Goal: Task Accomplishment & Management: Use online tool/utility

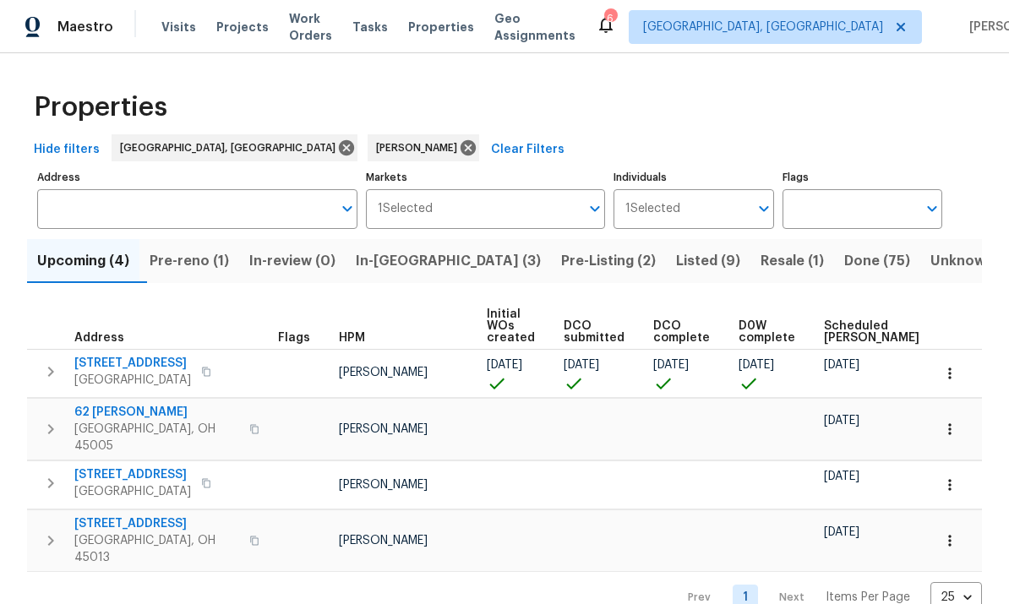
click at [207, 266] on span "Pre-reno (1)" at bounding box center [189, 261] width 79 height 24
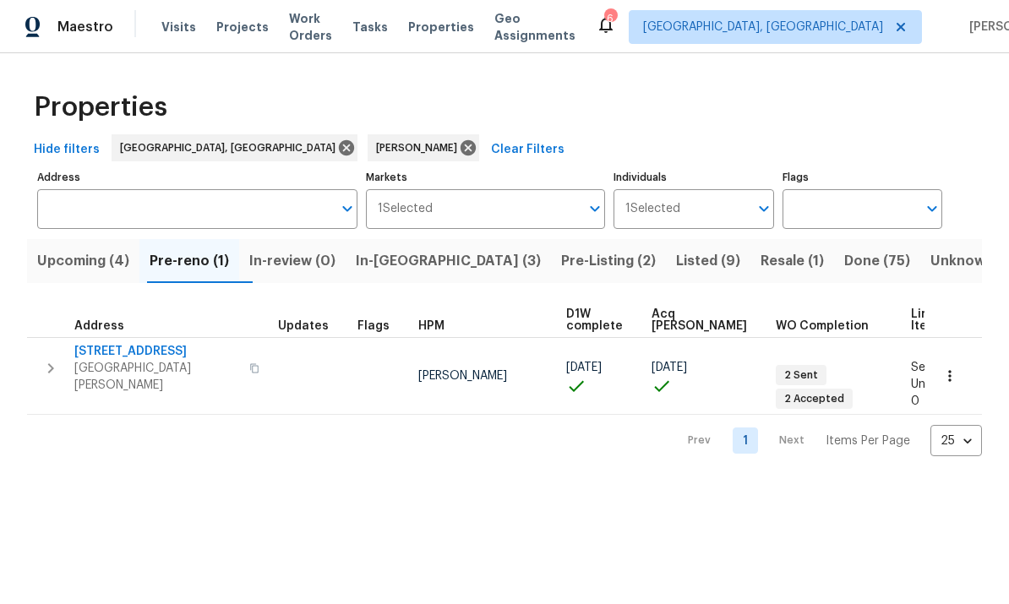
click at [142, 350] on span "[STREET_ADDRESS]" at bounding box center [156, 351] width 165 height 17
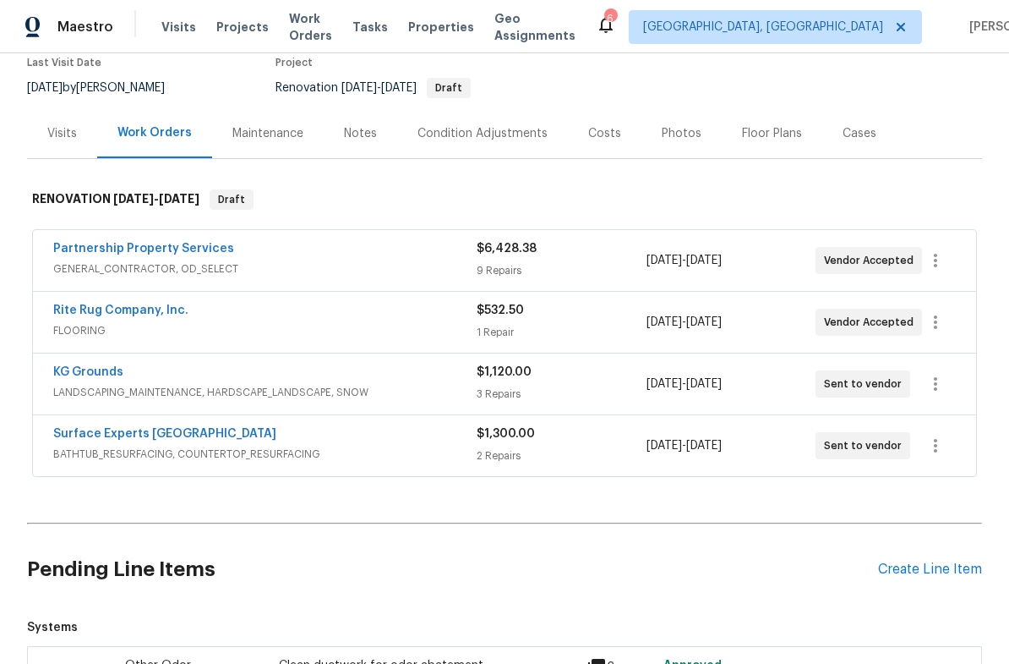
scroll to position [149, 0]
click at [946, 311] on icon "button" at bounding box center [936, 321] width 20 height 20
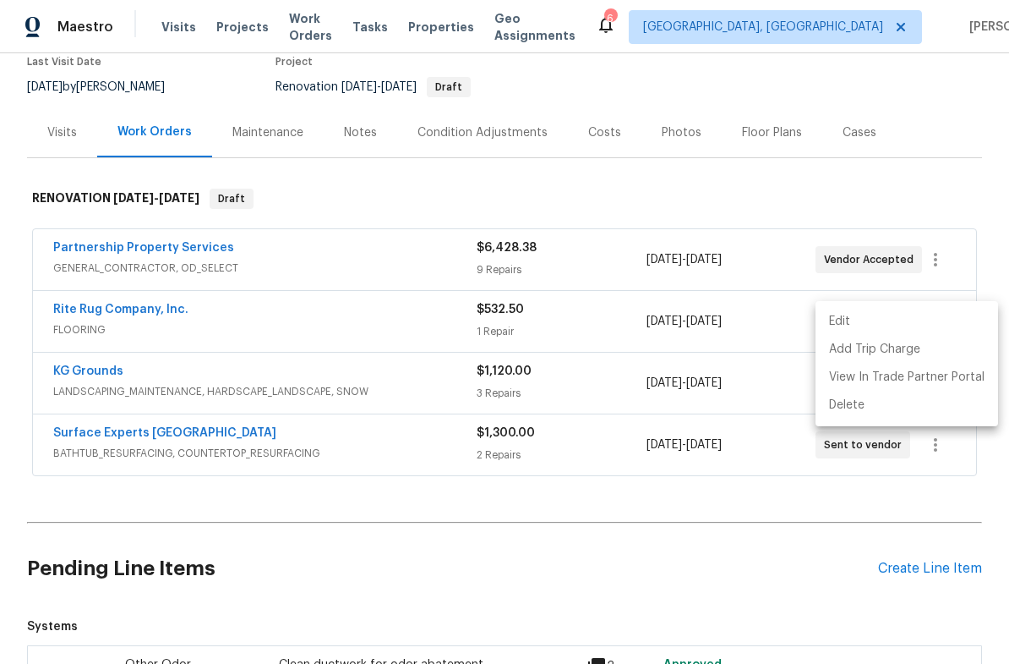
click at [915, 314] on li "Edit" at bounding box center [907, 322] width 183 height 28
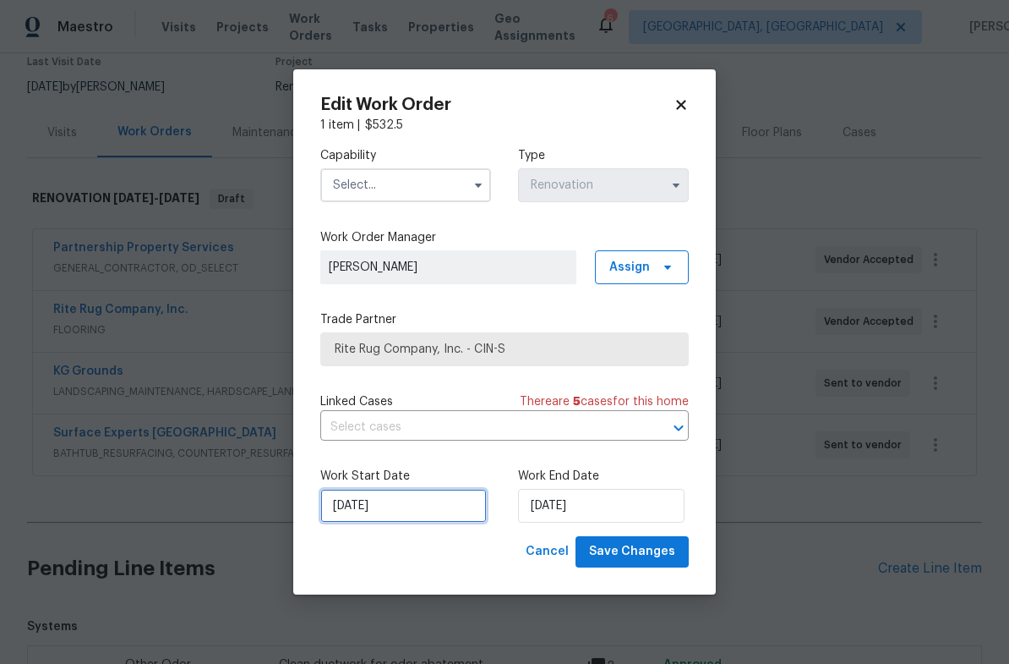
click at [424, 493] on input "9/22/2025" at bounding box center [403, 506] width 167 height 34
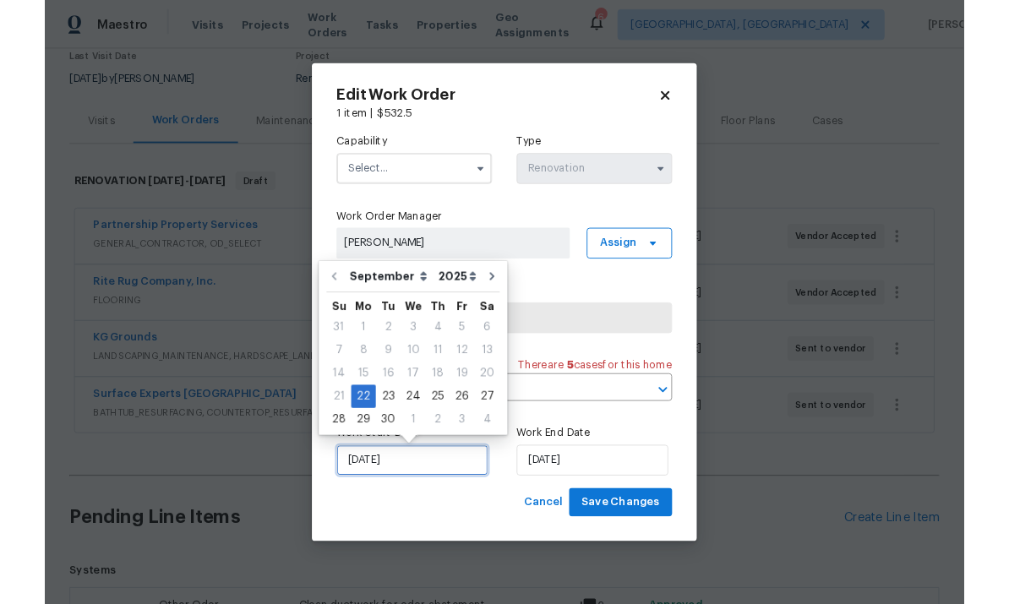
scroll to position [5, 0]
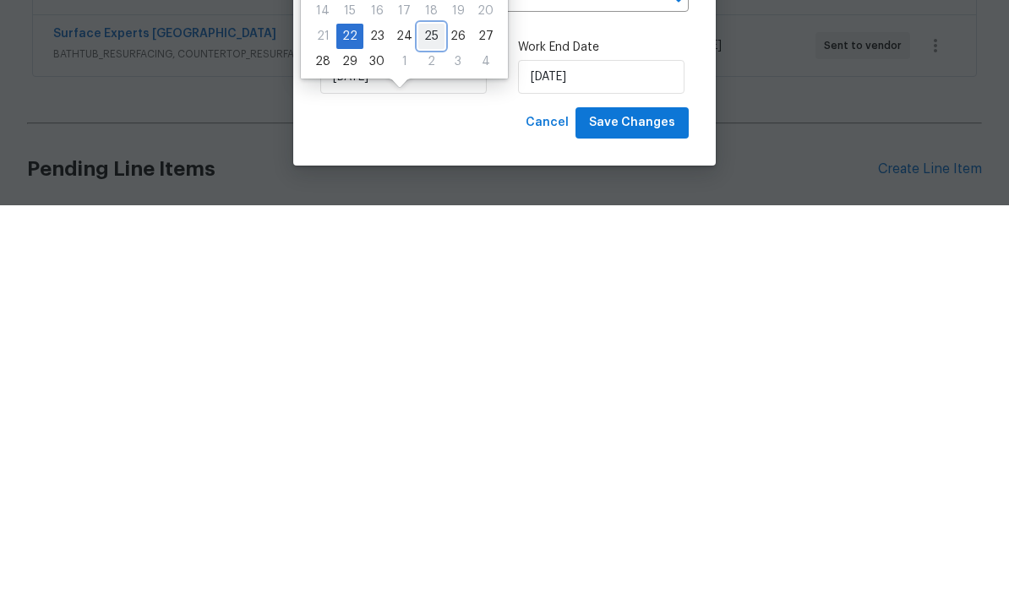
click at [436, 424] on div "25" at bounding box center [431, 436] width 26 height 24
type input "9/25/2025"
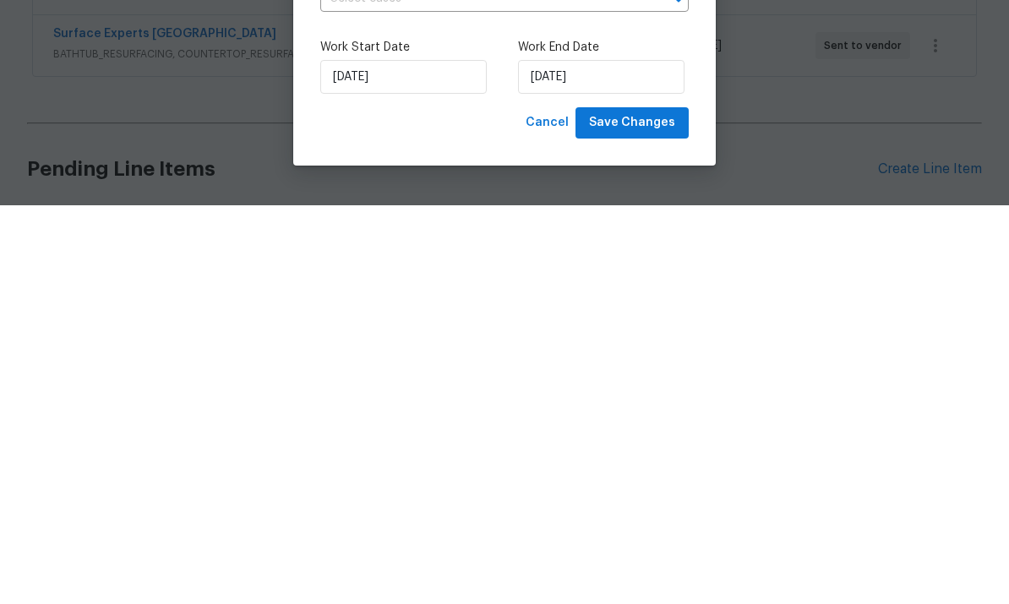
scroll to position [63, 0]
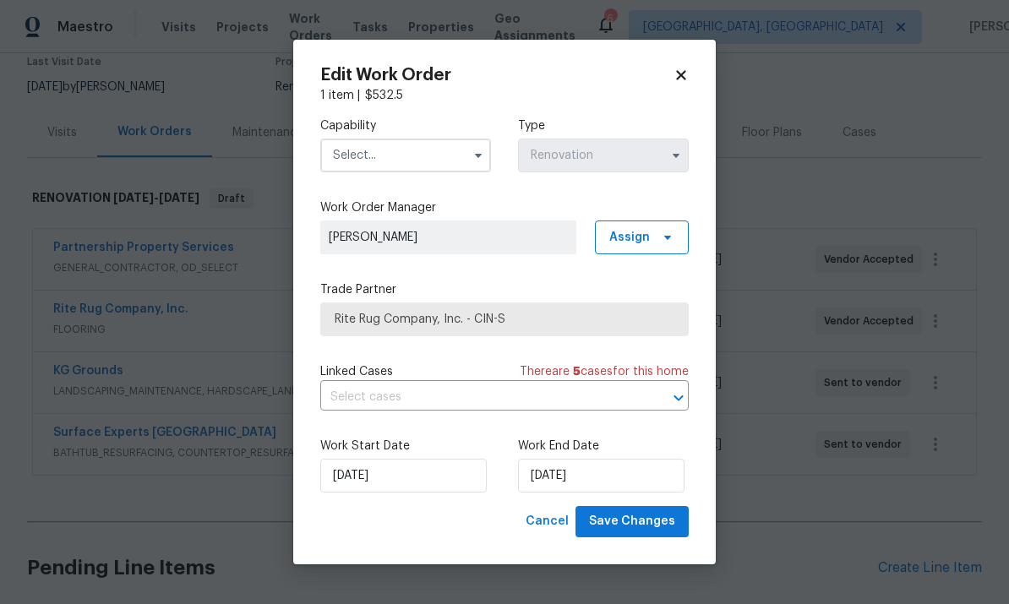
click at [422, 150] on input "text" at bounding box center [405, 156] width 171 height 34
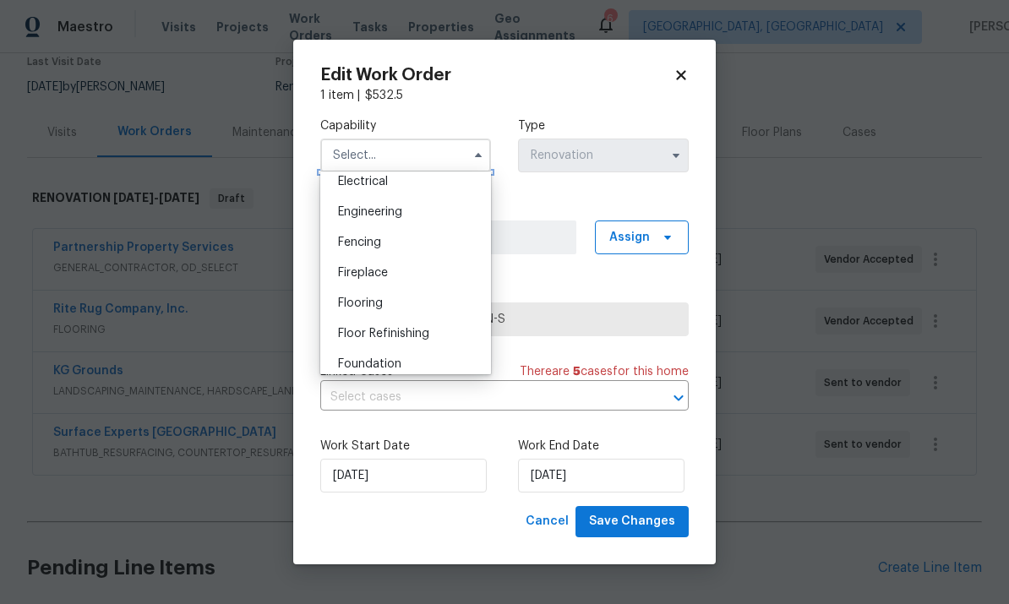
scroll to position [544, 0]
click at [425, 294] on div "Flooring" at bounding box center [406, 302] width 162 height 30
type input "Flooring"
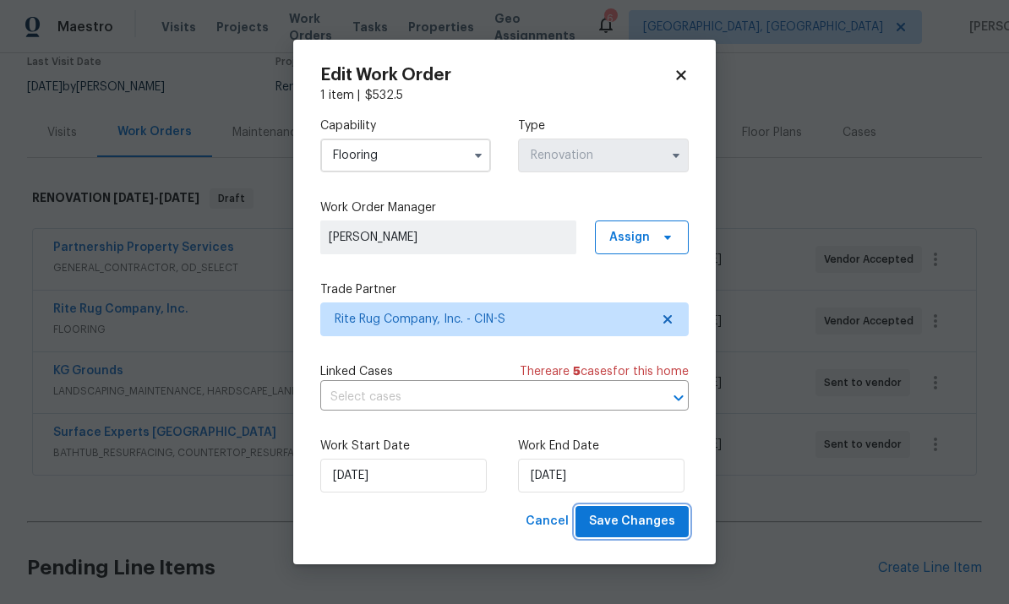
click at [657, 519] on span "Save Changes" at bounding box center [632, 521] width 86 height 21
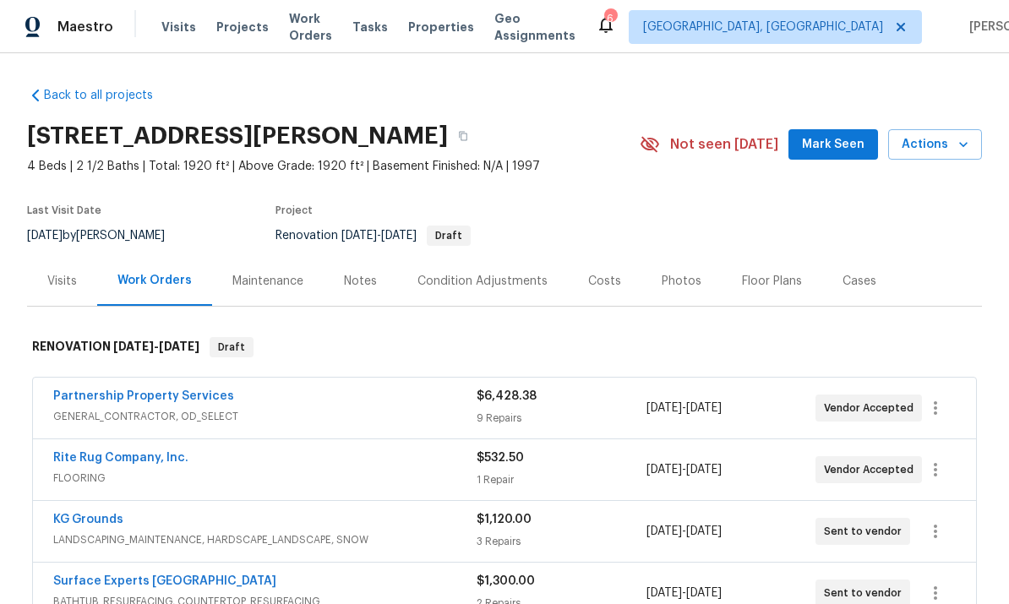
scroll to position [0, 0]
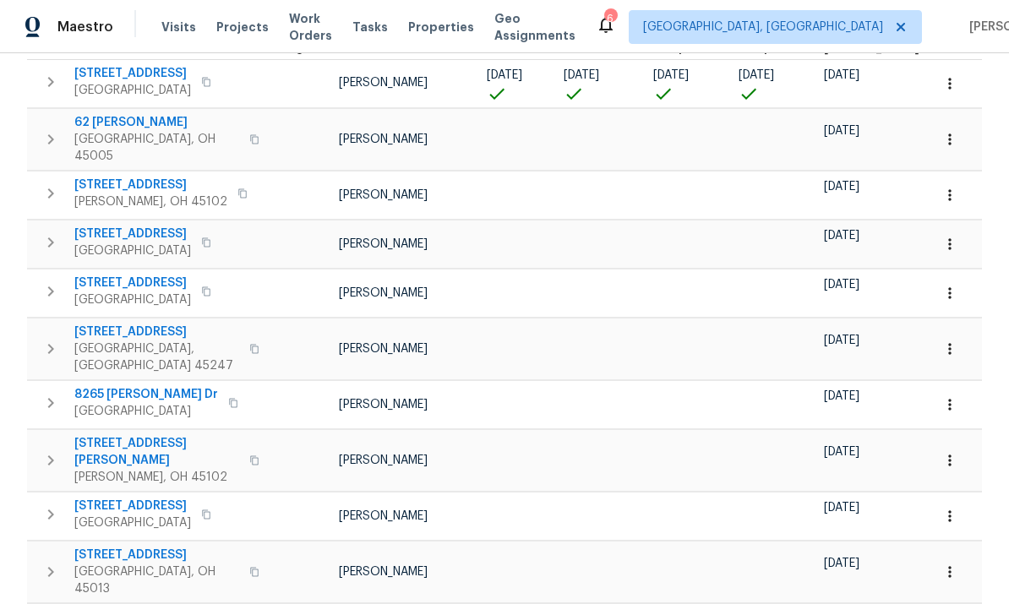
scroll to position [63, 0]
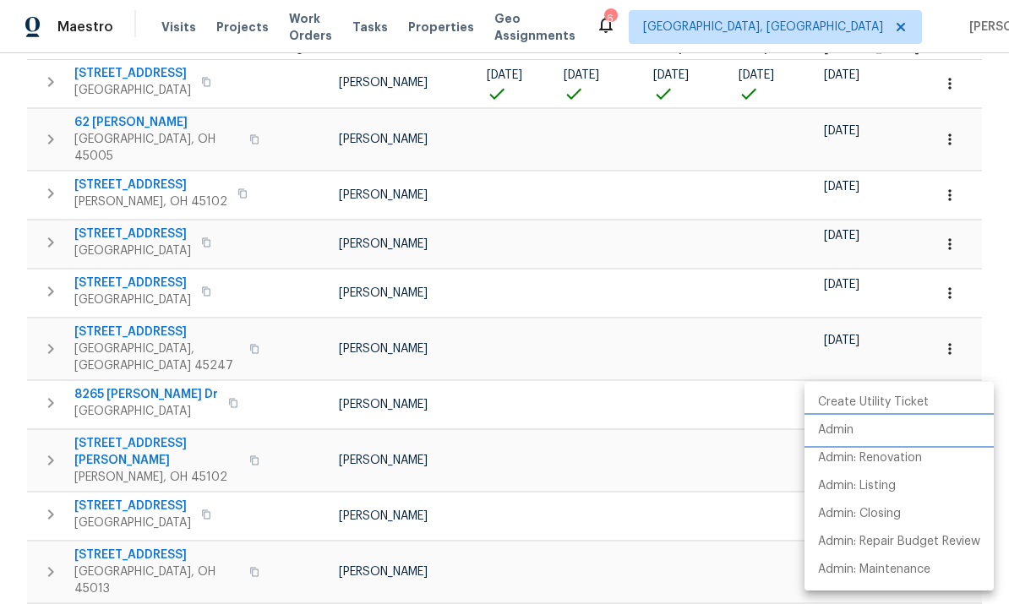
click at [848, 435] on p "Admin" at bounding box center [836, 431] width 36 height 18
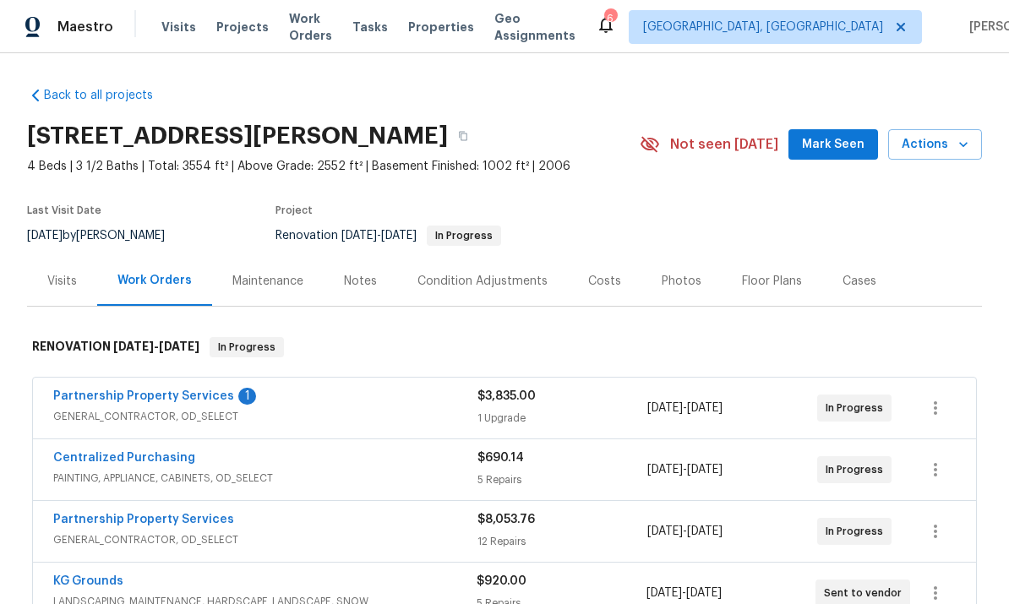
click at [125, 402] on link "Partnership Property Services" at bounding box center [143, 397] width 181 height 12
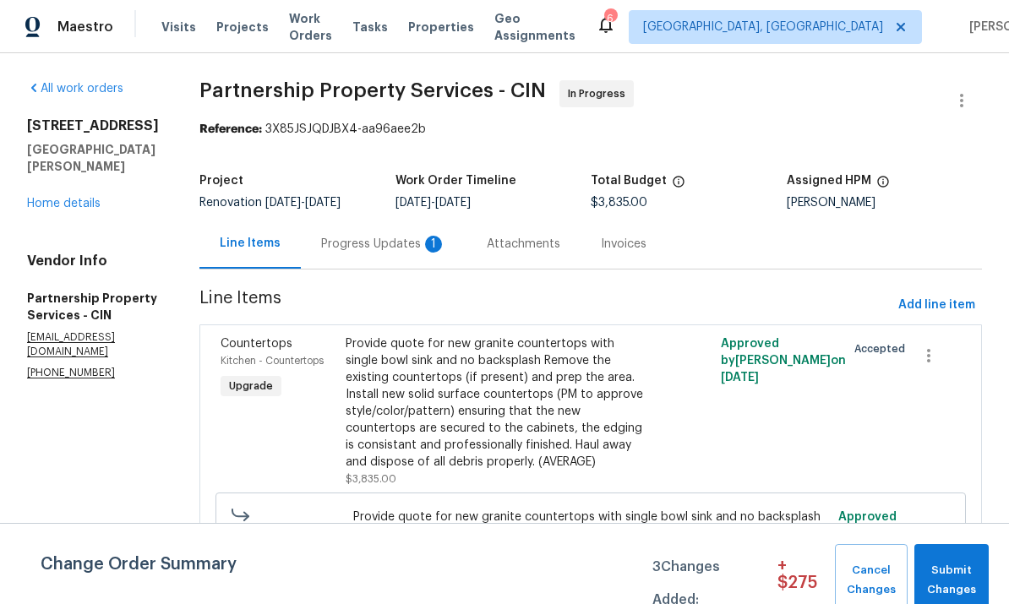
click at [446, 253] on div "Progress Updates 1" at bounding box center [383, 244] width 125 height 17
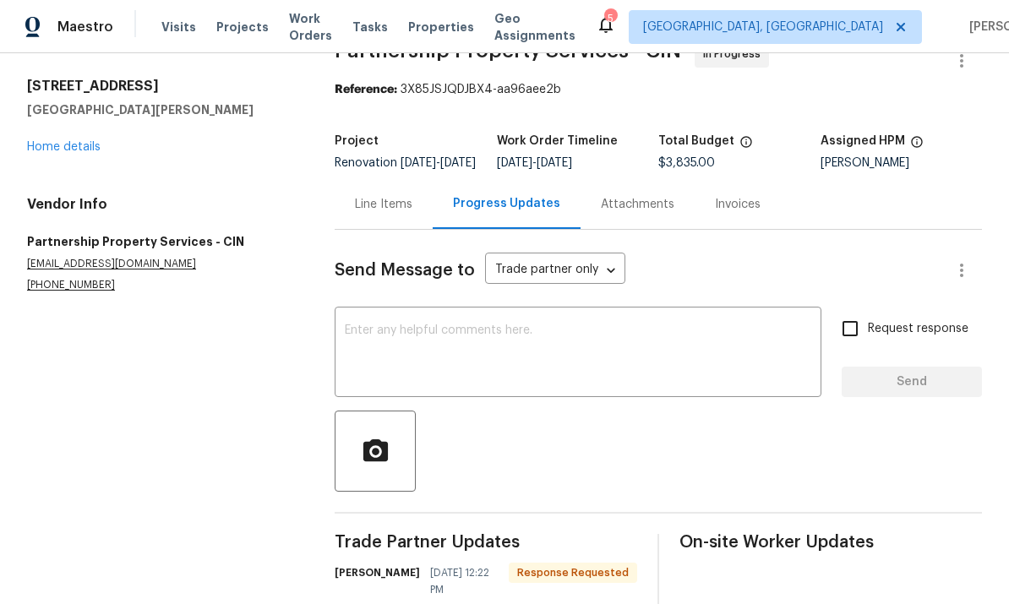
scroll to position [39, 0]
click at [389, 212] on div "Line Items" at bounding box center [383, 205] width 57 height 17
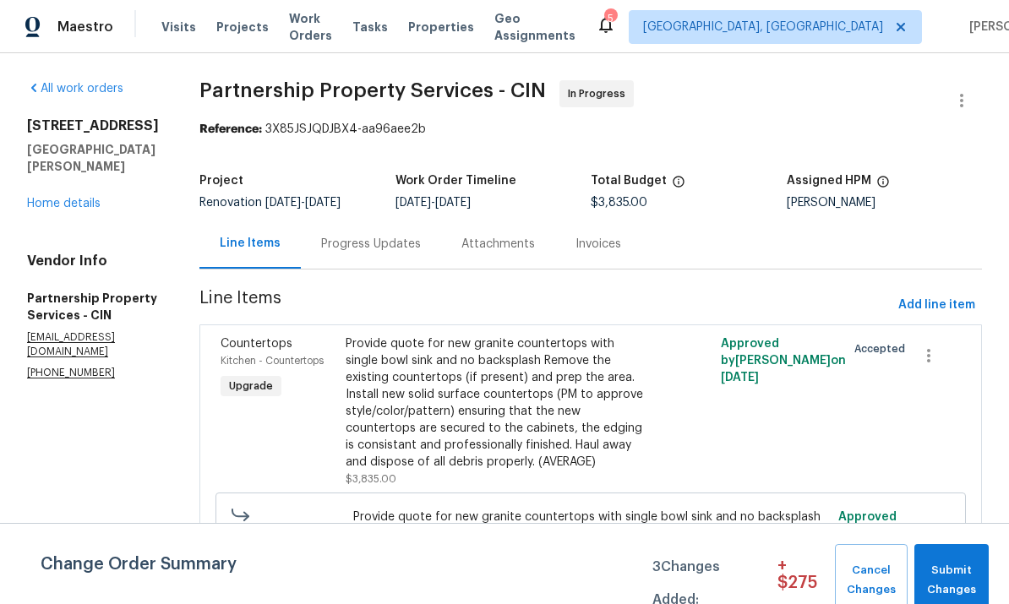
scroll to position [-1, 0]
click at [962, 94] on icon "button" at bounding box center [961, 101] width 3 height 14
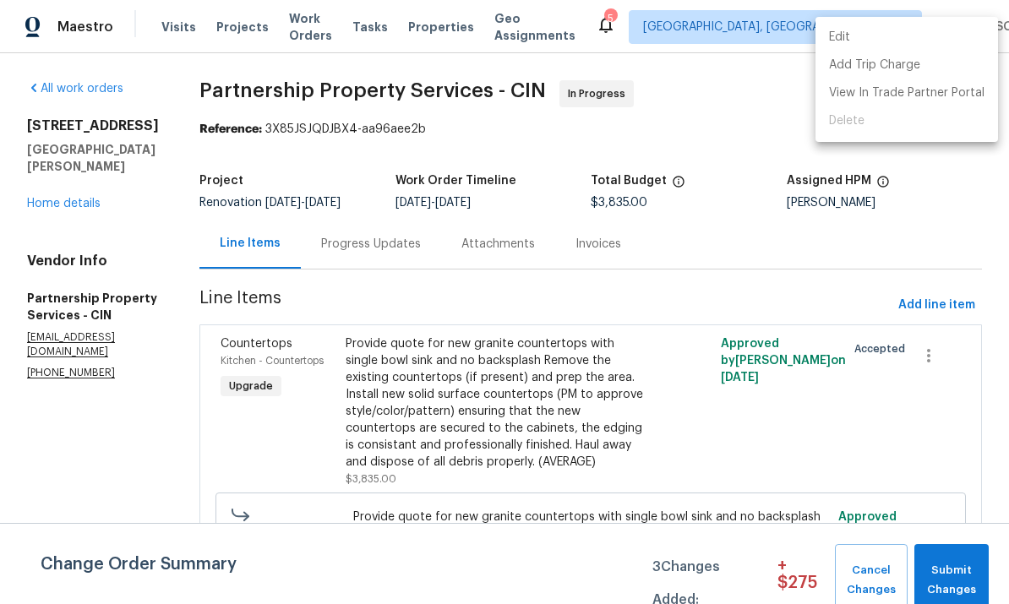
scroll to position [0, 0]
click at [926, 91] on li "View In Trade Partner Portal" at bounding box center [907, 93] width 183 height 28
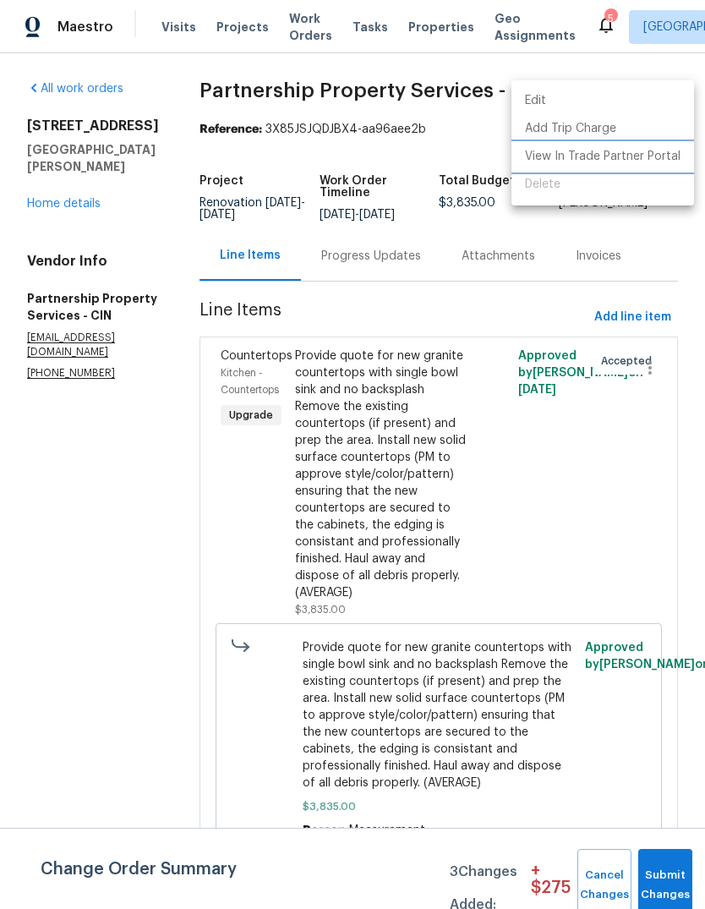
click at [621, 161] on li "View In Trade Partner Portal" at bounding box center [602, 157] width 183 height 28
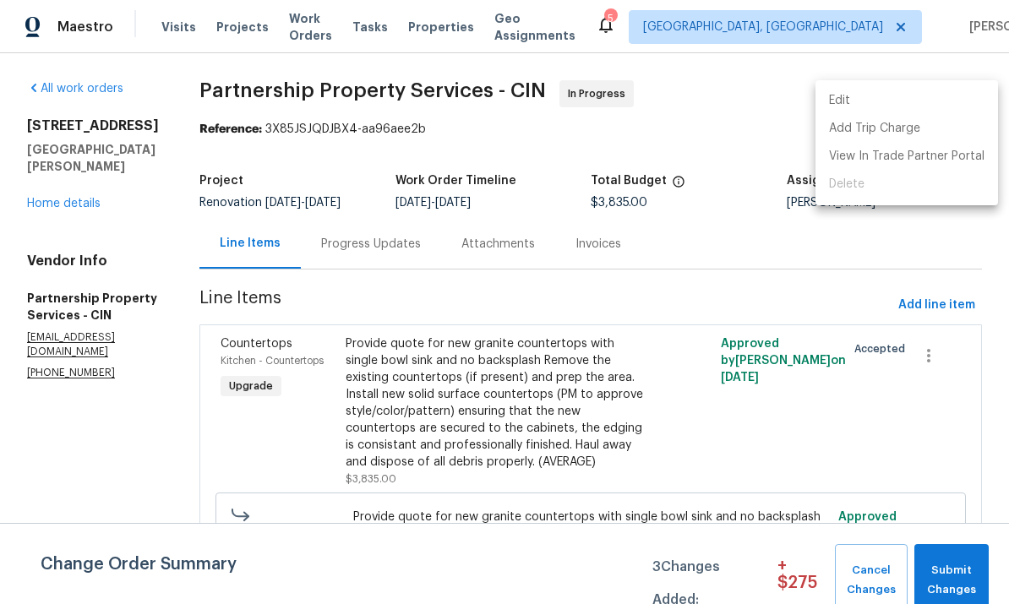
click at [950, 566] on div at bounding box center [504, 302] width 1009 height 604
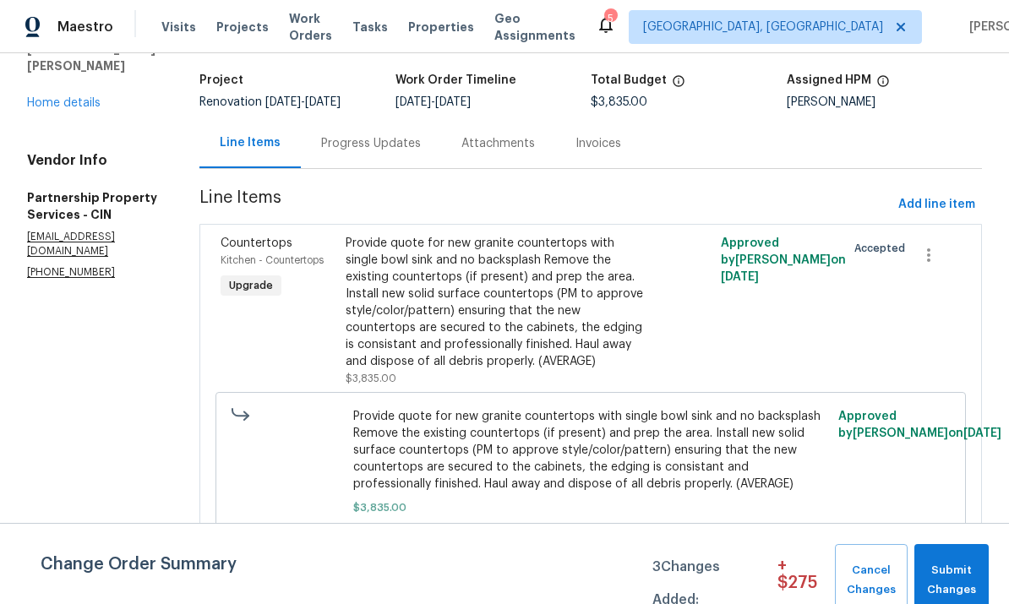
scroll to position [100, 0]
click at [945, 566] on span "Submit Changes" at bounding box center [951, 580] width 57 height 39
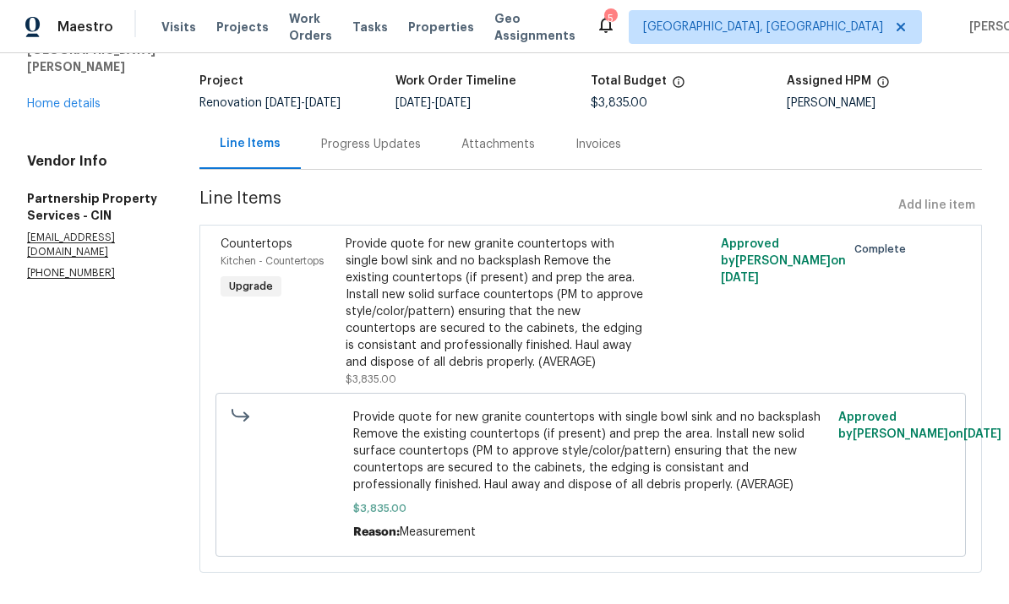
click at [421, 153] on div "Progress Updates" at bounding box center [371, 144] width 100 height 17
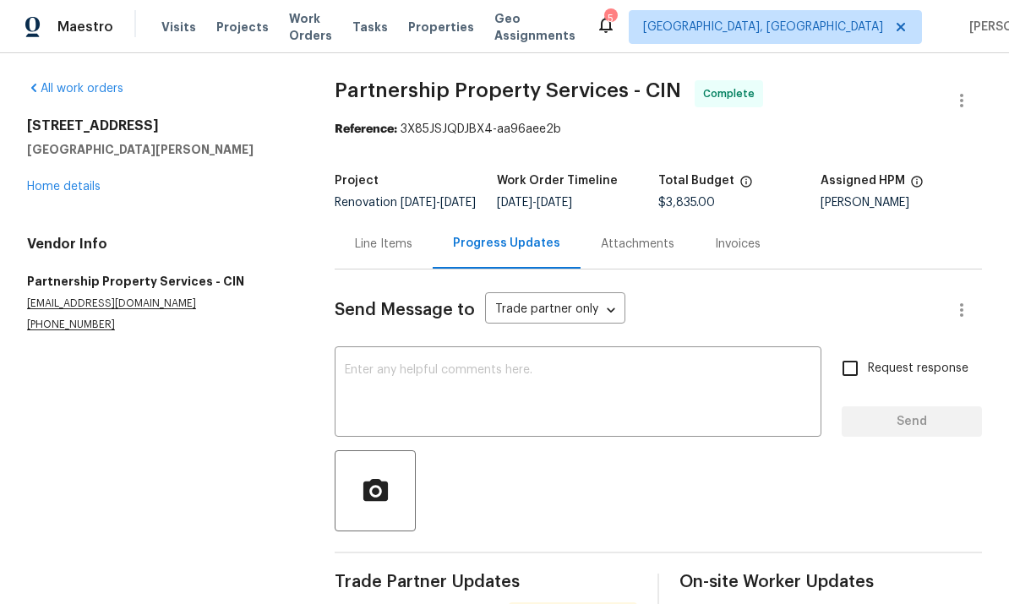
click at [87, 192] on link "Home details" at bounding box center [64, 187] width 74 height 12
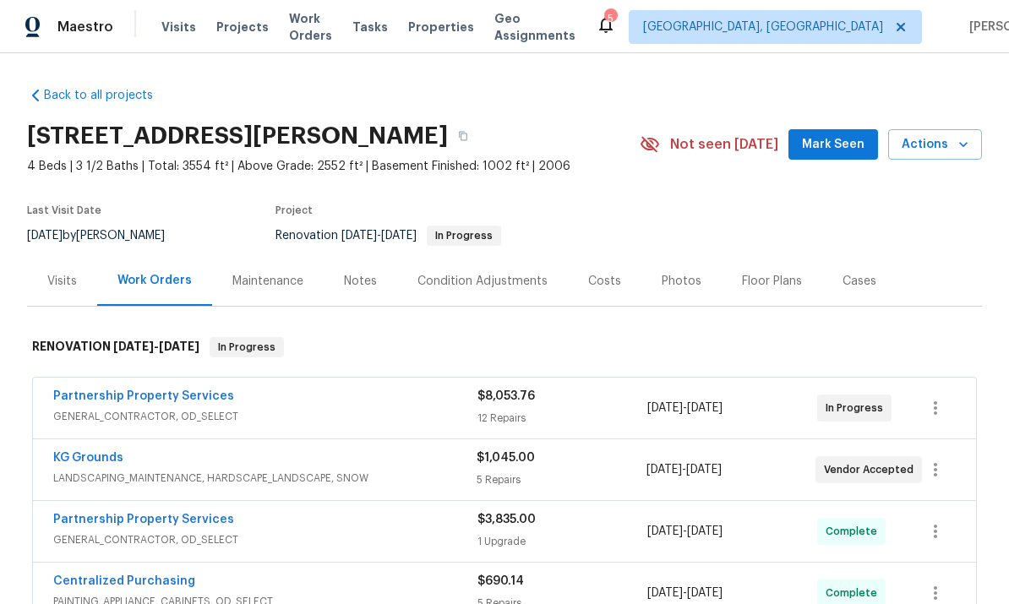
scroll to position [41, 0]
click at [135, 388] on div "Partnership Property Services GENERAL_CONTRACTOR, OD_SELECT" at bounding box center [265, 408] width 424 height 41
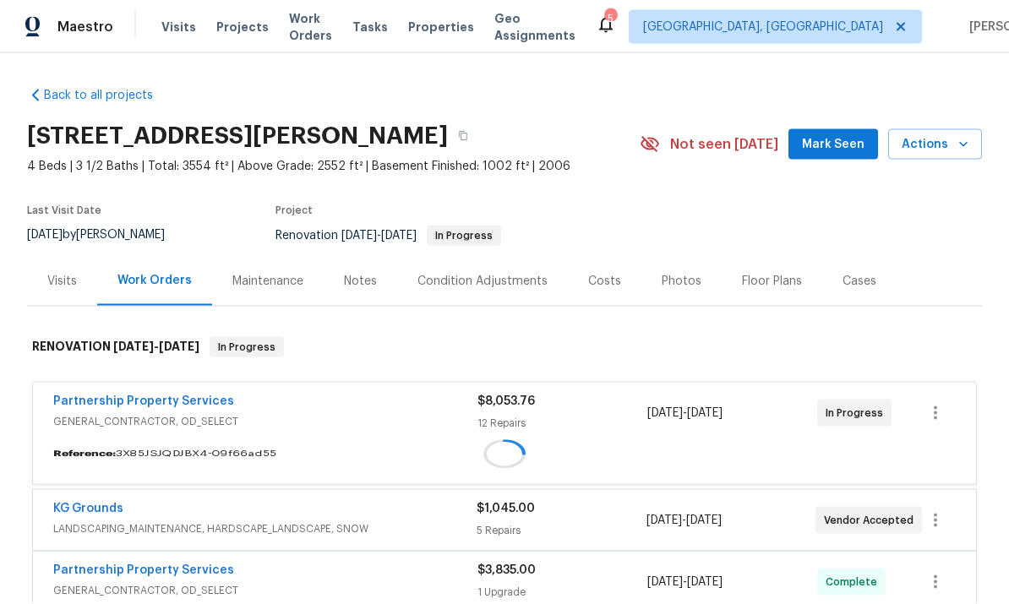
scroll to position [42, 0]
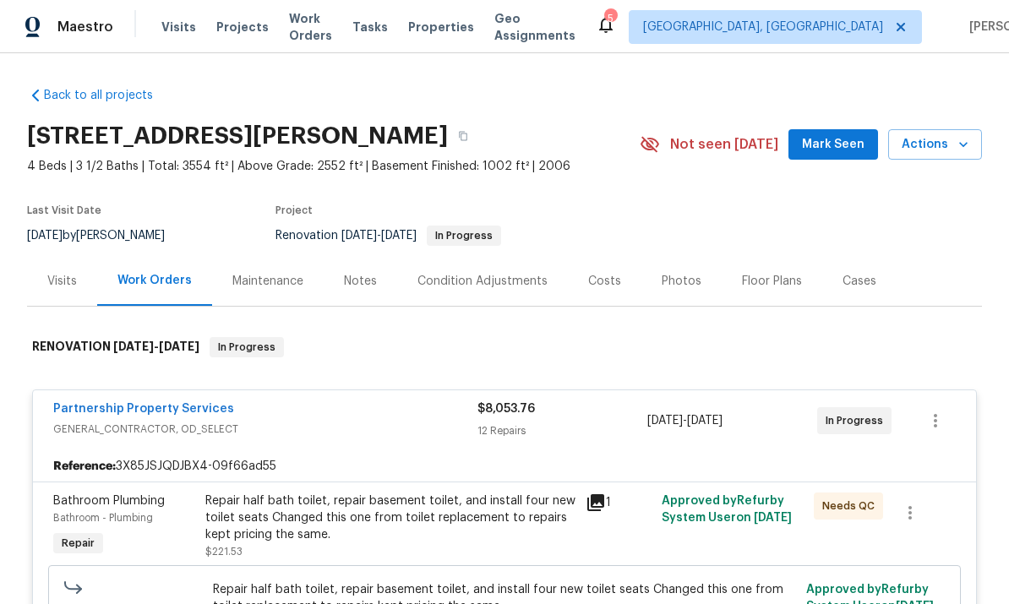
click at [139, 403] on link "Partnership Property Services" at bounding box center [143, 409] width 181 height 12
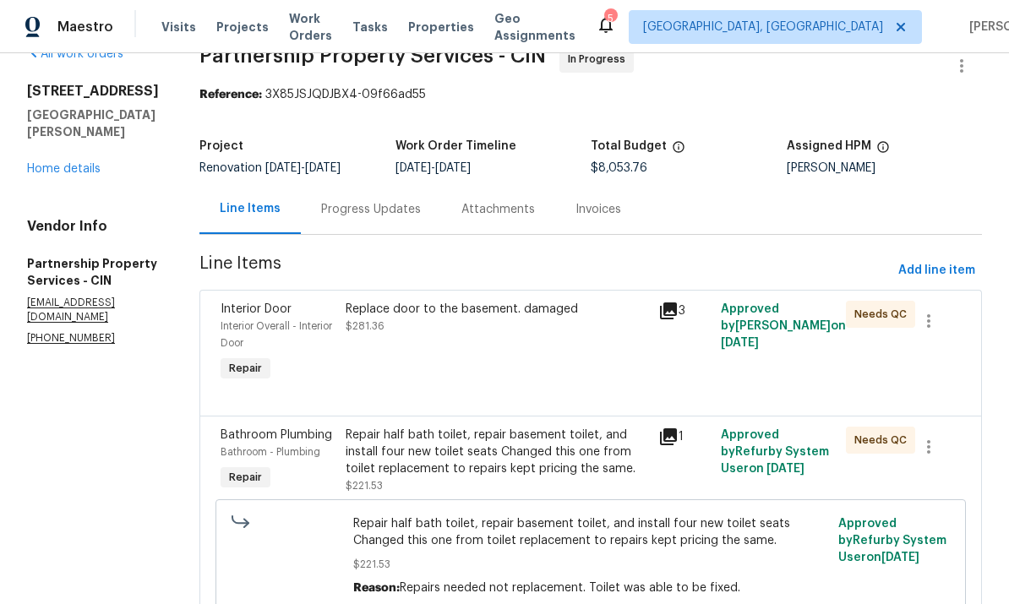
scroll to position [37, 0]
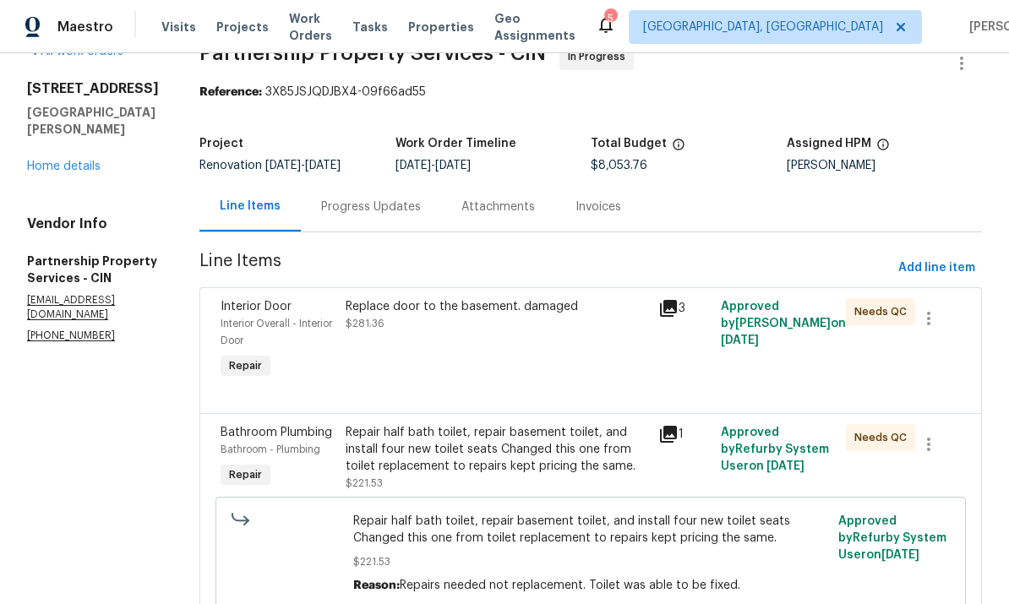
click at [526, 346] on div "Replace door to the basement. damaged $281.36" at bounding box center [497, 340] width 313 height 95
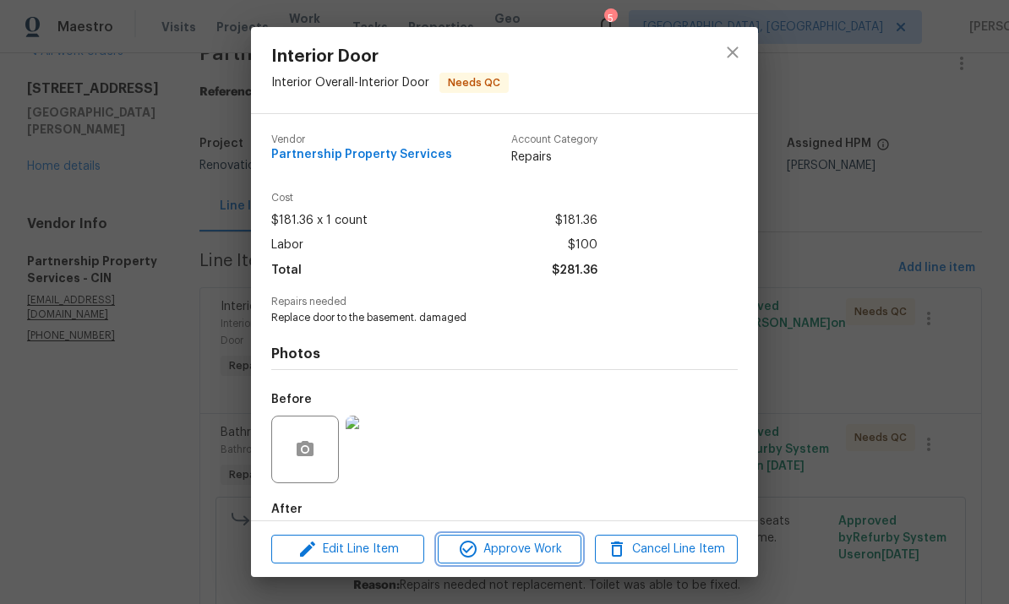
click at [549, 553] on span "Approve Work" at bounding box center [509, 549] width 133 height 21
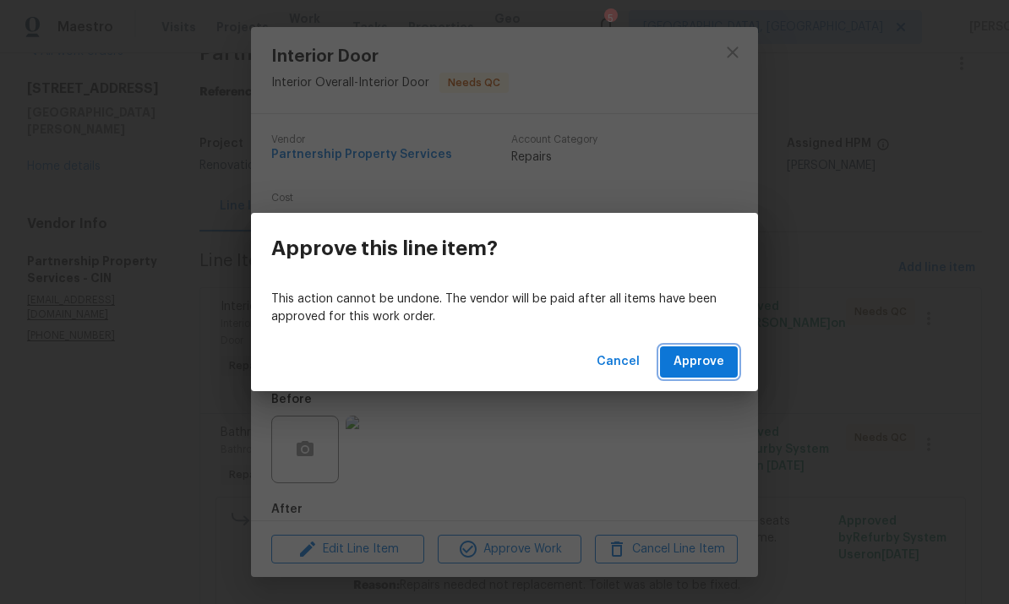
click at [706, 365] on span "Approve" at bounding box center [699, 362] width 51 height 21
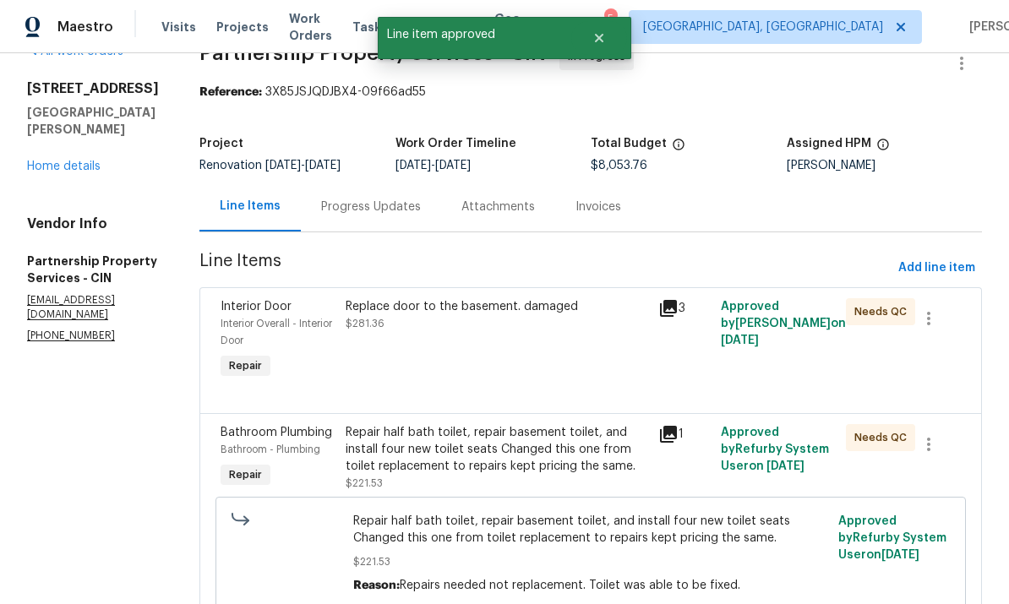
scroll to position [0, 0]
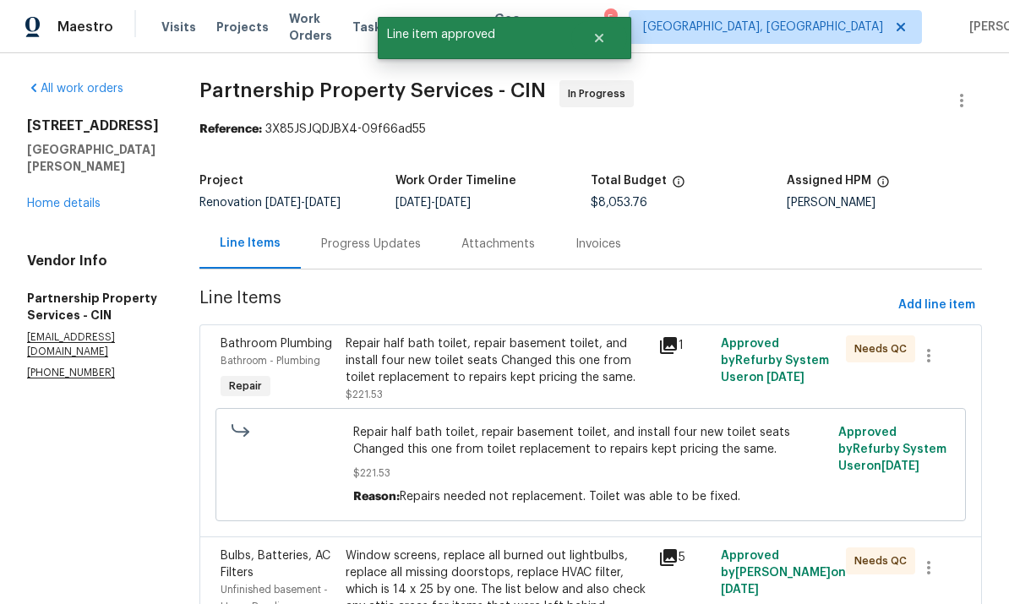
click at [580, 381] on div "Repair half bath toilet, repair basement toilet, and install four new toilet se…" at bounding box center [497, 361] width 303 height 51
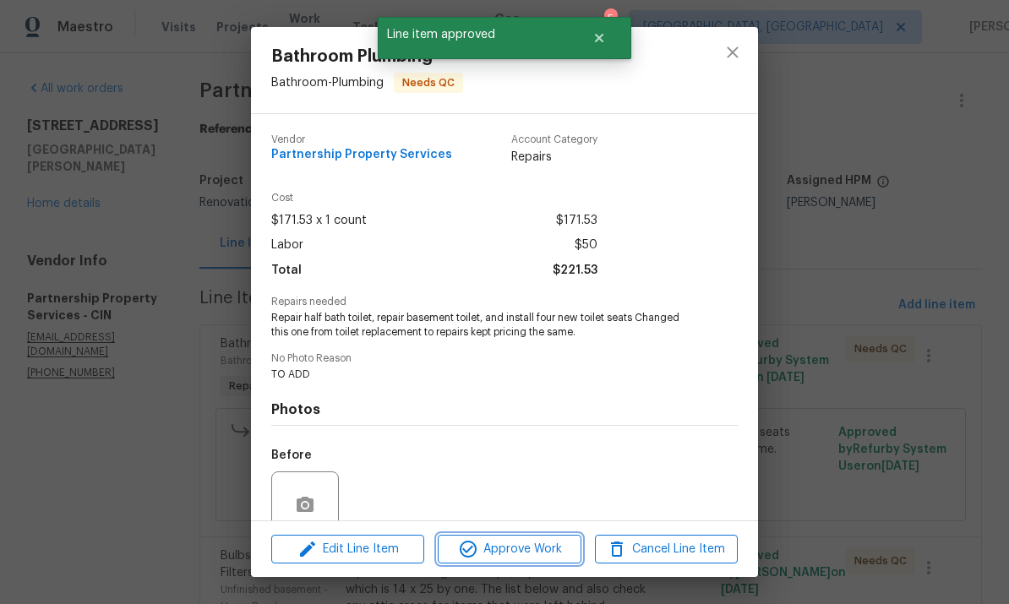
click at [560, 555] on span "Approve Work" at bounding box center [509, 549] width 133 height 21
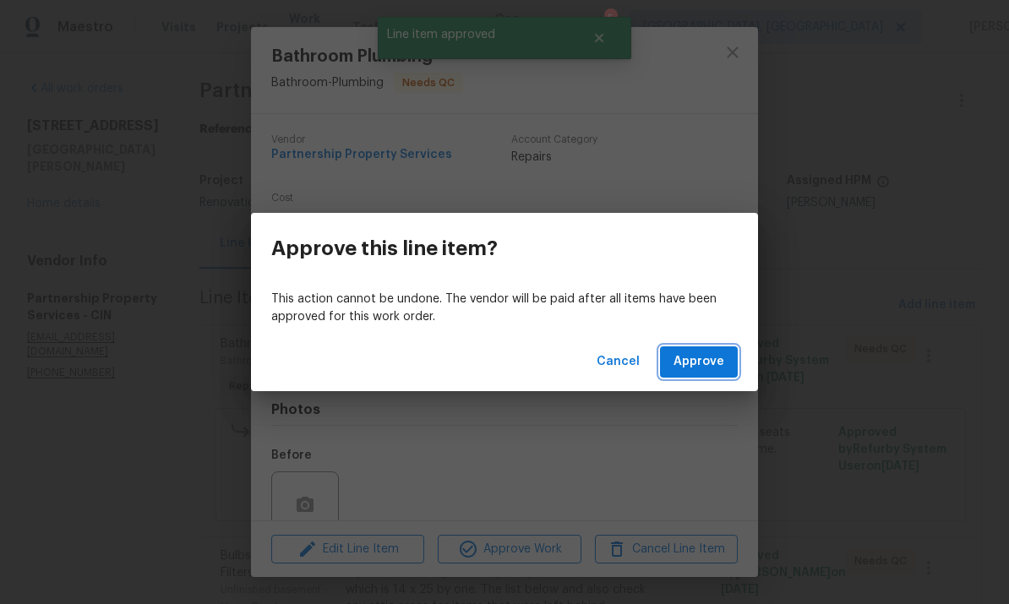
click at [713, 364] on span "Approve" at bounding box center [699, 362] width 51 height 21
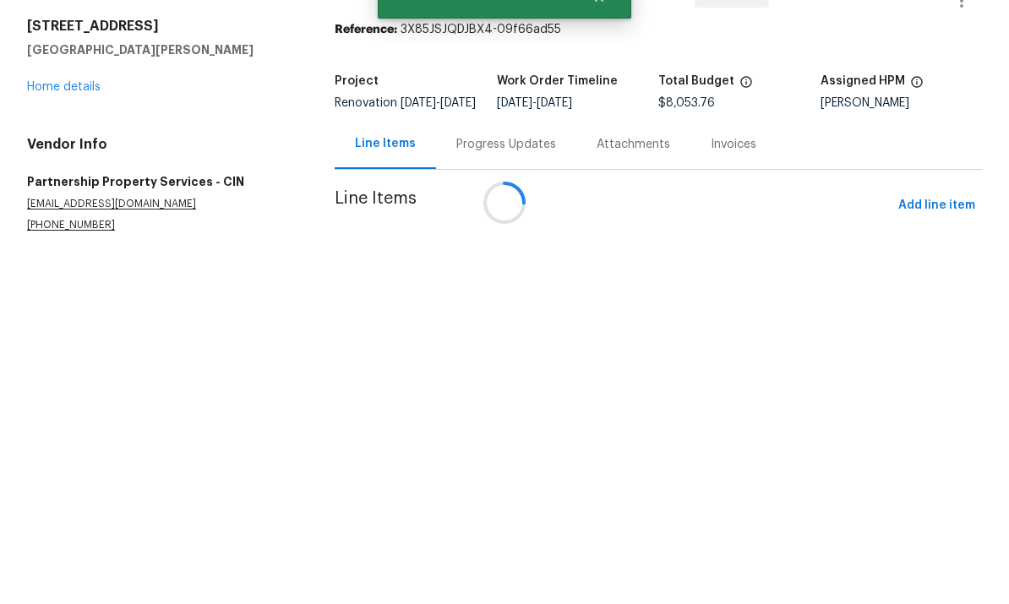
scroll to position [63, 0]
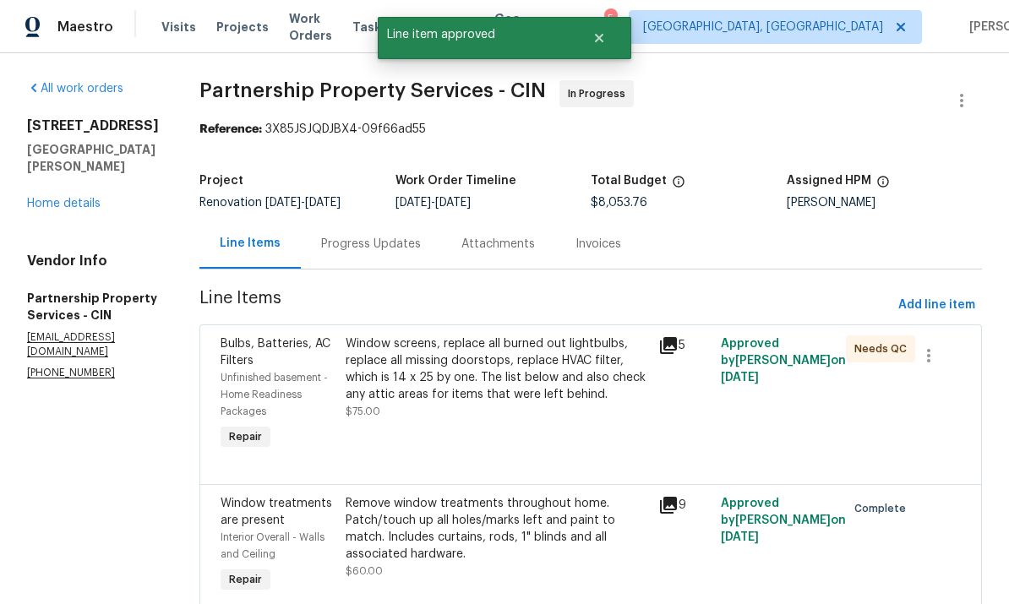
click at [622, 359] on div "Window screens, replace all burned out lightbulbs, replace all missing doorstop…" at bounding box center [497, 370] width 303 height 68
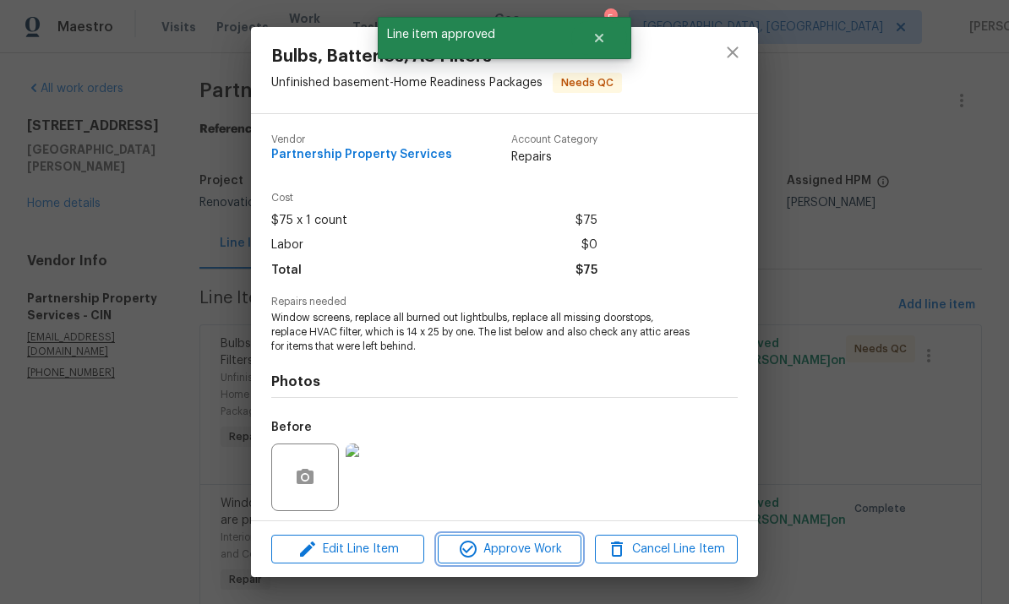
click at [557, 553] on span "Approve Work" at bounding box center [509, 549] width 133 height 21
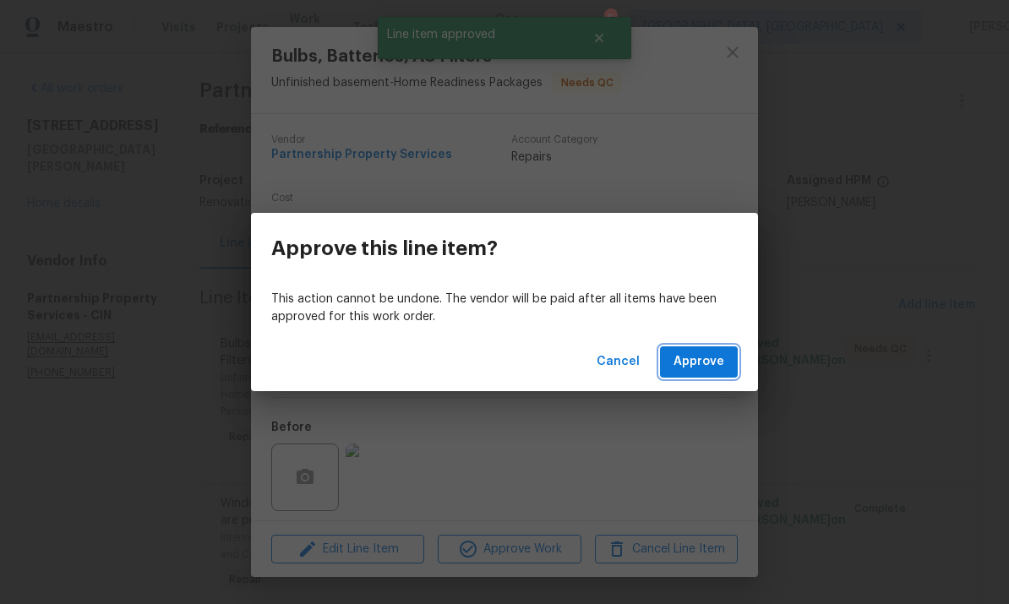
click at [726, 353] on button "Approve" at bounding box center [699, 362] width 78 height 31
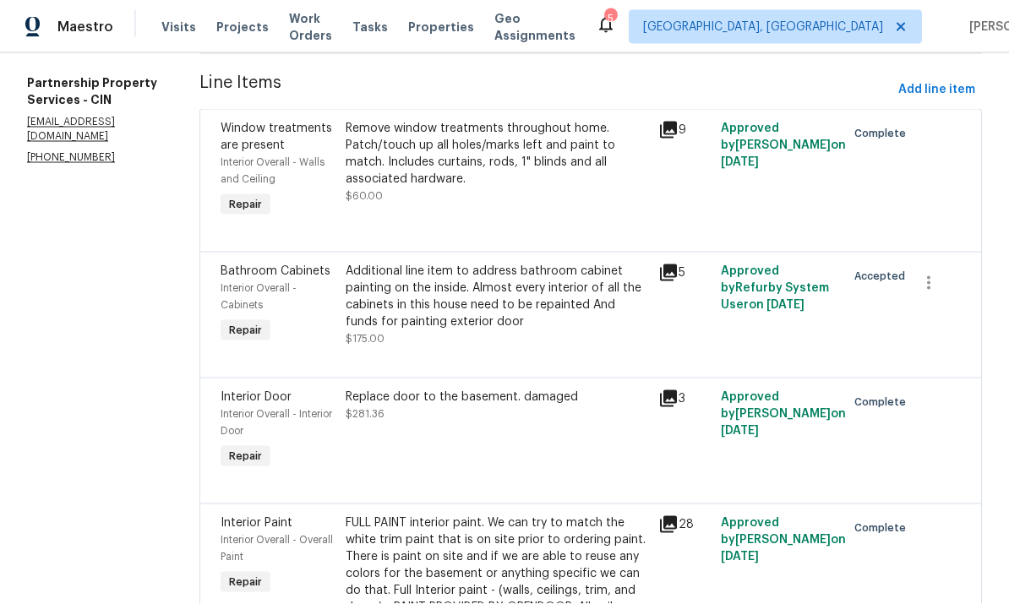
scroll to position [38, 0]
click at [592, 300] on div "Additional line item to address bathroom cabinet painting on the inside. Almost…" at bounding box center [497, 297] width 303 height 68
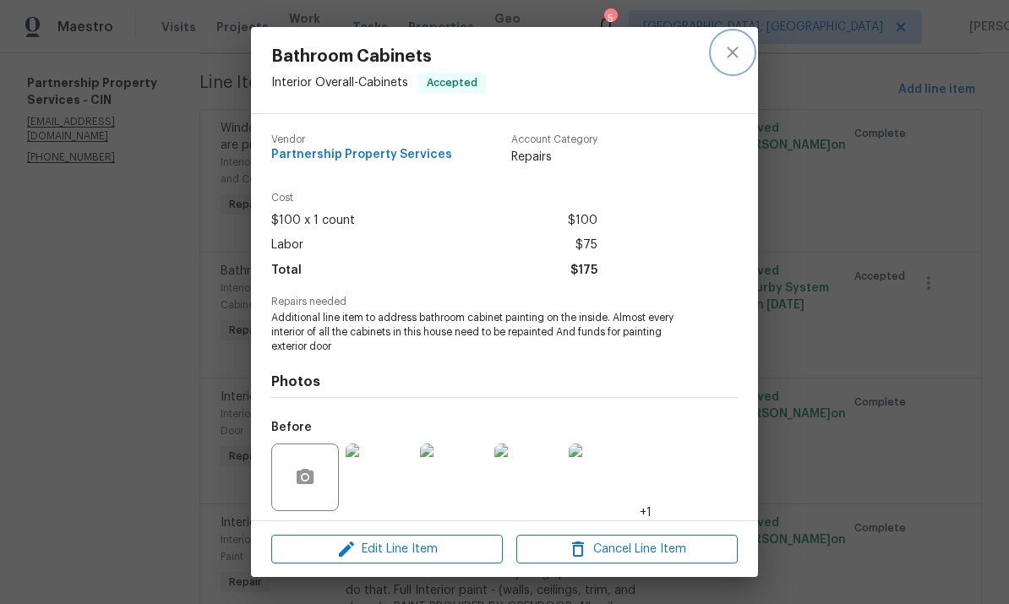
click at [745, 54] on button "close" at bounding box center [733, 52] width 41 height 41
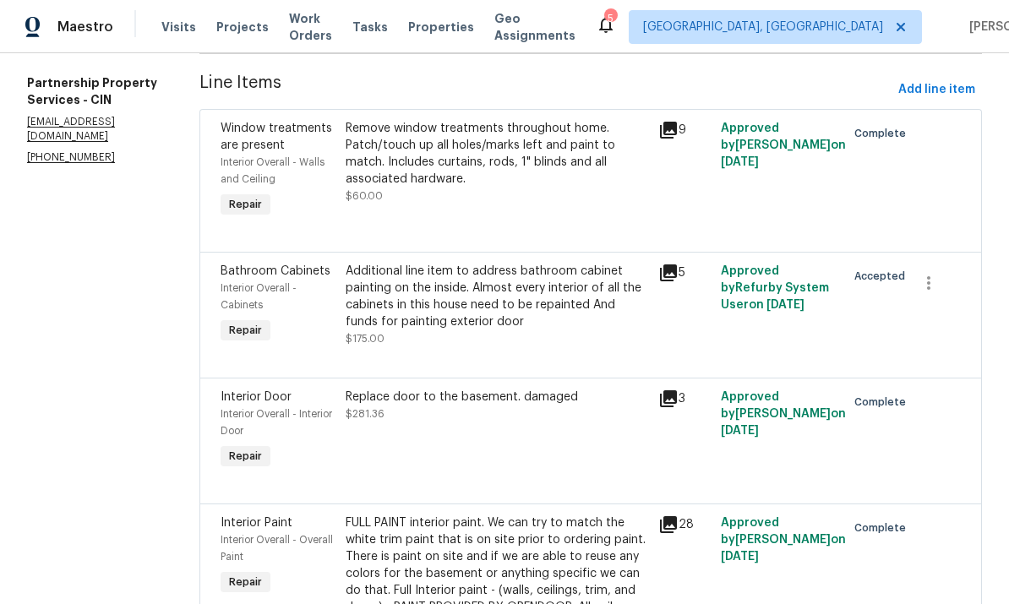
click at [650, 368] on div at bounding box center [591, 357] width 741 height 20
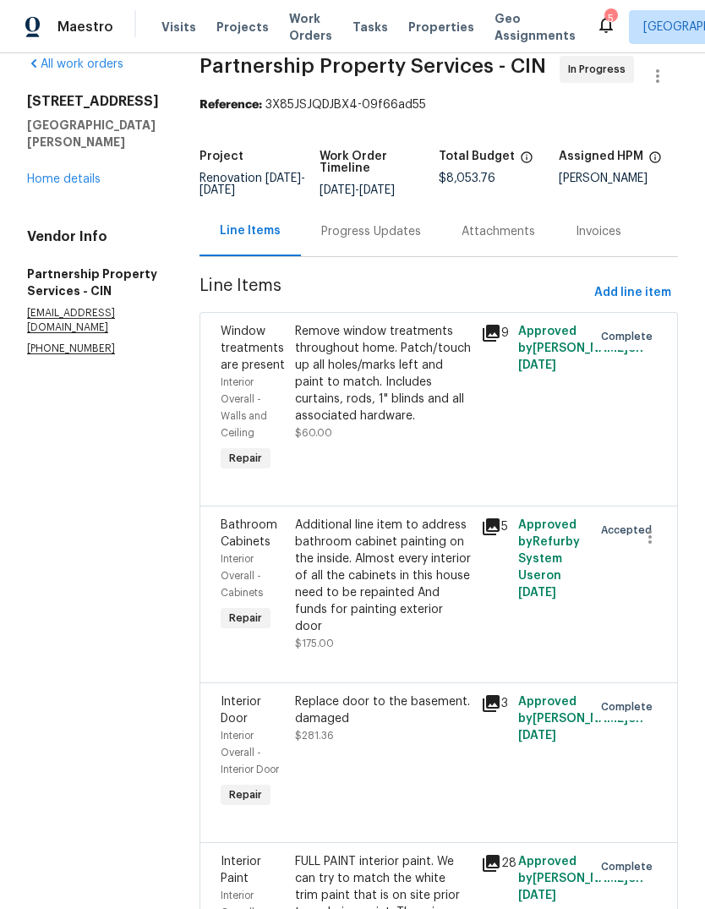
scroll to position [35, 0]
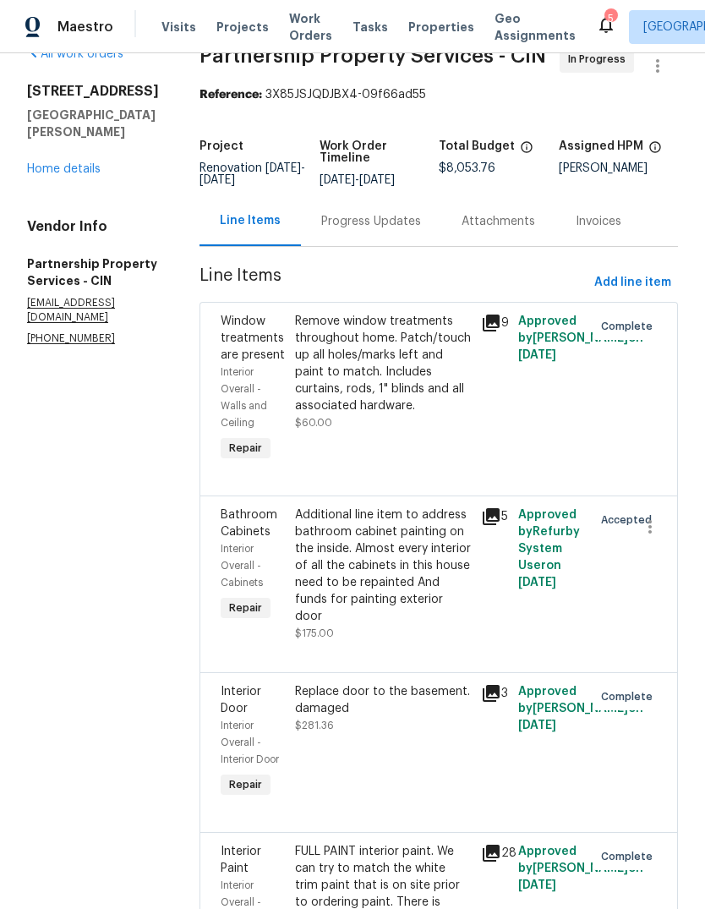
click at [447, 604] on div "Additional line item to address bathroom cabinet painting on the inside. Almost…" at bounding box center [383, 565] width 176 height 118
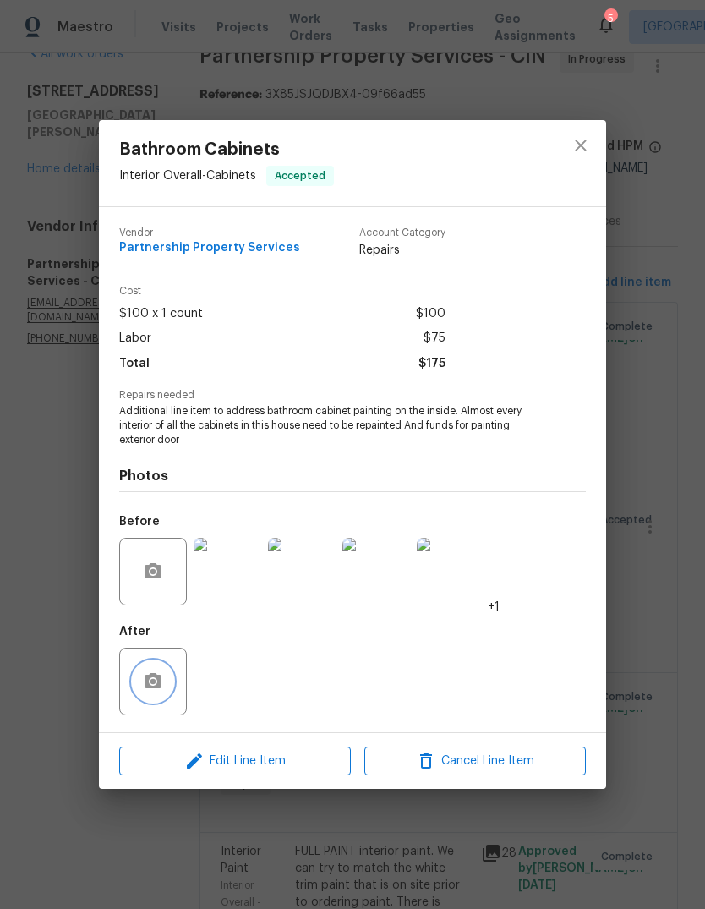
click at [167, 604] on button "button" at bounding box center [153, 681] width 41 height 41
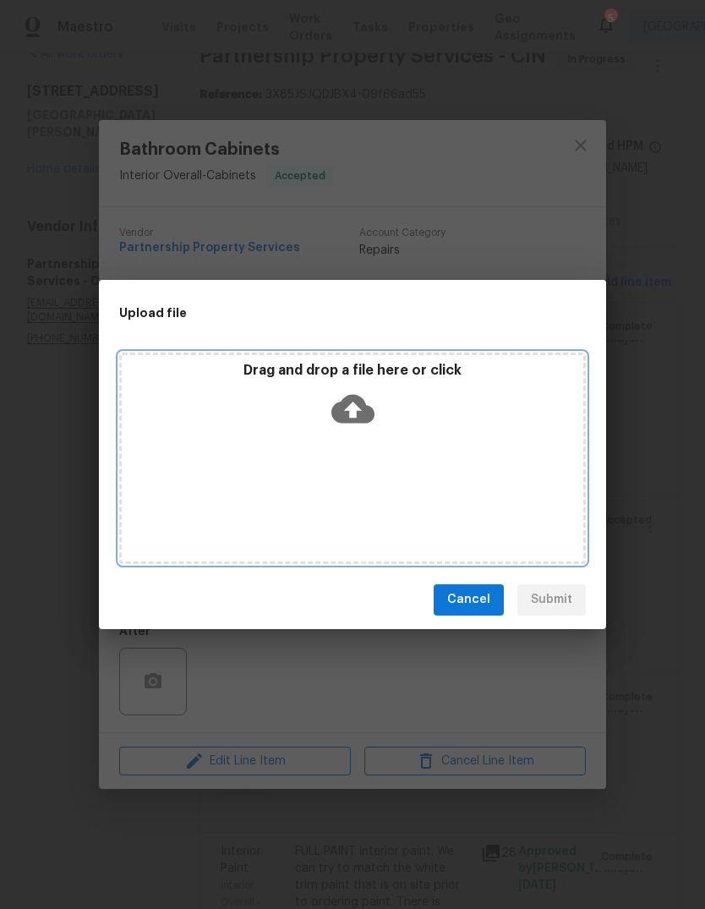
click at [495, 428] on div "Drag and drop a file here or click" at bounding box center [353, 398] width 462 height 73
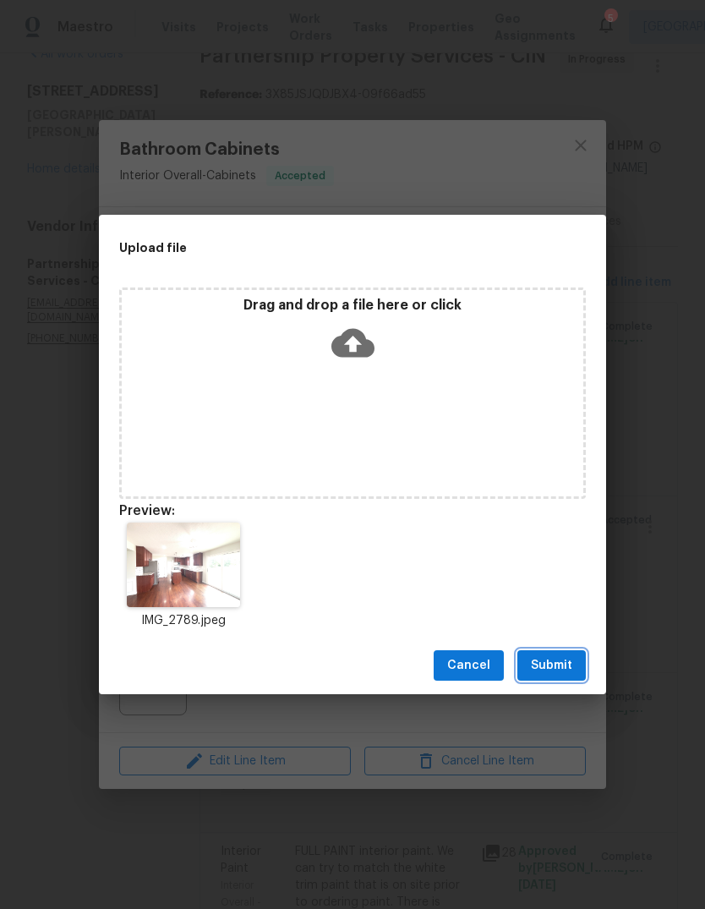
click at [571, 604] on span "Submit" at bounding box center [551, 665] width 41 height 21
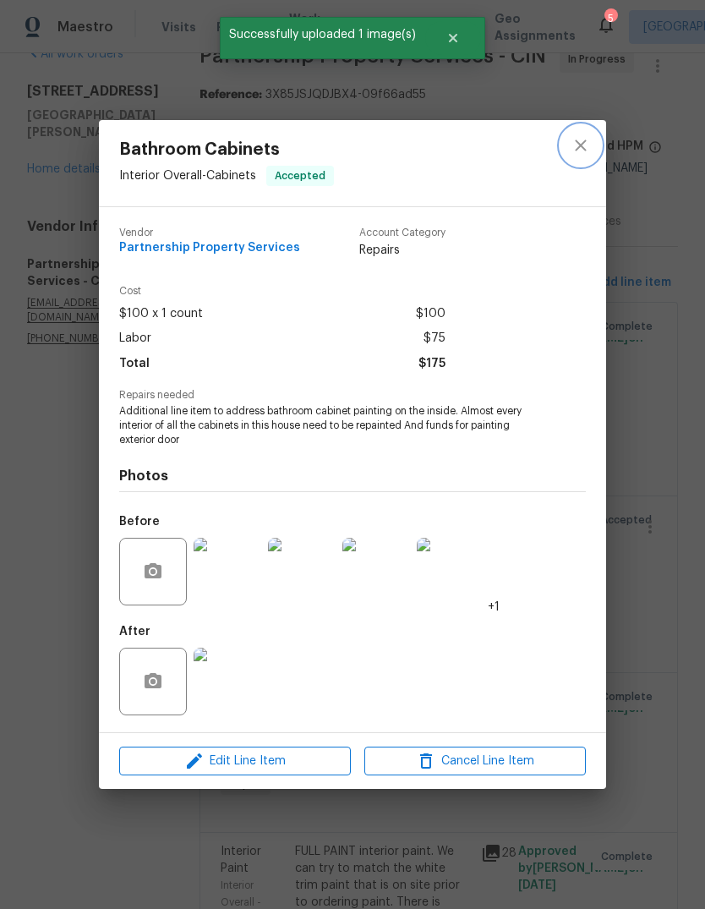
click at [591, 139] on button "close" at bounding box center [580, 145] width 41 height 41
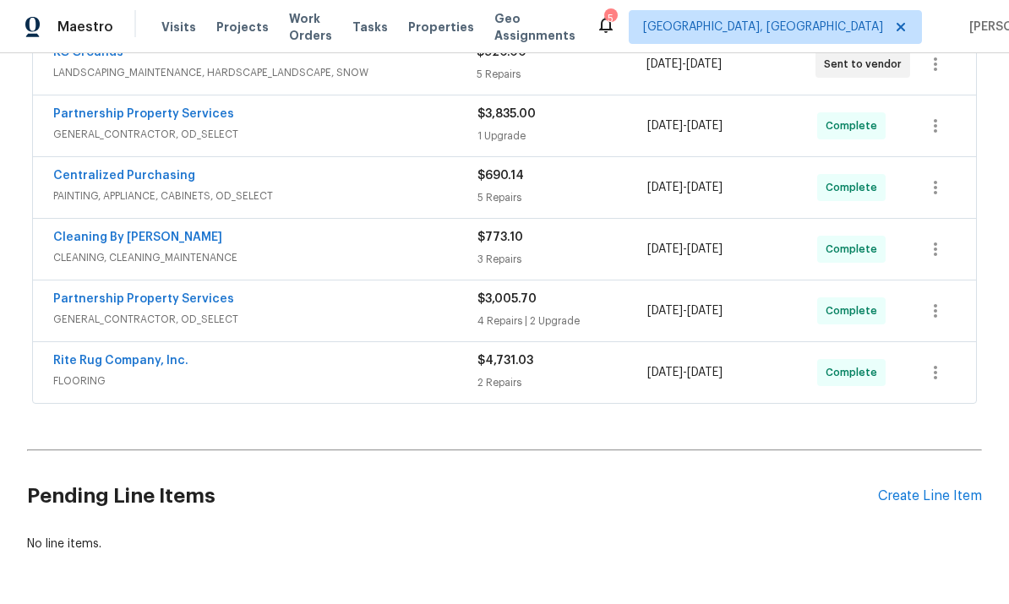
scroll to position [405, 0]
click at [942, 499] on div "Create Line Item" at bounding box center [930, 497] width 104 height 16
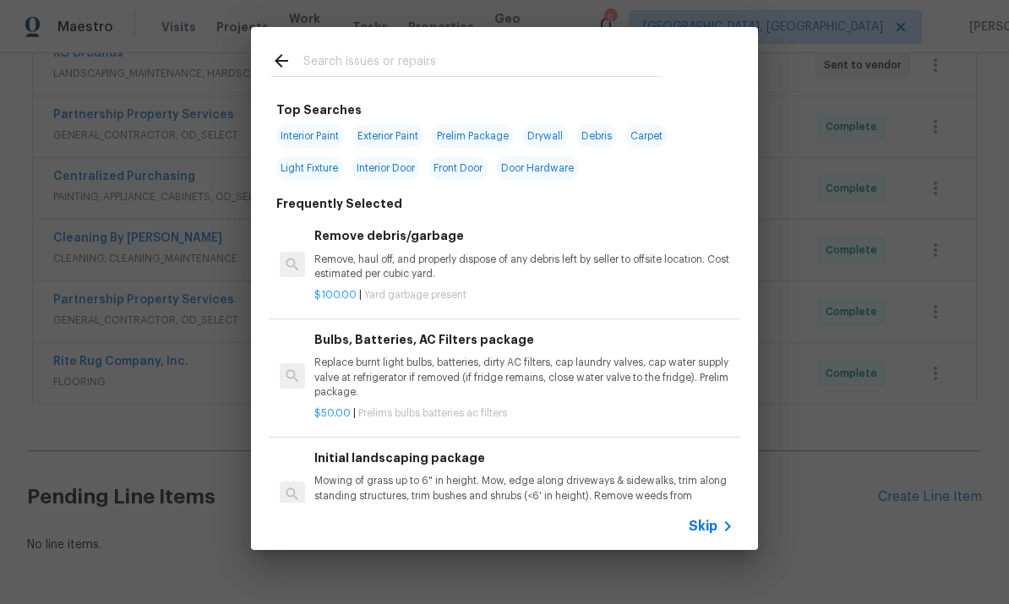
click at [431, 60] on input "text" at bounding box center [482, 63] width 358 height 25
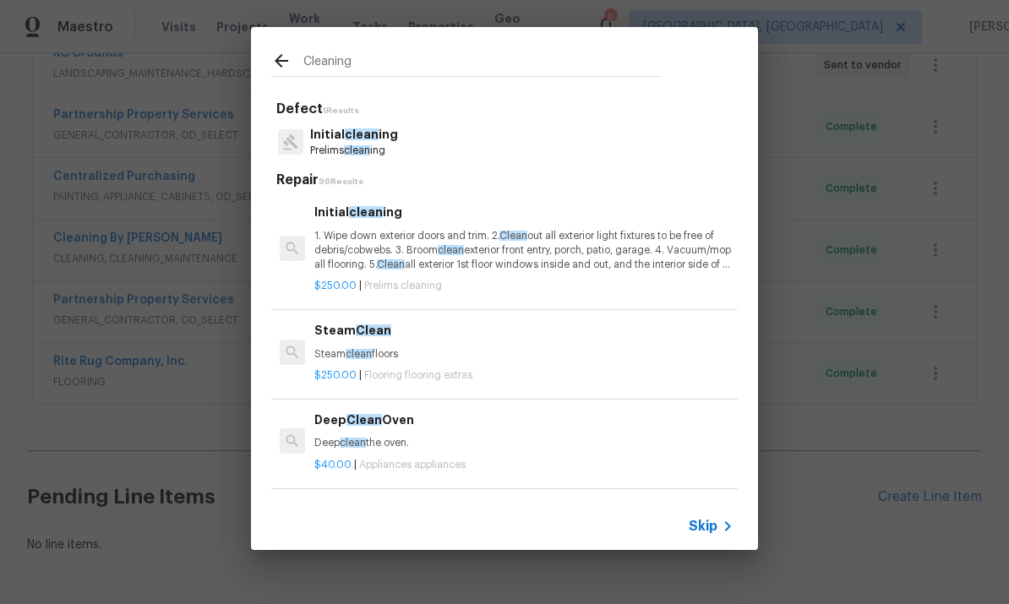
type input "Cleaning"
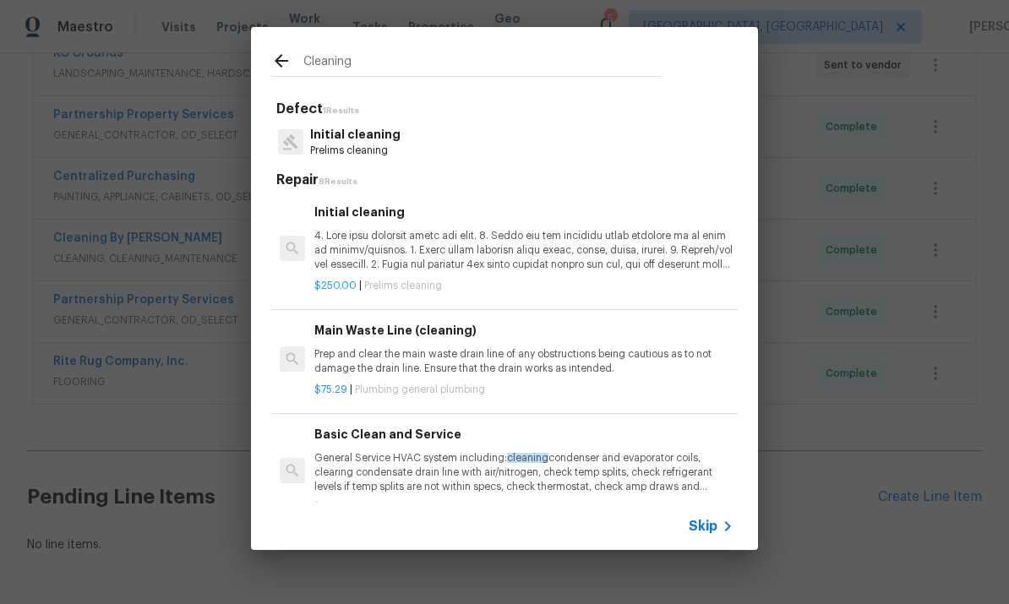
click at [334, 140] on p "Initial cleaning" at bounding box center [355, 135] width 90 height 18
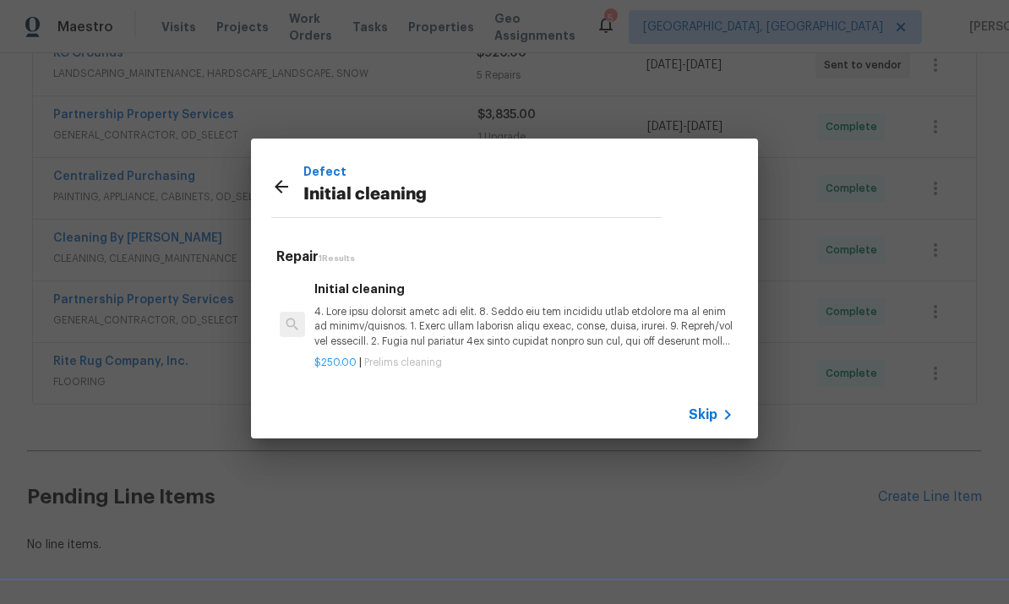
click at [473, 320] on p at bounding box center [523, 326] width 419 height 43
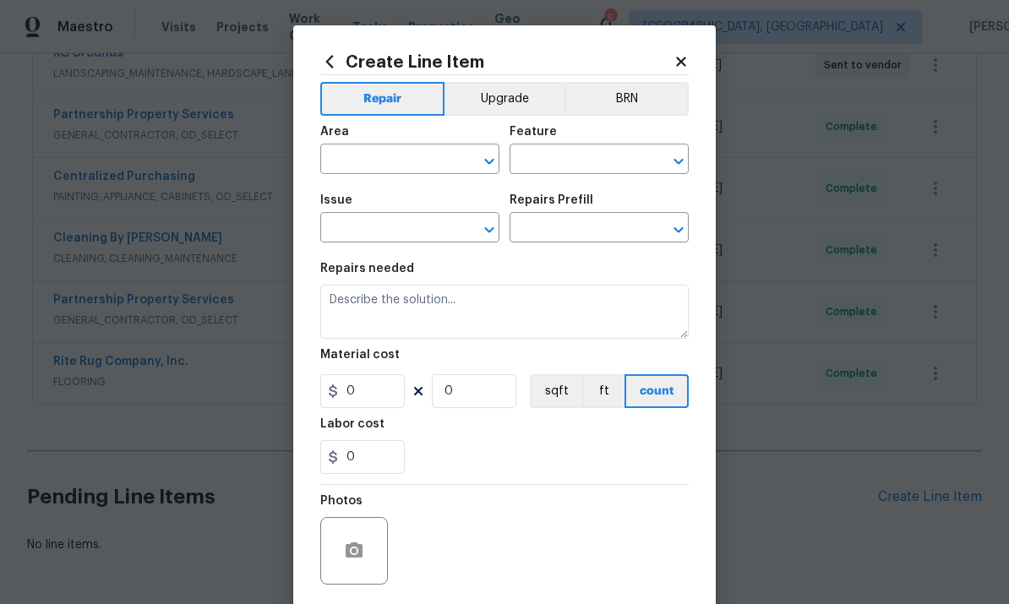
type input "Home Readiness Packages"
type input "Initial cleaning"
type input "Initial cleaning $250.00"
type textarea "1. Wipe down exterior doors and trim. 2. Clean out all exterior light fixtures …"
type input "250"
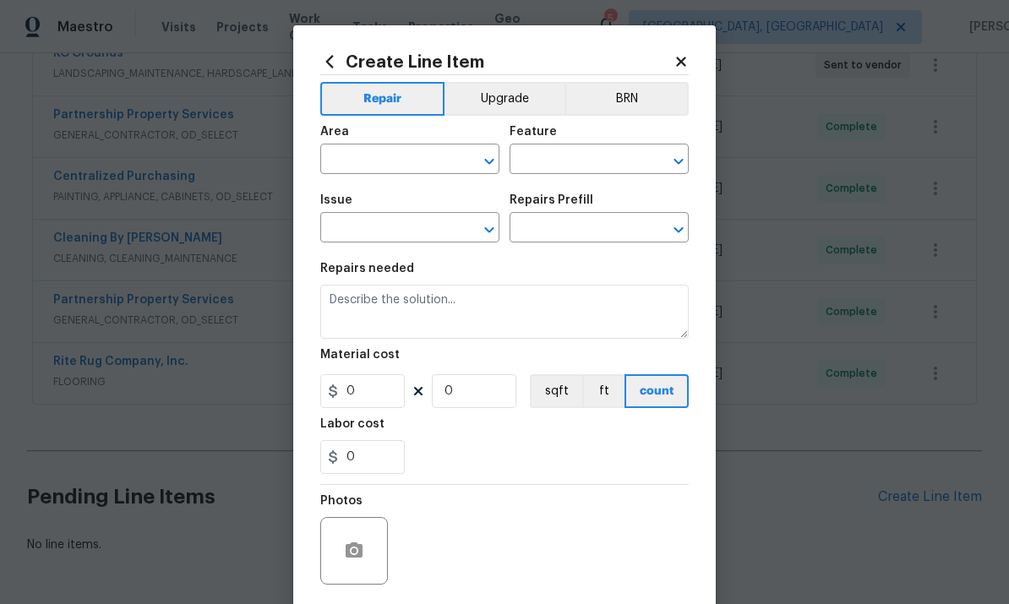
type input "1"
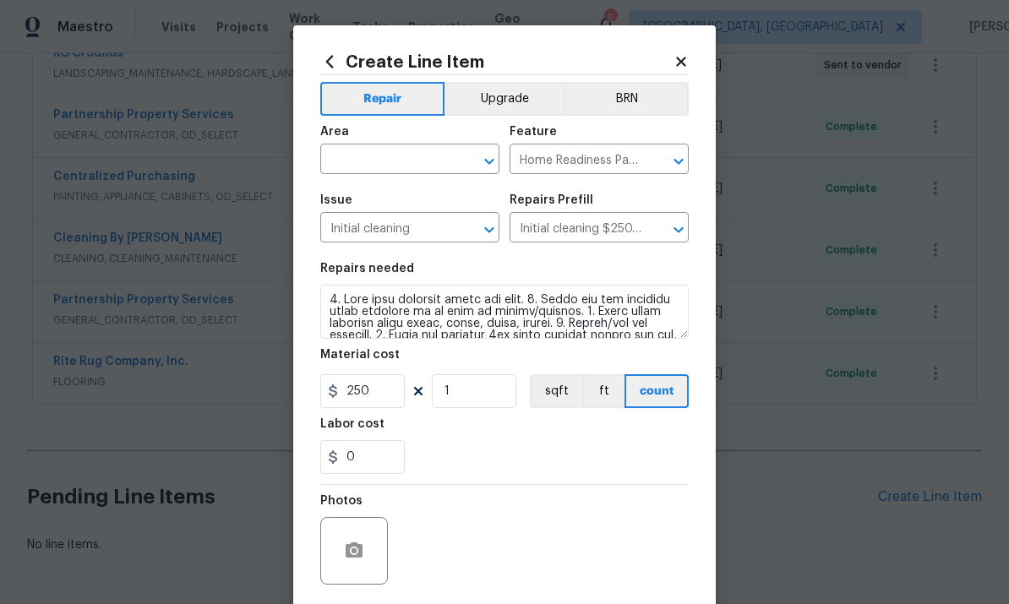
click at [403, 157] on input "text" at bounding box center [386, 161] width 132 height 26
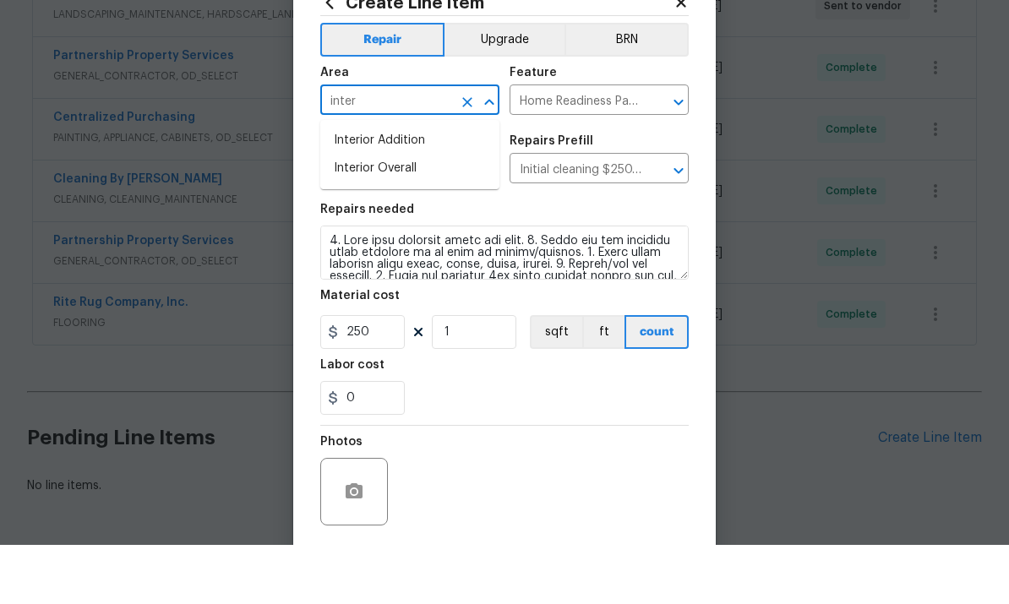
click at [396, 214] on li "Interior Overall" at bounding box center [409, 228] width 179 height 28
type input "Interior Overall"
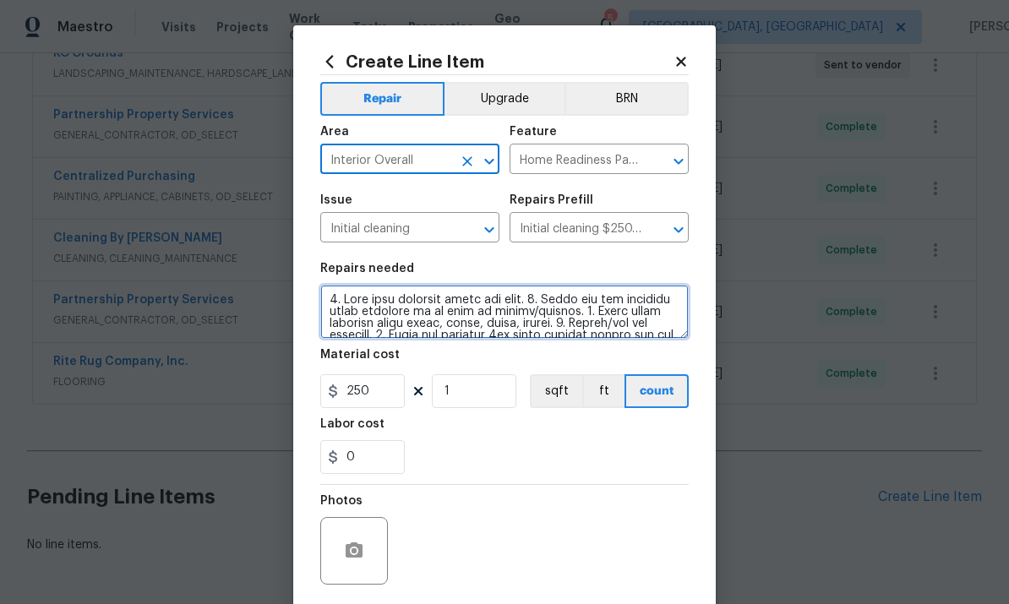
click at [612, 323] on textarea at bounding box center [504, 312] width 369 height 54
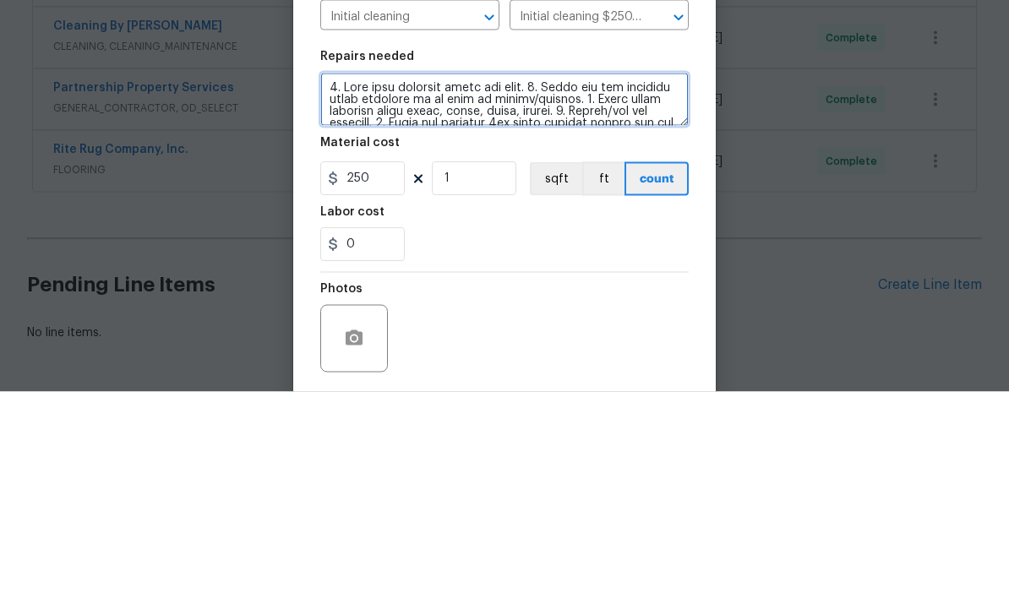
click at [637, 285] on textarea at bounding box center [504, 312] width 369 height 54
click at [632, 285] on textarea at bounding box center [504, 312] width 369 height 54
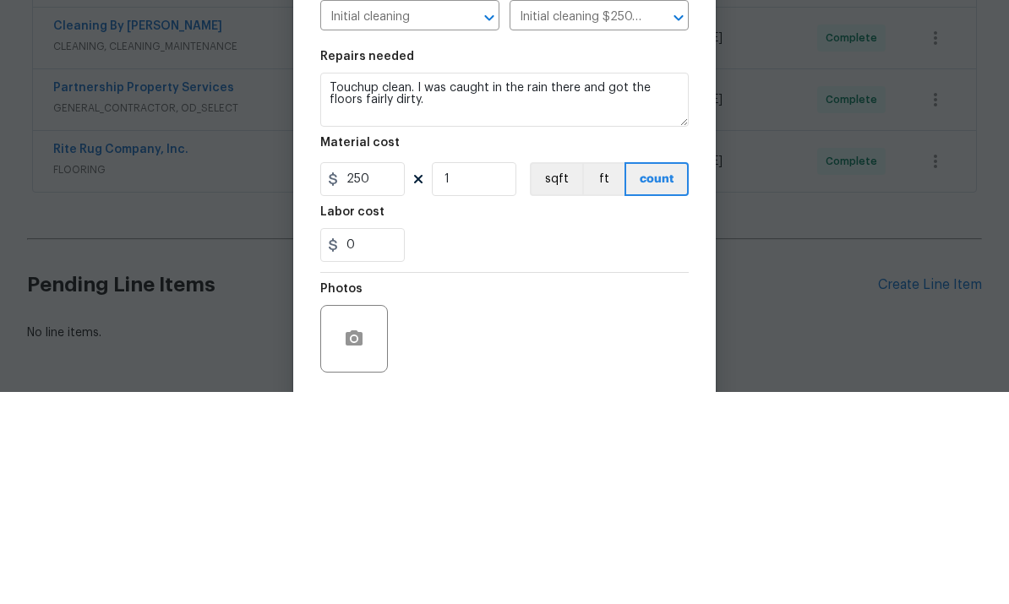
scroll to position [63, 0]
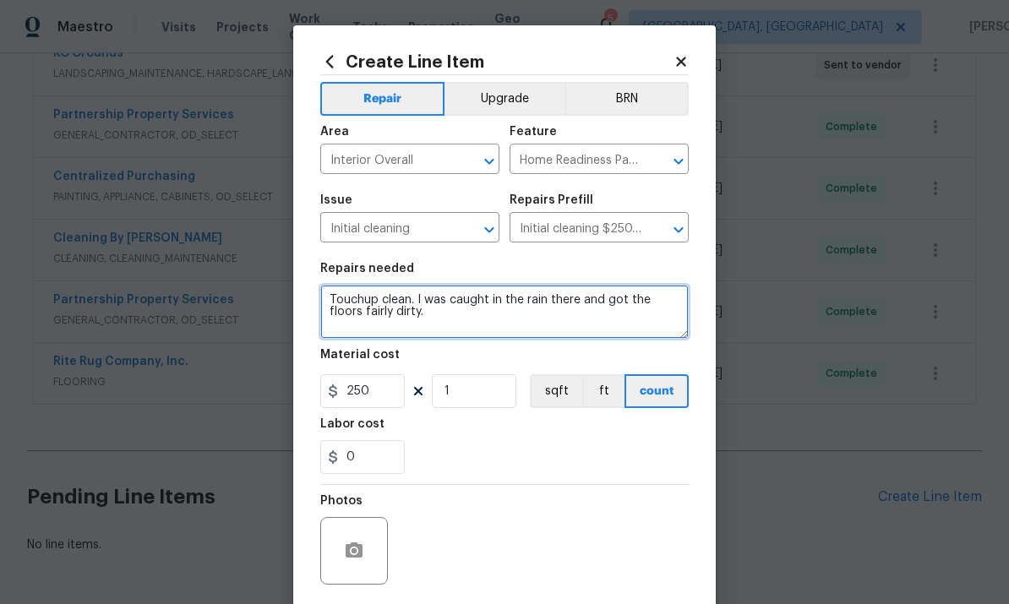
type textarea "Touchup clean. I was caught in the rain there and got the floors fairly dirty."
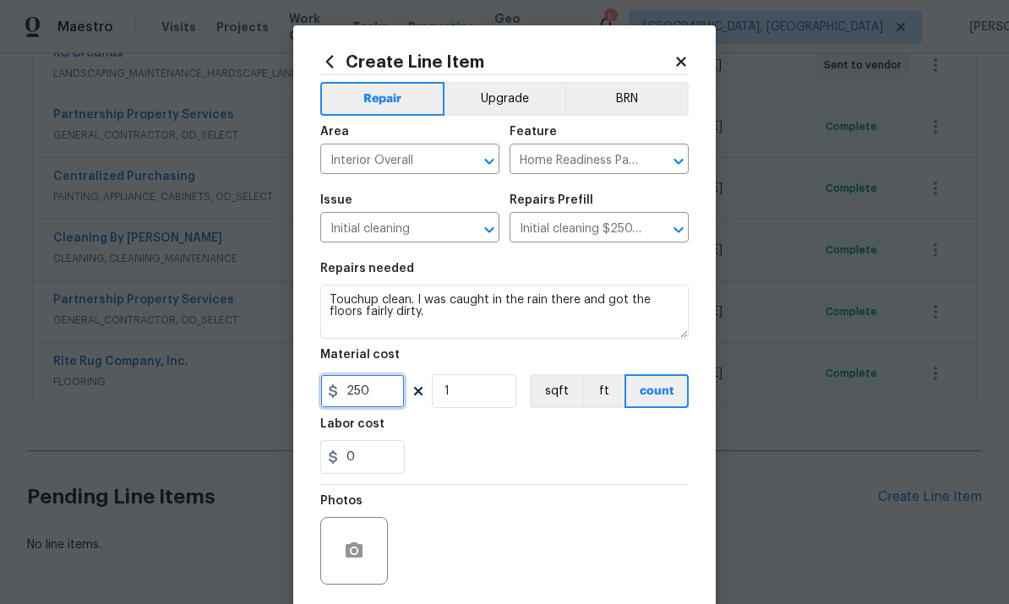
click at [381, 394] on input "250" at bounding box center [362, 391] width 85 height 34
click at [647, 478] on section "Repairs needed Touchup clean. I was caught in the rain there and got the floors…" at bounding box center [504, 369] width 369 height 232
type input "75"
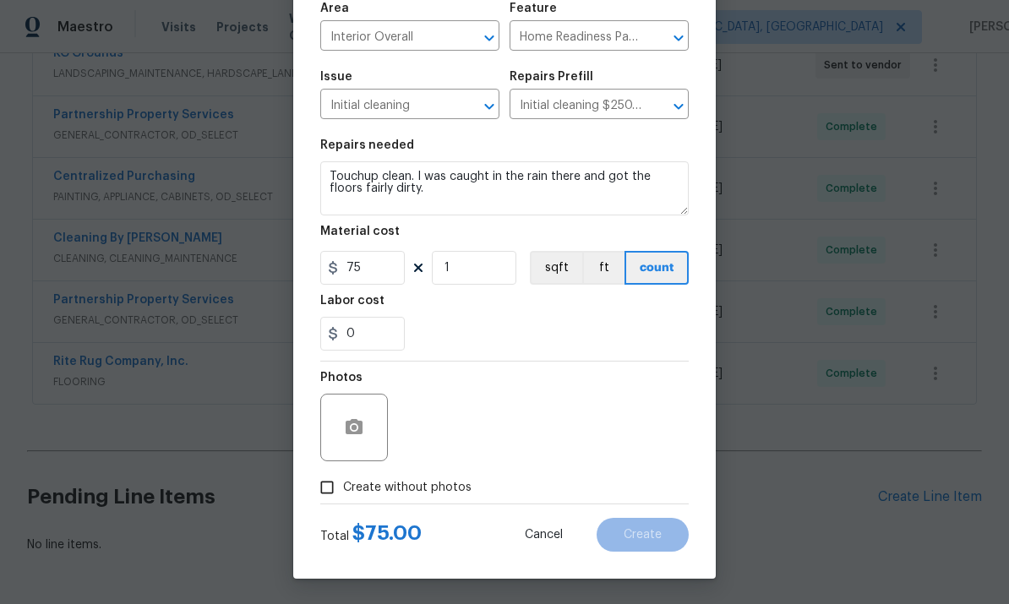
scroll to position [127, 0]
click at [517, 446] on div "Photos" at bounding box center [504, 417] width 369 height 110
click at [317, 486] on input "Create without photos" at bounding box center [327, 488] width 32 height 32
checkbox input "true"
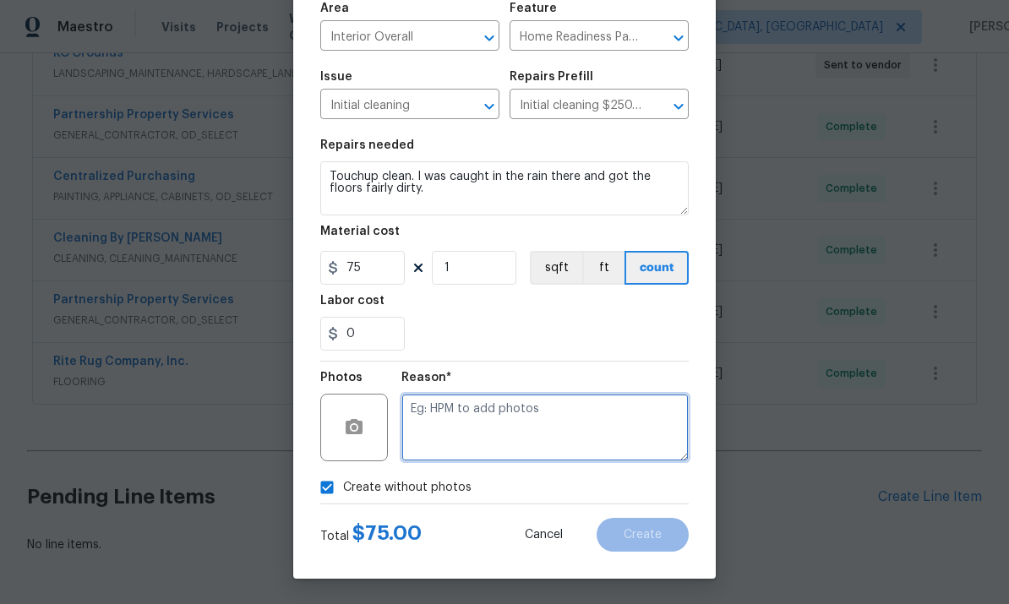
click at [541, 430] on textarea at bounding box center [545, 428] width 287 height 68
type textarea "To add"
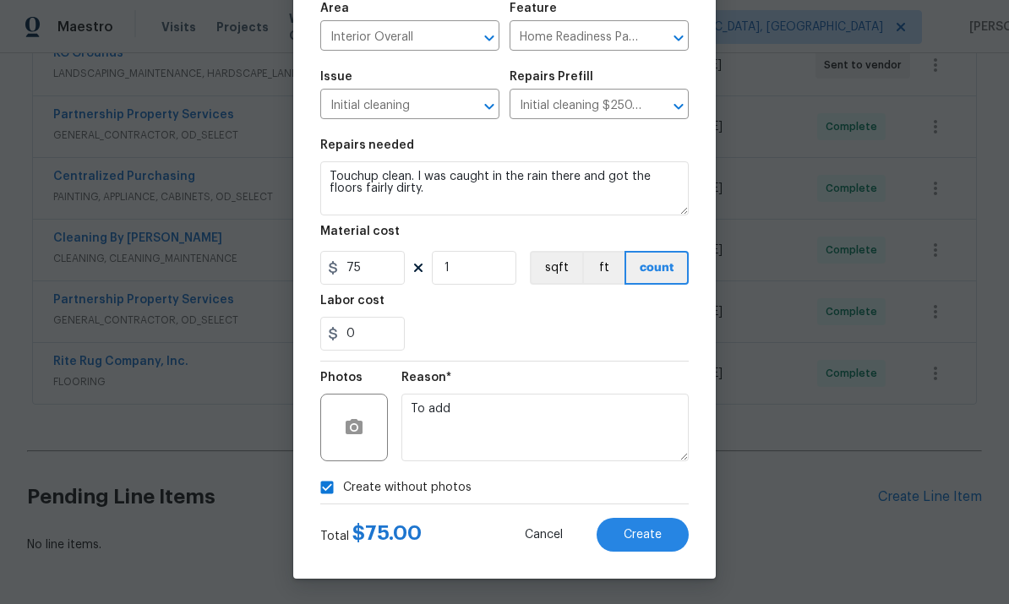
click at [644, 535] on span "Create" at bounding box center [643, 535] width 38 height 13
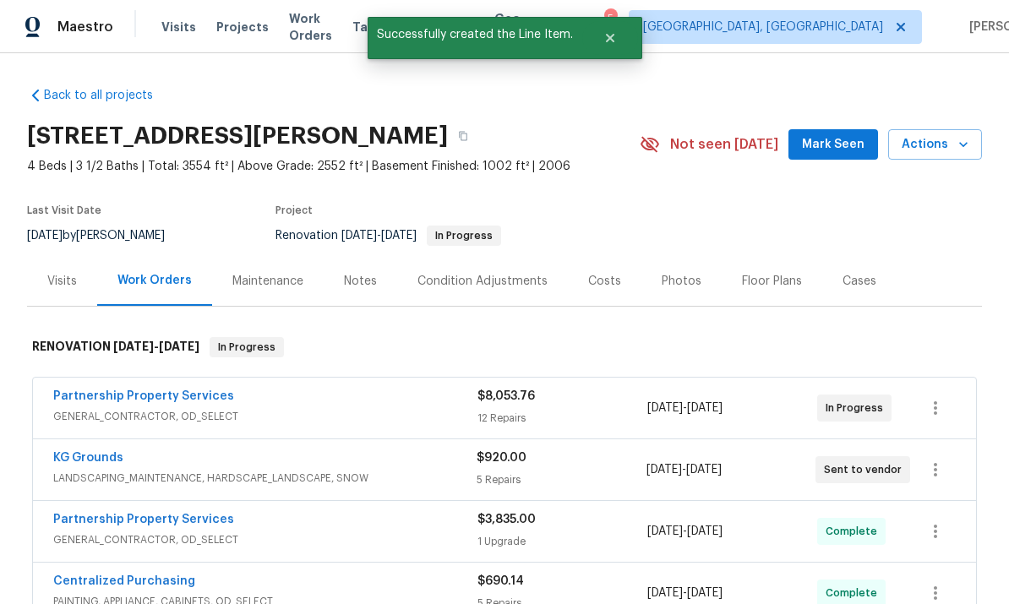
scroll to position [0, 0]
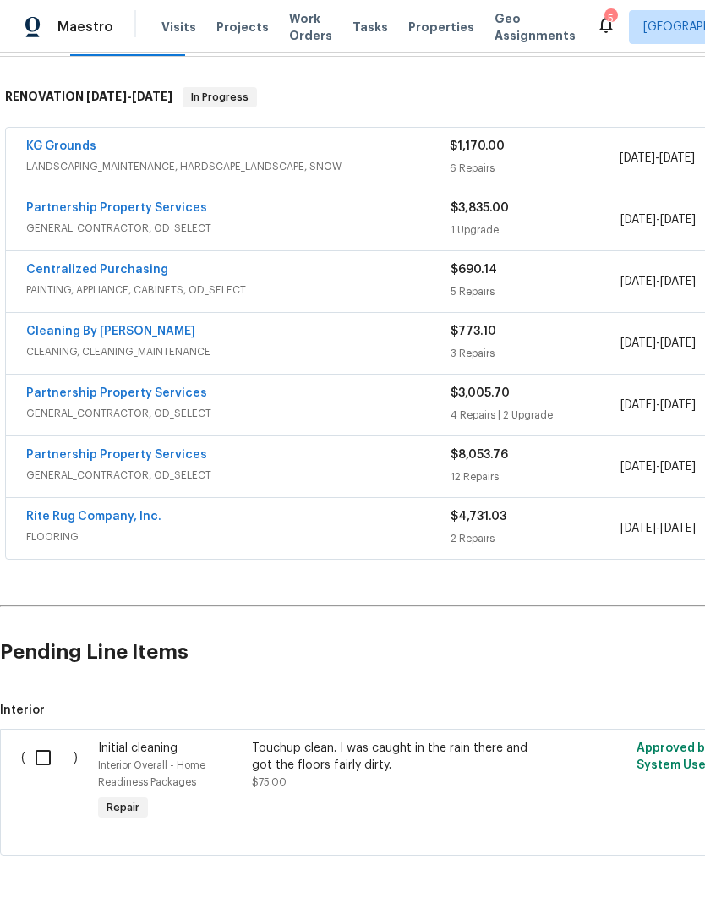
scroll to position [249, 0]
click at [46, 762] on input "checkbox" at bounding box center [49, 759] width 48 height 36
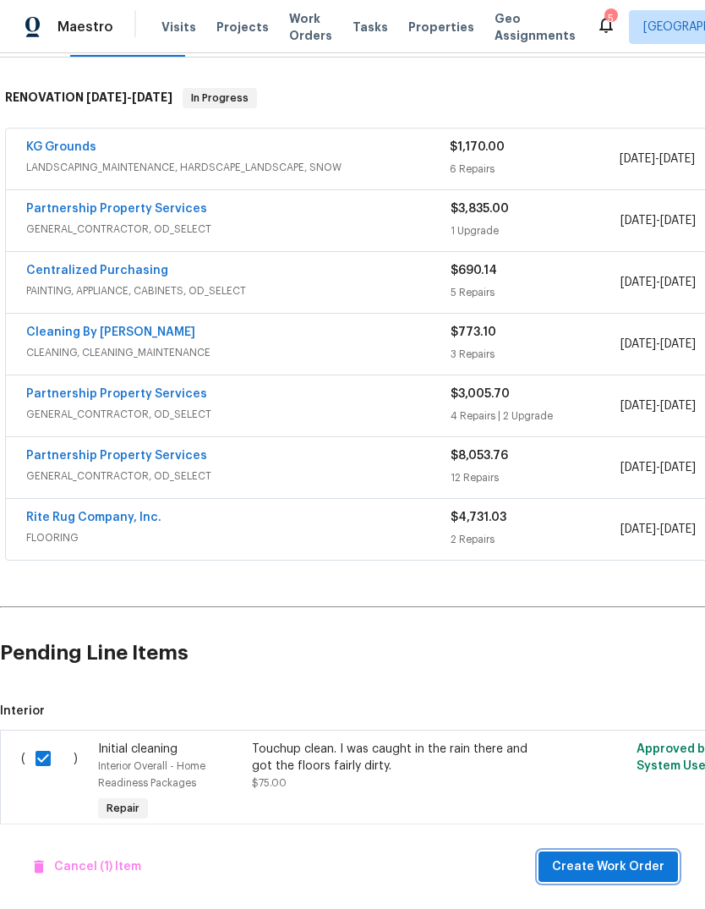
click at [618, 864] on span "Create Work Order" at bounding box center [608, 866] width 112 height 21
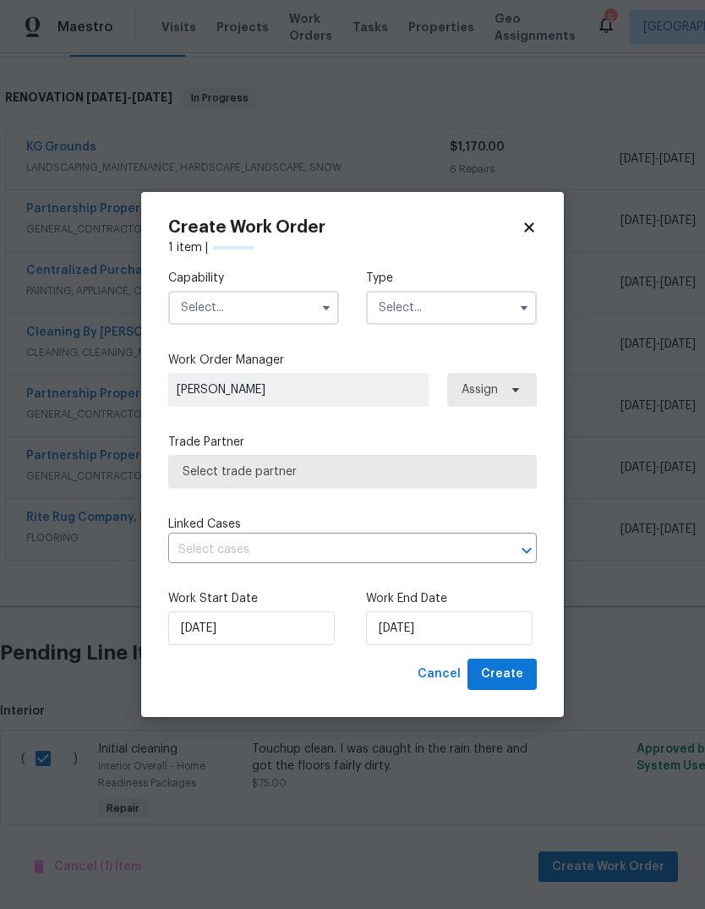
checkbox input "false"
click at [292, 304] on input "text" at bounding box center [253, 308] width 171 height 34
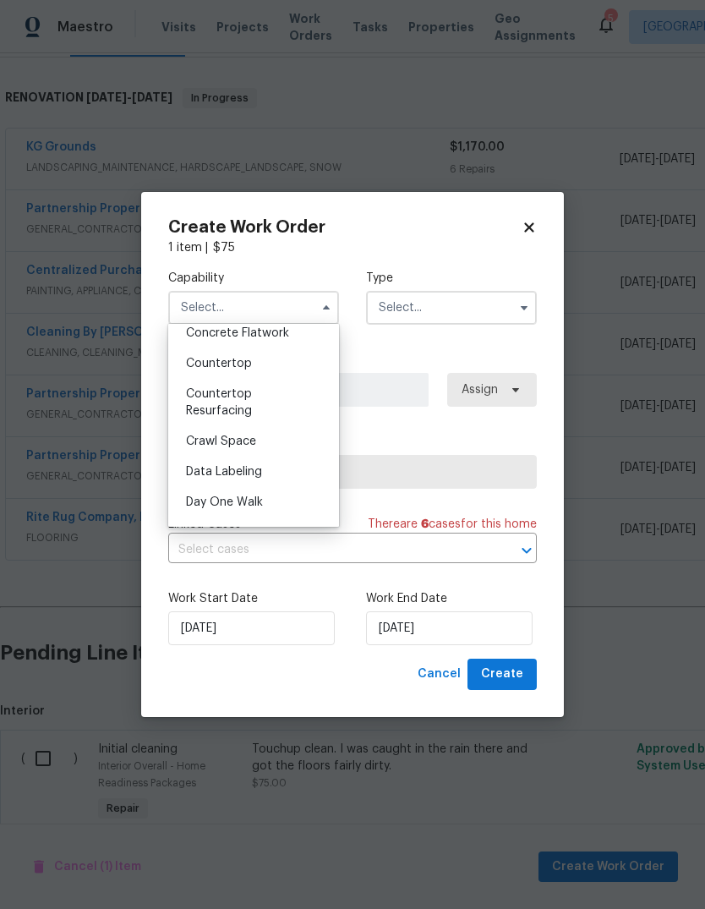
scroll to position [254, 0]
click at [244, 335] on div "Cleaning" at bounding box center [253, 332] width 162 height 30
type input "Cleaning"
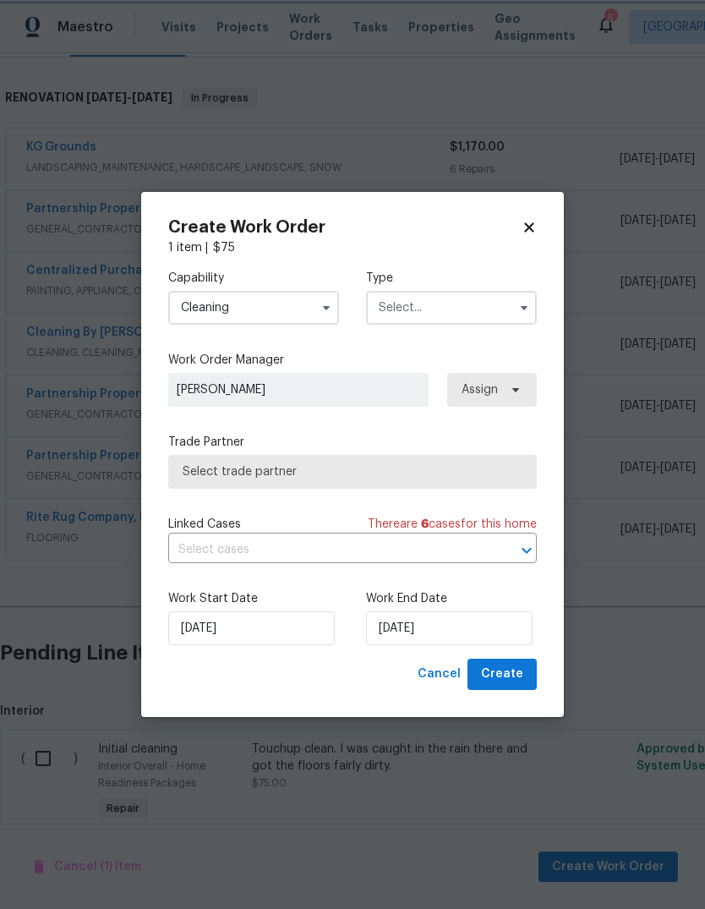
scroll to position [213, 0]
click at [449, 307] on input "text" at bounding box center [451, 308] width 171 height 34
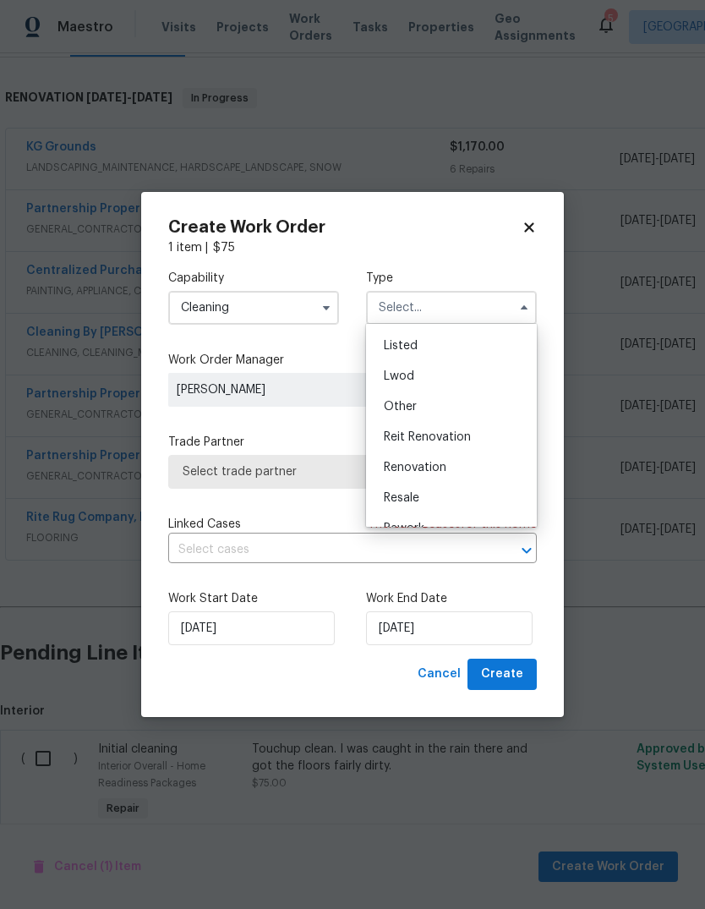
scroll to position [149, 0]
click at [462, 478] on div "Renovation" at bounding box center [451, 468] width 162 height 30
type input "Renovation"
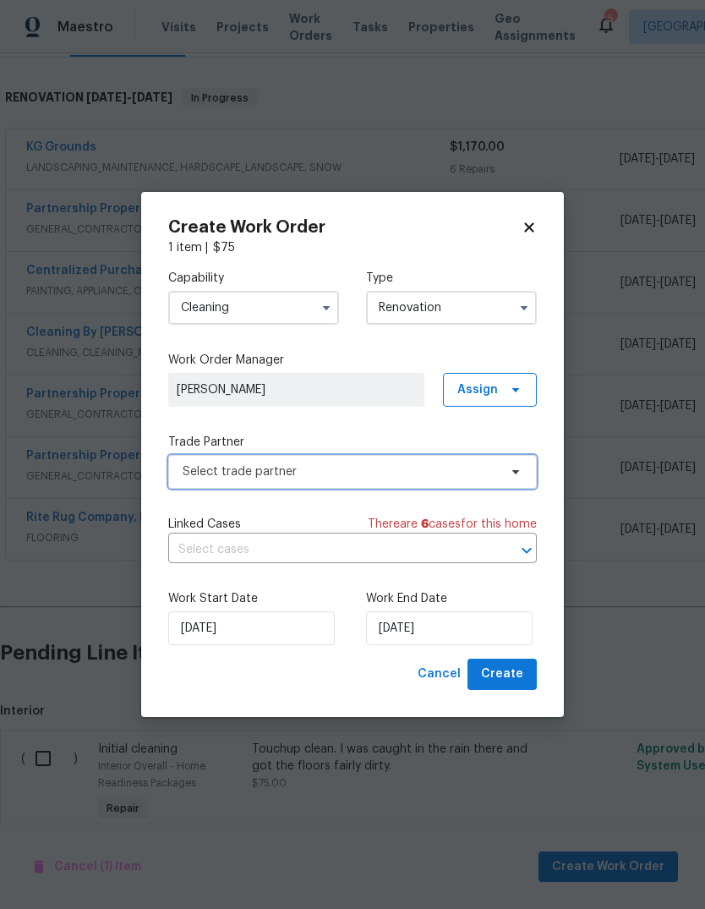
click at [374, 473] on span "Select trade partner" at bounding box center [340, 471] width 315 height 17
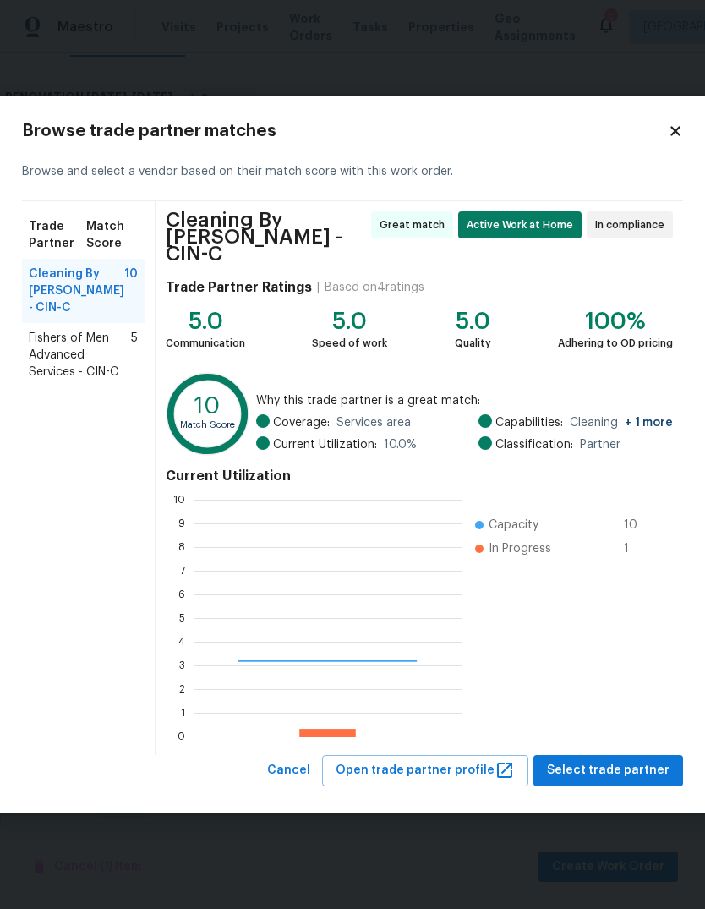
scroll to position [237, 268]
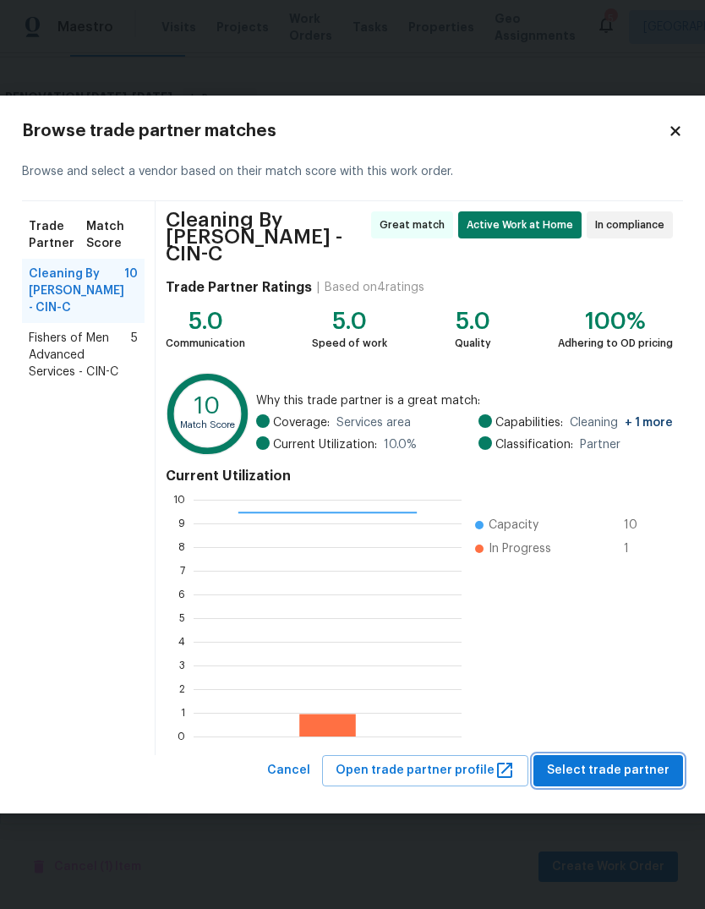
click at [628, 774] on button "Select trade partner" at bounding box center [608, 770] width 150 height 31
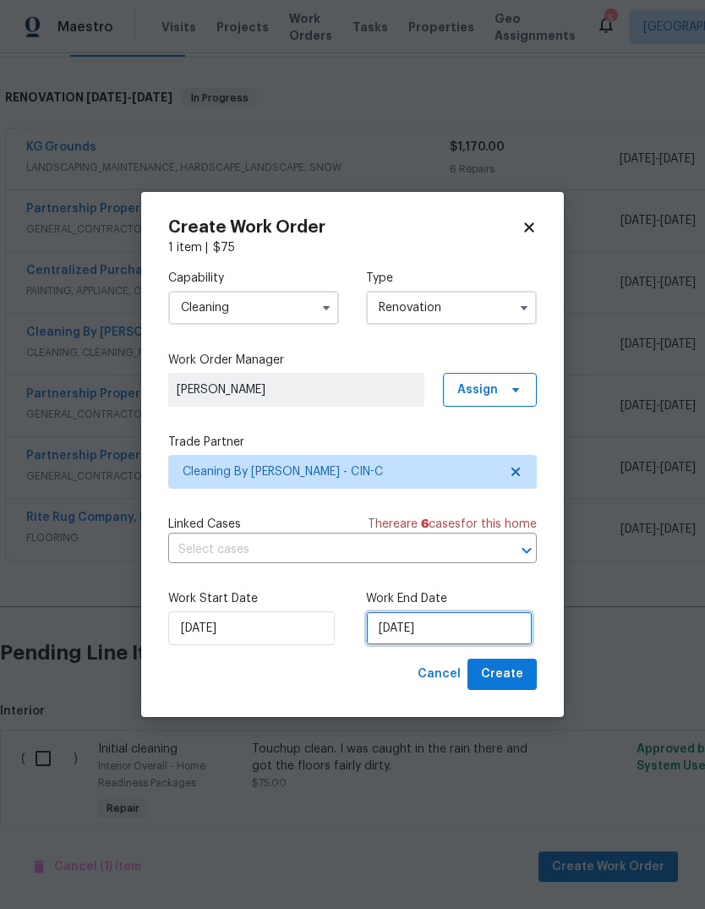
click at [455, 631] on input "9/22/2025" at bounding box center [449, 628] width 167 height 34
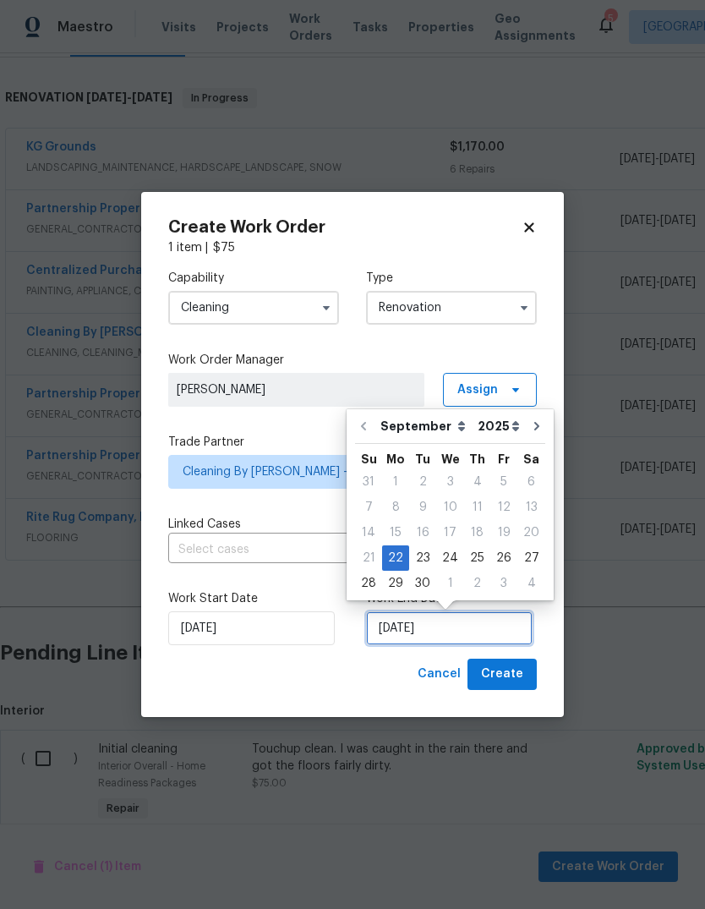
scroll to position [13, 0]
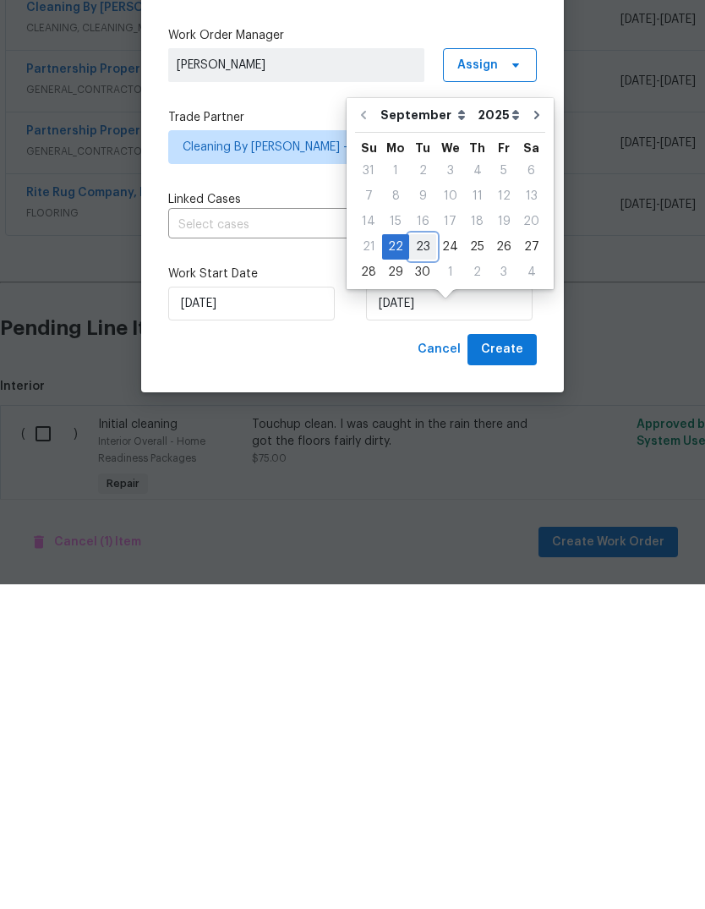
click at [418, 560] on div "23" at bounding box center [422, 572] width 27 height 24
type input "9/23/2025"
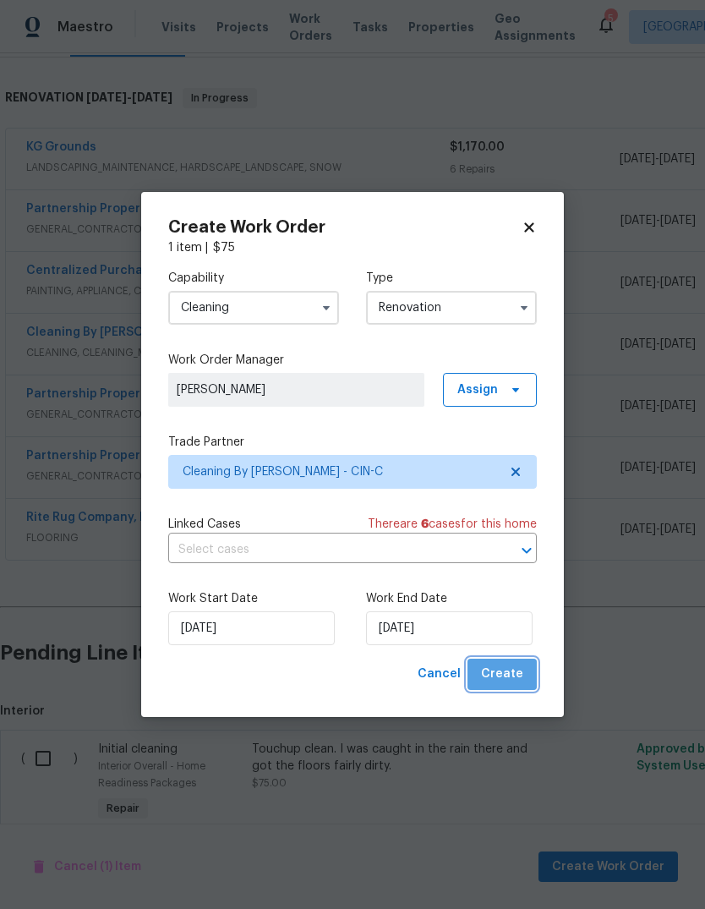
click at [512, 685] on span "Create" at bounding box center [502, 674] width 42 height 21
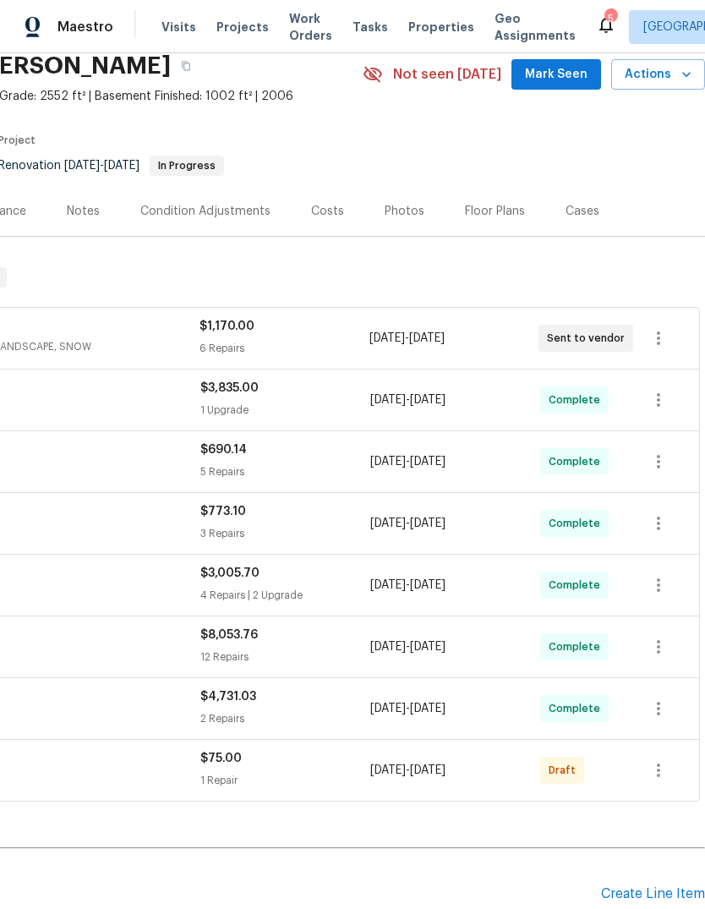
scroll to position [70, 250]
click at [659, 763] on icon "button" at bounding box center [658, 770] width 3 height 14
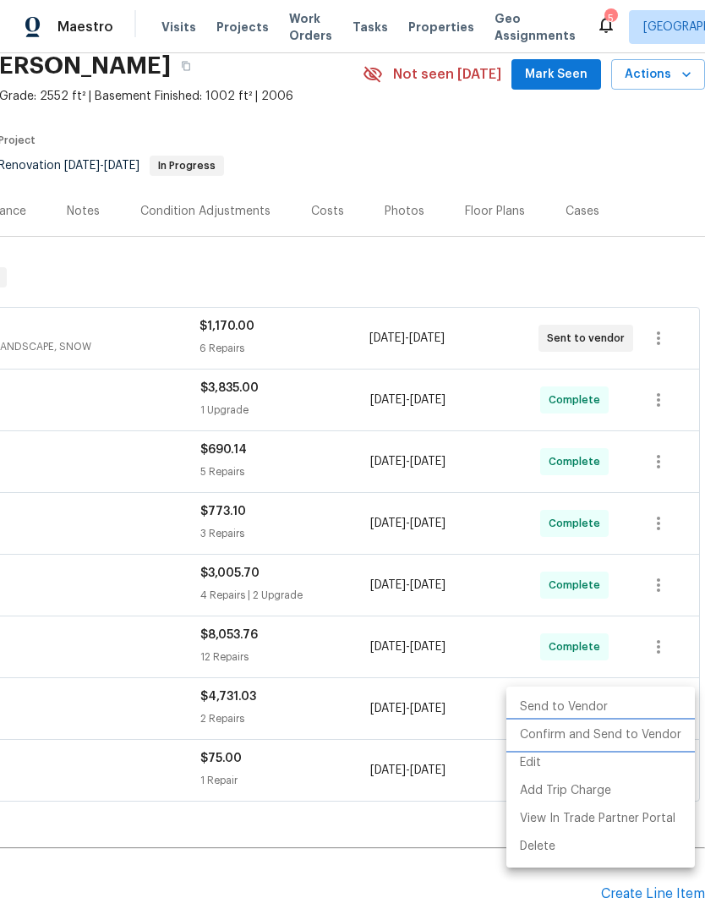
click at [642, 733] on li "Confirm and Send to Vendor" at bounding box center [600, 735] width 189 height 28
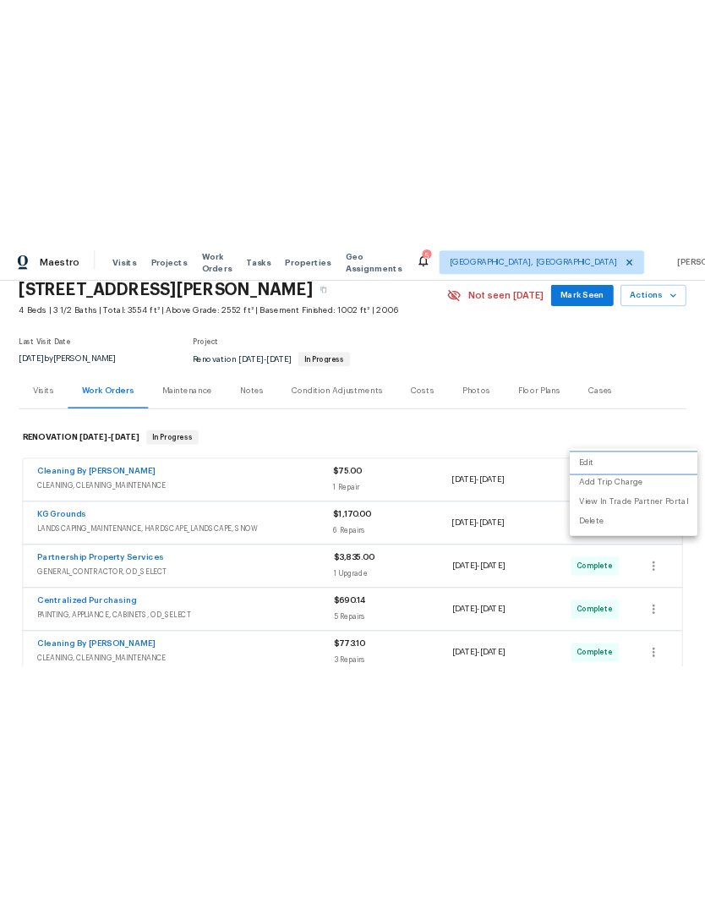
scroll to position [0, 0]
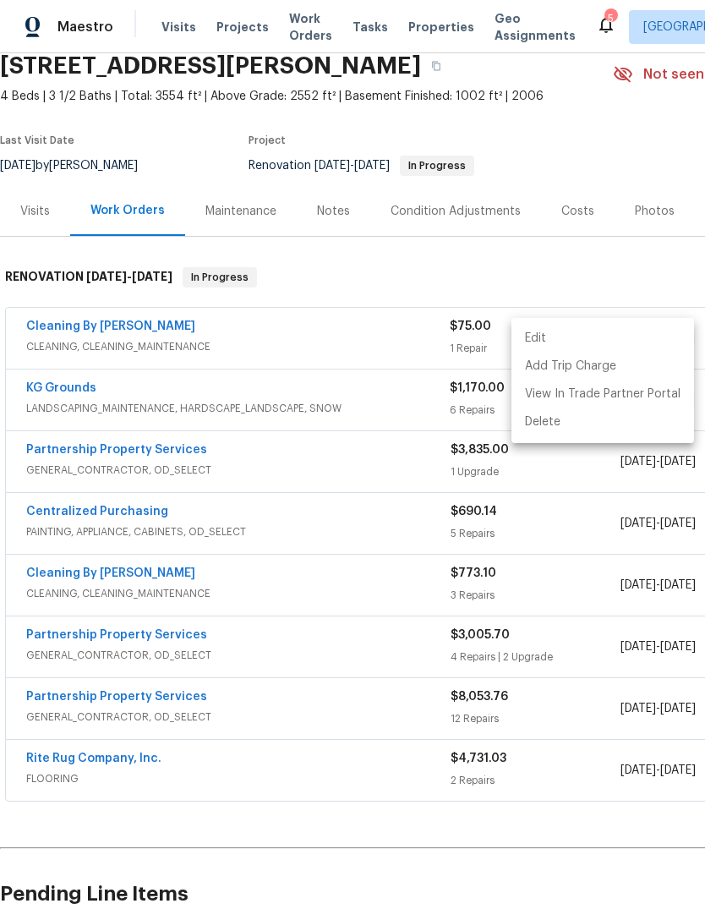
click at [523, 208] on div at bounding box center [352, 454] width 705 height 909
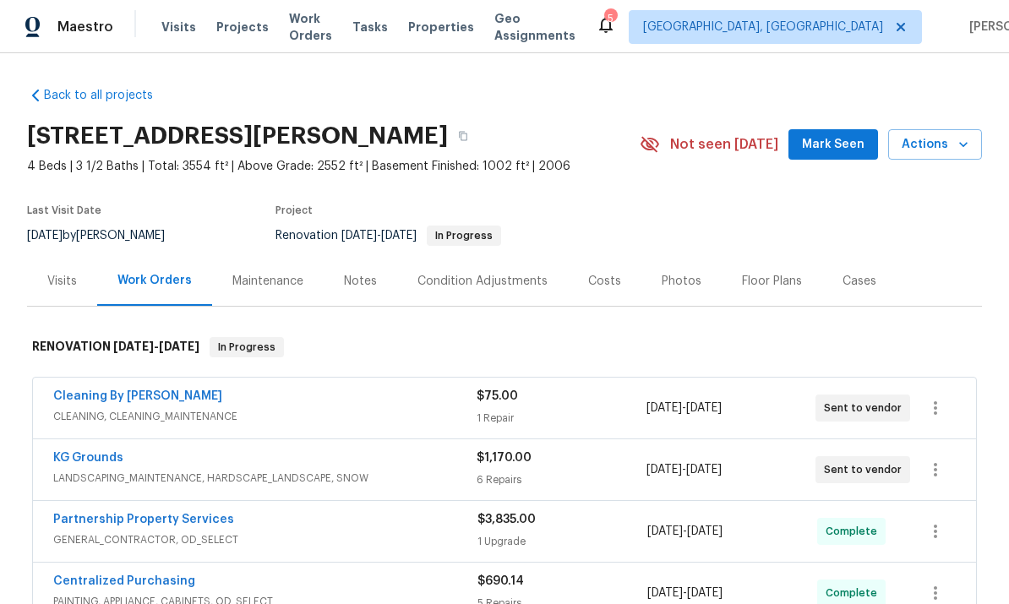
click at [121, 402] on link "Cleaning By Carrie" at bounding box center [137, 397] width 169 height 12
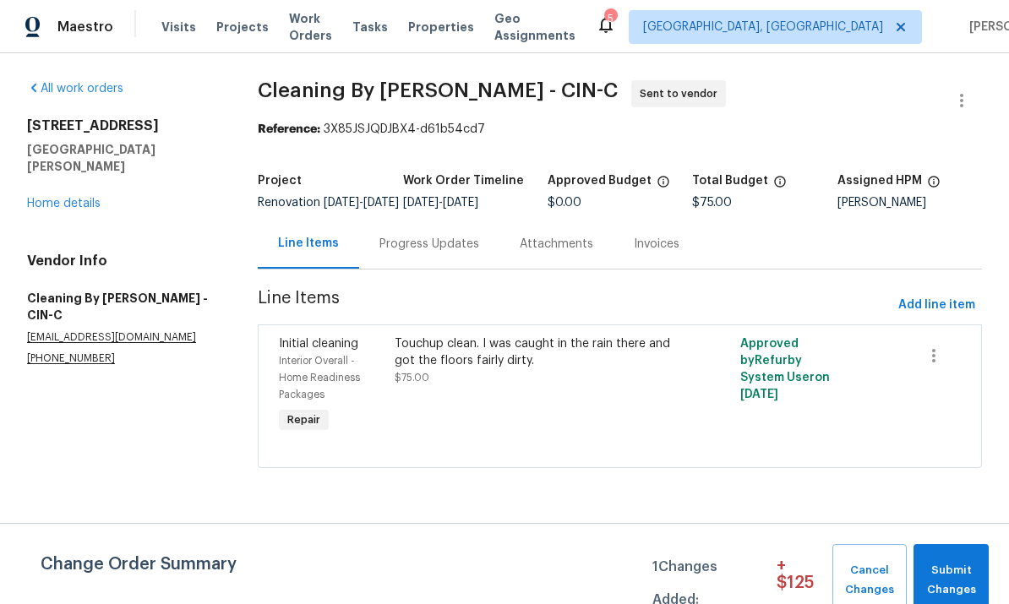
click at [513, 369] on div "Touchup clean. I was caught in the rain there and got the floors fairly dirty." at bounding box center [534, 353] width 278 height 34
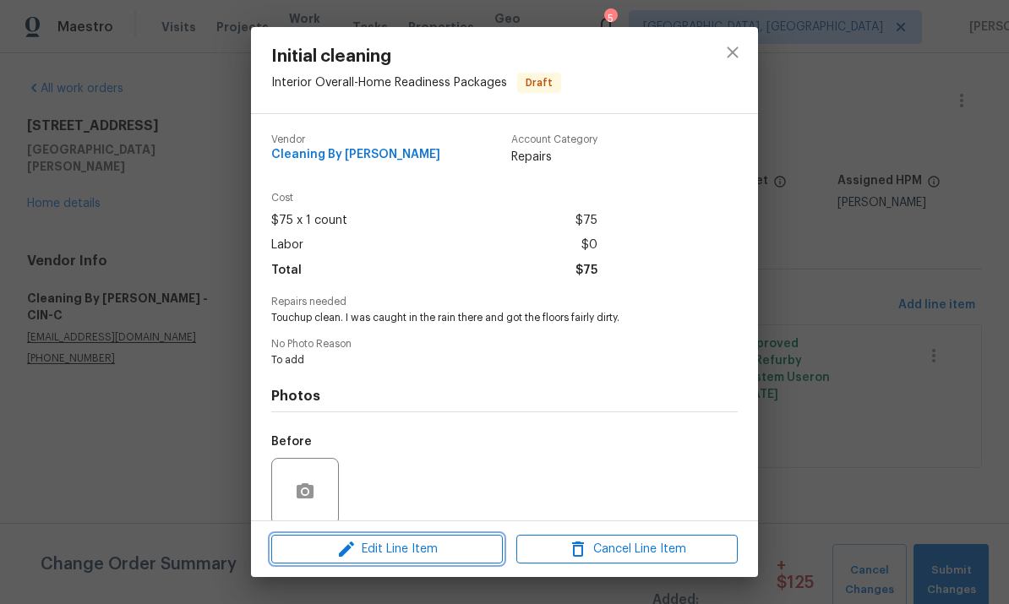
click at [444, 549] on span "Edit Line Item" at bounding box center [386, 549] width 221 height 21
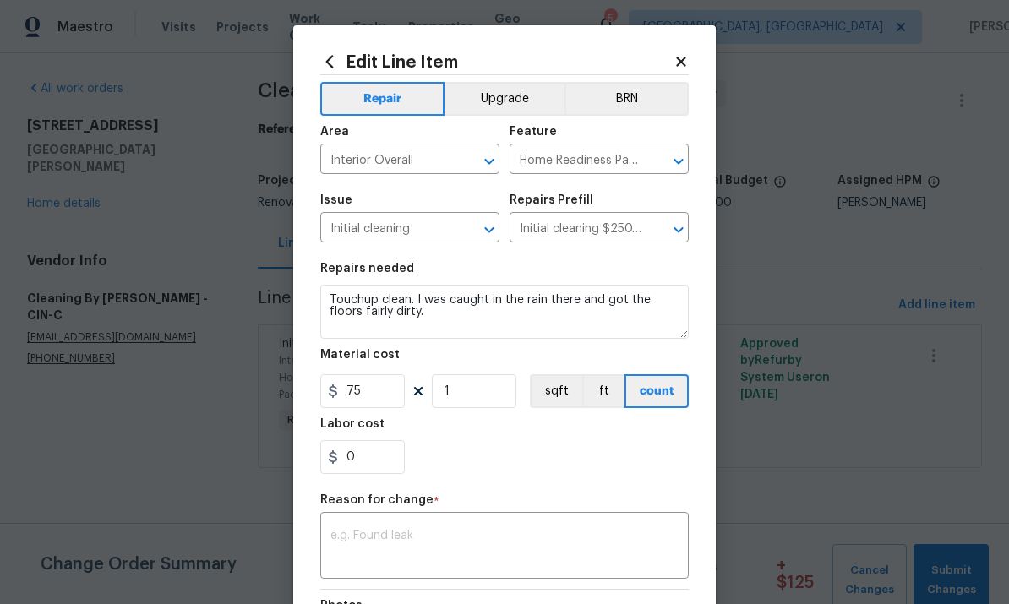
click at [463, 527] on div "x ​" at bounding box center [504, 547] width 369 height 63
click at [685, 63] on icon at bounding box center [680, 61] width 9 height 9
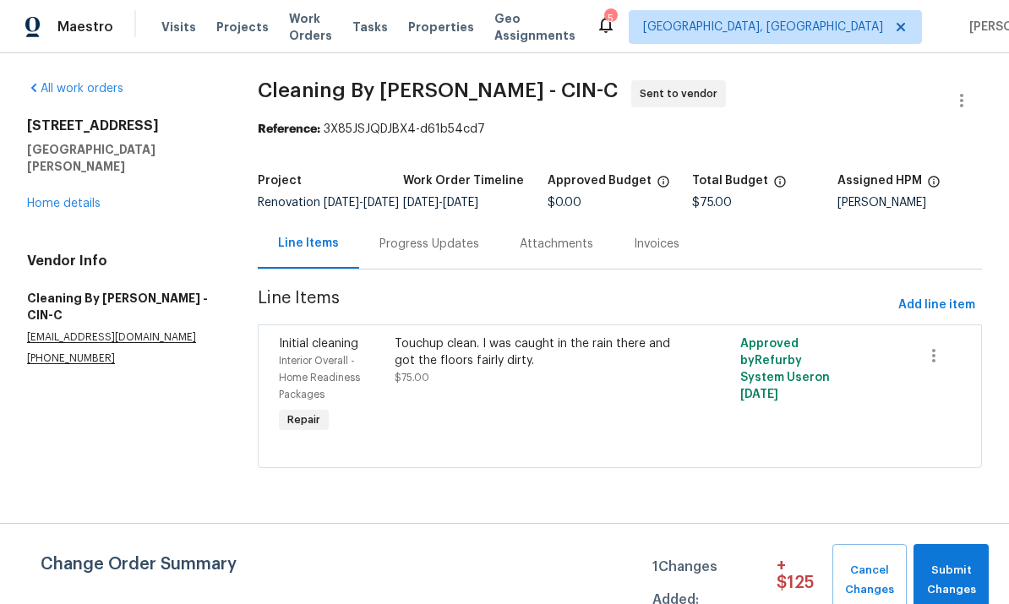
click at [440, 251] on div "Progress Updates" at bounding box center [430, 244] width 100 height 17
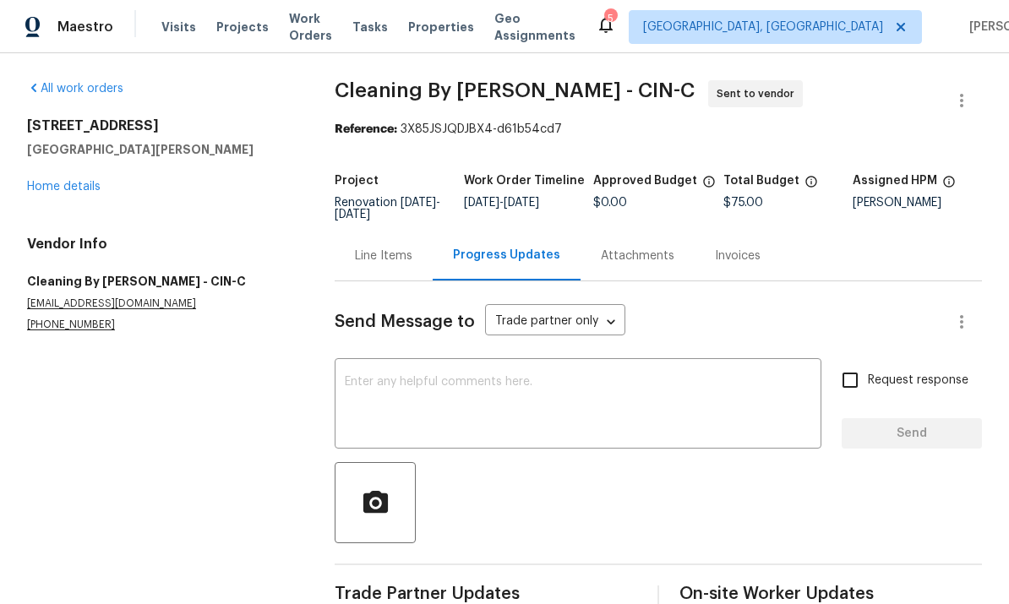
click at [459, 393] on textarea at bounding box center [578, 405] width 467 height 59
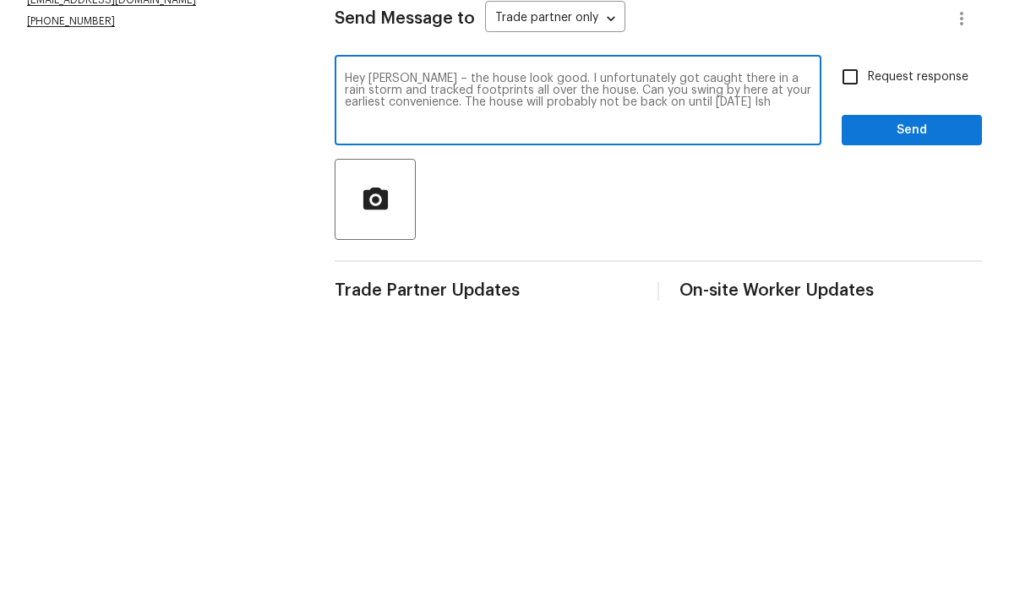
click at [622, 376] on textarea "Hey Carrie – the house look good. I unfortunately got caught there in a rain st…" at bounding box center [578, 405] width 467 height 59
type textarea "Hey Carrie – the house look good. I unfortunately got caught there in a rain st…"
click at [704, 424] on span "Send" at bounding box center [911, 434] width 113 height 21
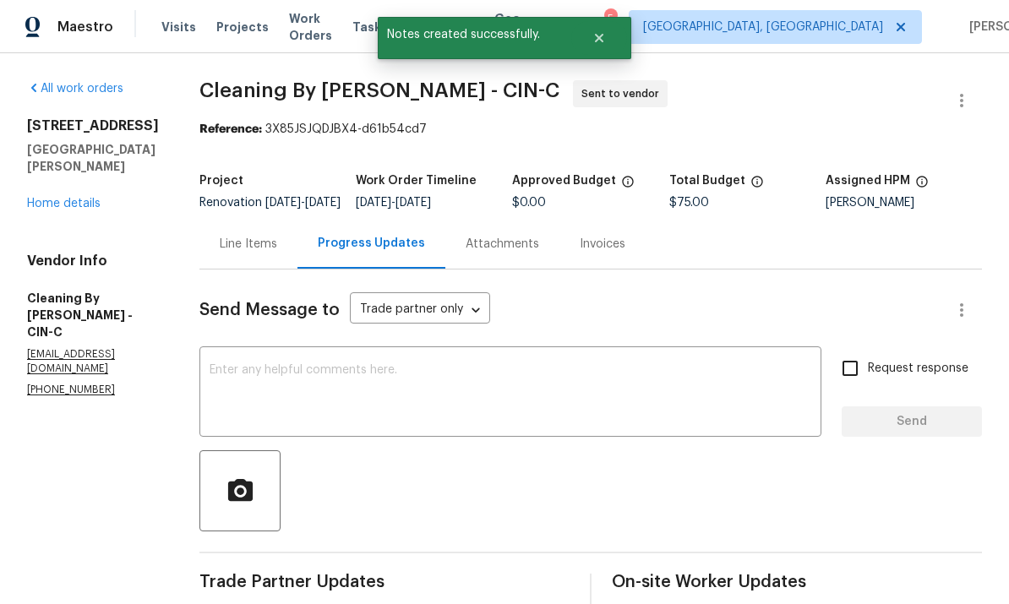
click at [50, 157] on div "7795 Rock Port Way West Chester, OH 45069 Home details" at bounding box center [93, 165] width 132 height 95
click at [36, 198] on link "Home details" at bounding box center [64, 204] width 74 height 12
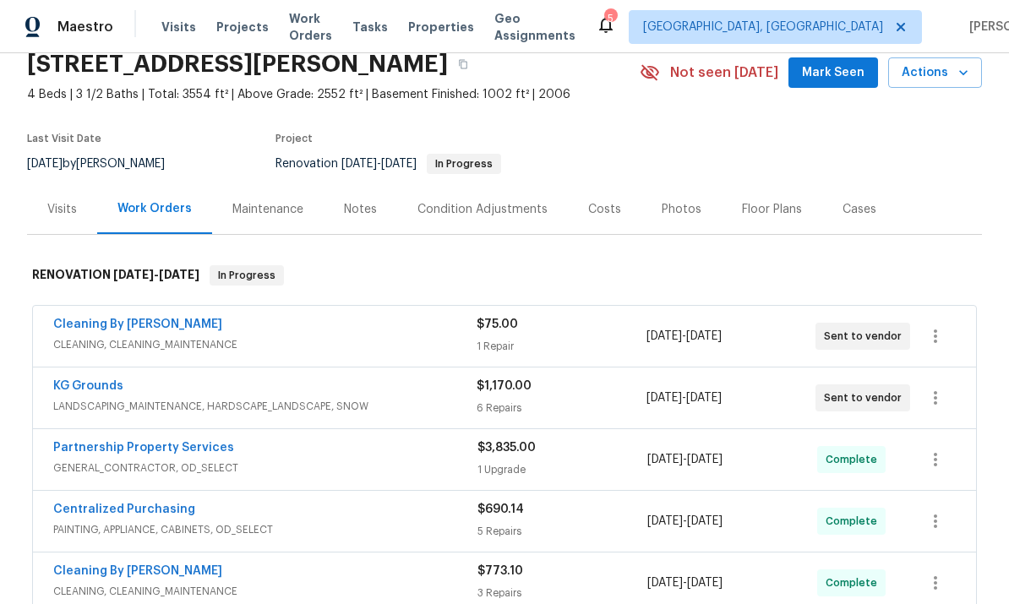
scroll to position [69, 0]
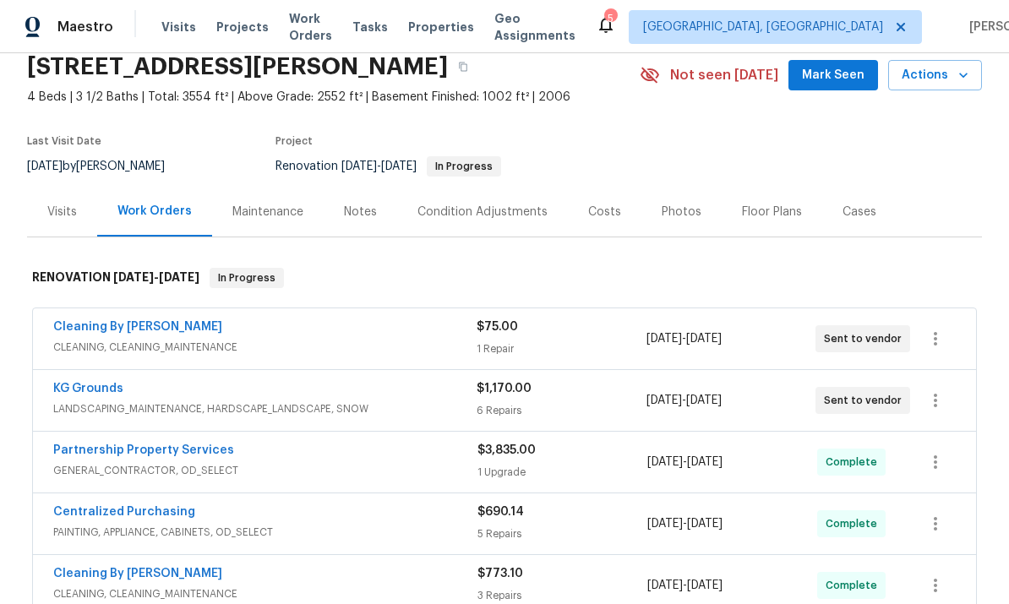
click at [68, 370] on div "KG Grounds LANDSCAPING_MAINTENANCE, HARDSCAPE_LANDSCAPE, SNOW $1,170.00 6 Repai…" at bounding box center [504, 400] width 943 height 61
click at [86, 401] on span "LANDSCAPING_MAINTENANCE, HARDSCAPE_LANDSCAPE, SNOW" at bounding box center [265, 409] width 424 height 17
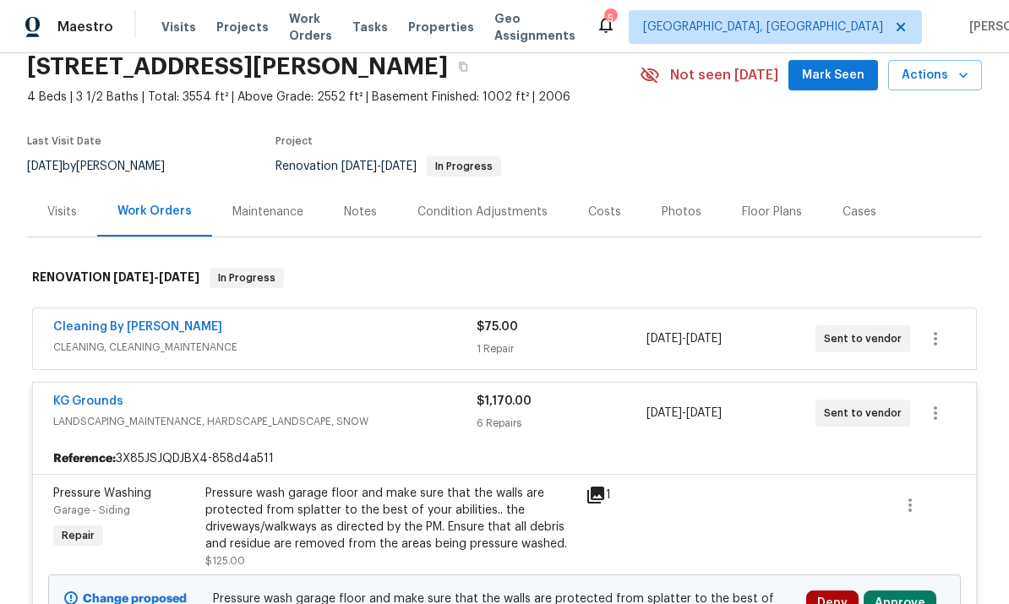
click at [89, 396] on link "KG Grounds" at bounding box center [88, 402] width 70 height 12
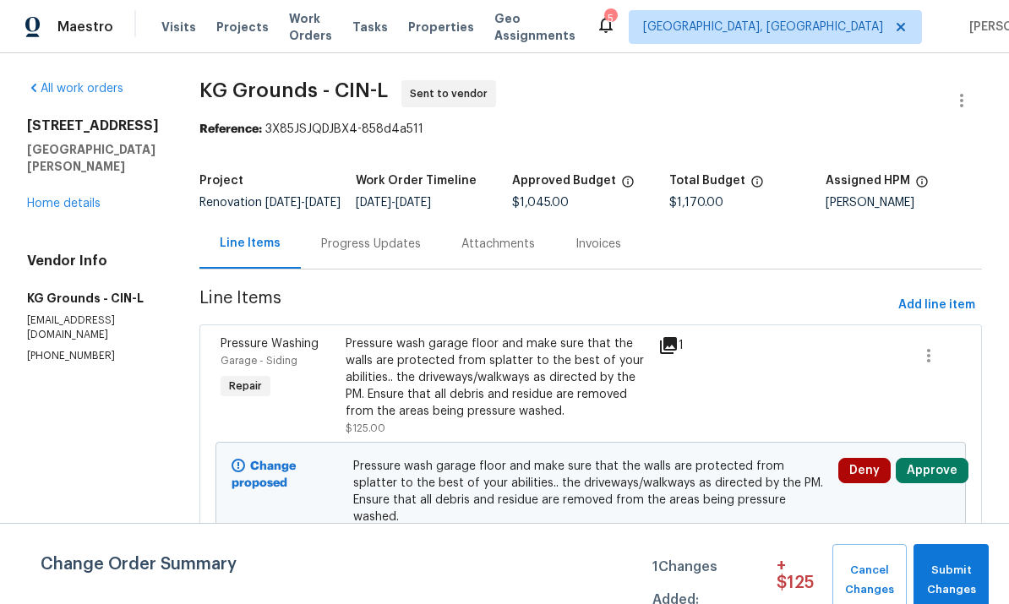
click at [535, 269] on div "Attachments" at bounding box center [498, 244] width 114 height 50
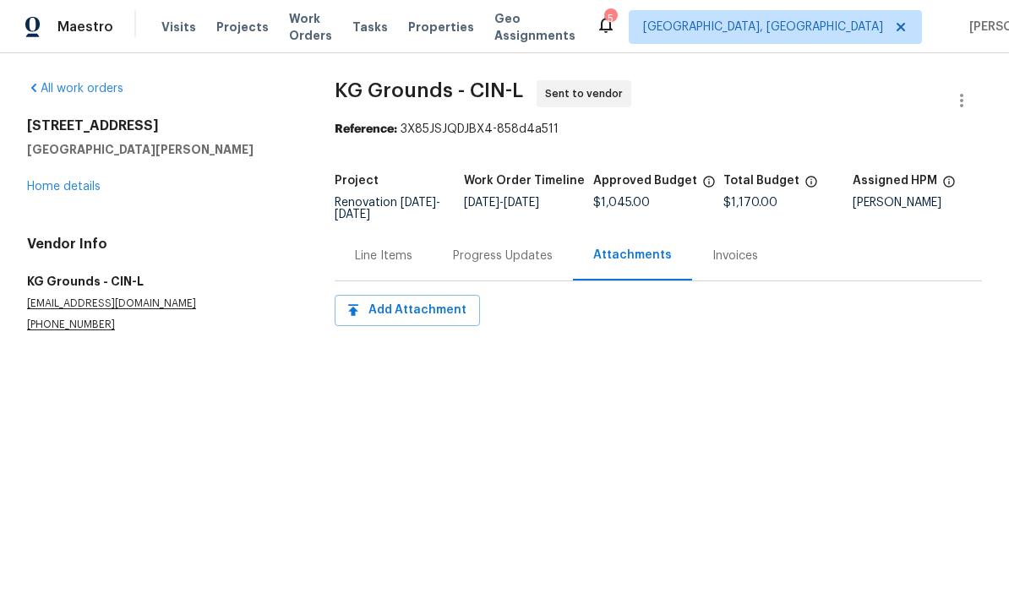
click at [538, 256] on div "Progress Updates" at bounding box center [503, 256] width 100 height 17
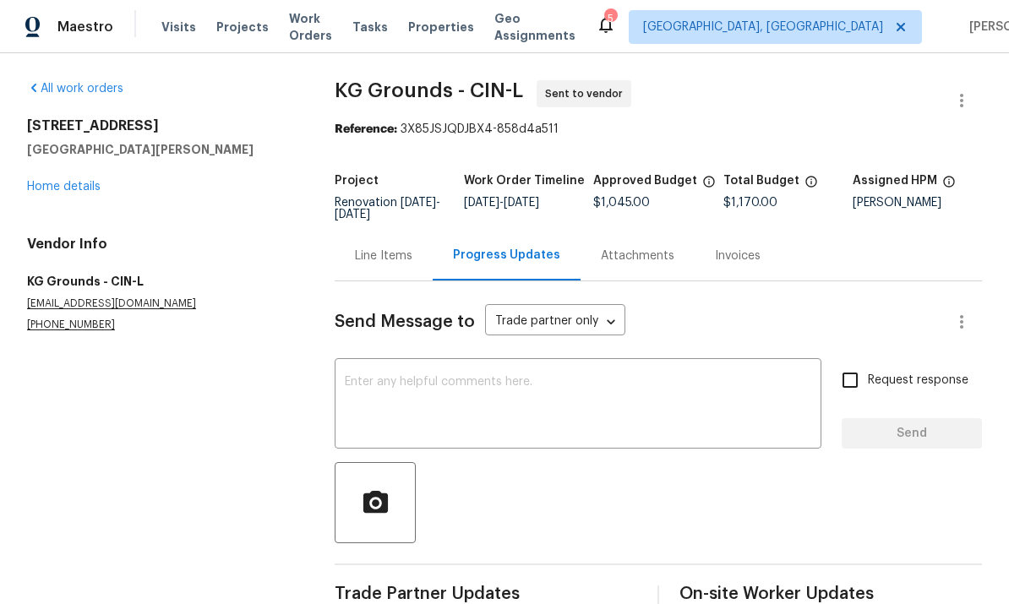
click at [623, 410] on textarea at bounding box center [578, 405] width 467 height 59
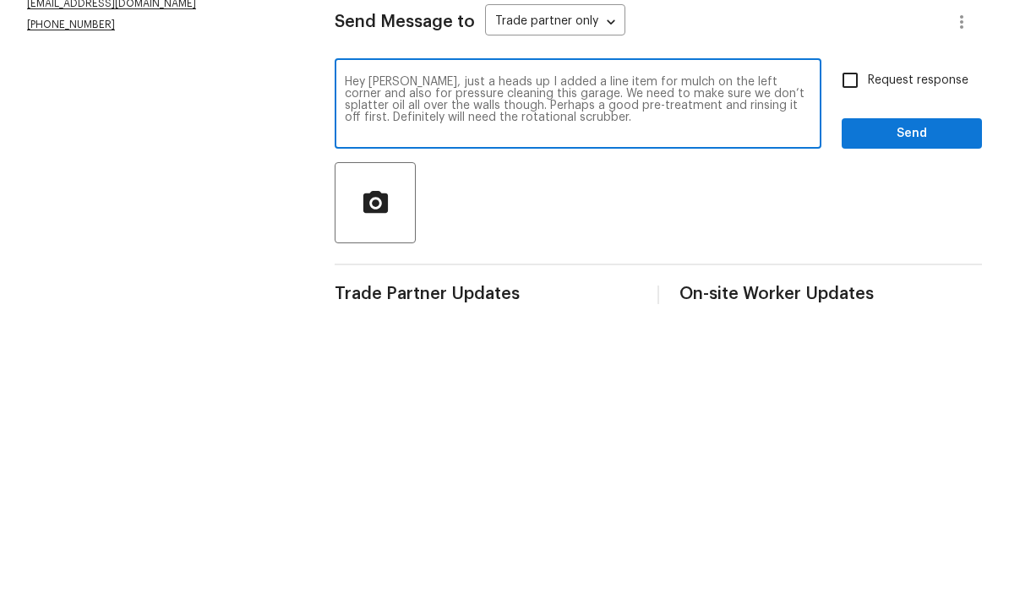
type textarea "Hey Kyle, just a heads up I added a line item for mulch on the left corner and …"
click at [704, 424] on span "Send" at bounding box center [911, 434] width 113 height 21
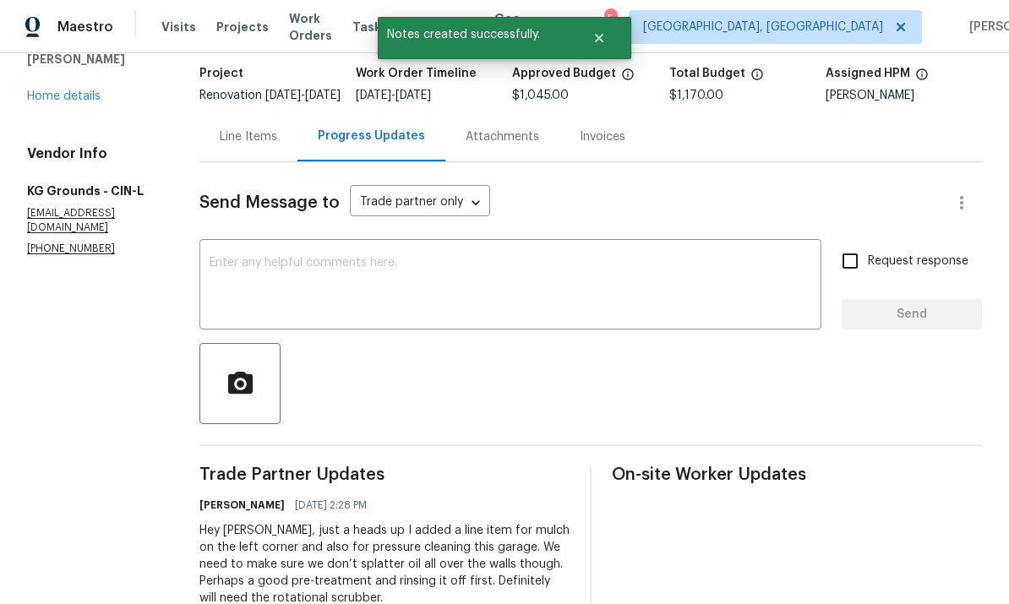
scroll to position [107, 0]
click at [243, 129] on div "Line Items" at bounding box center [248, 137] width 57 height 17
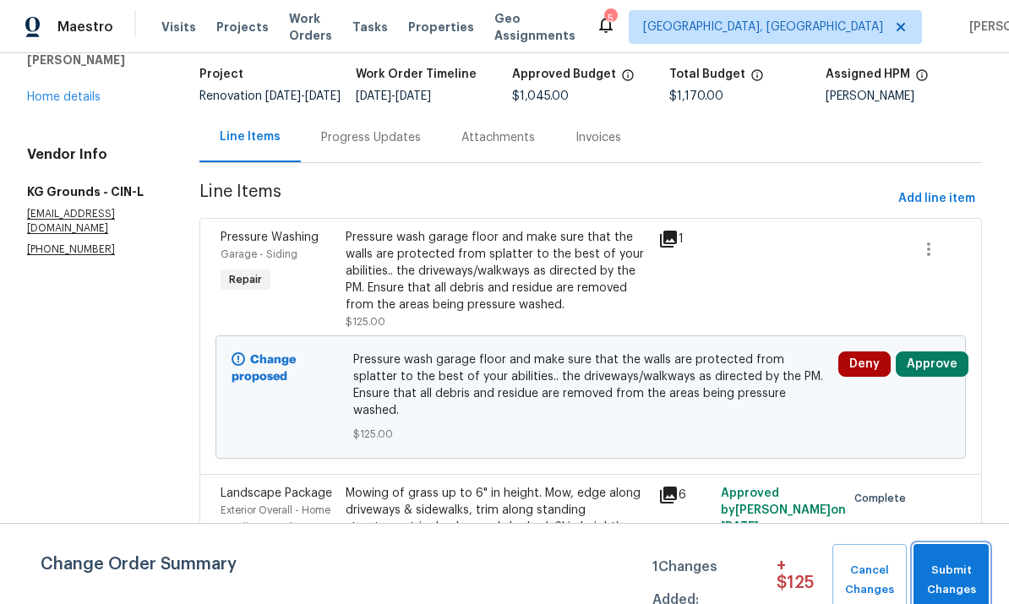
click at [704, 555] on button "Submit Changes" at bounding box center [951, 580] width 75 height 73
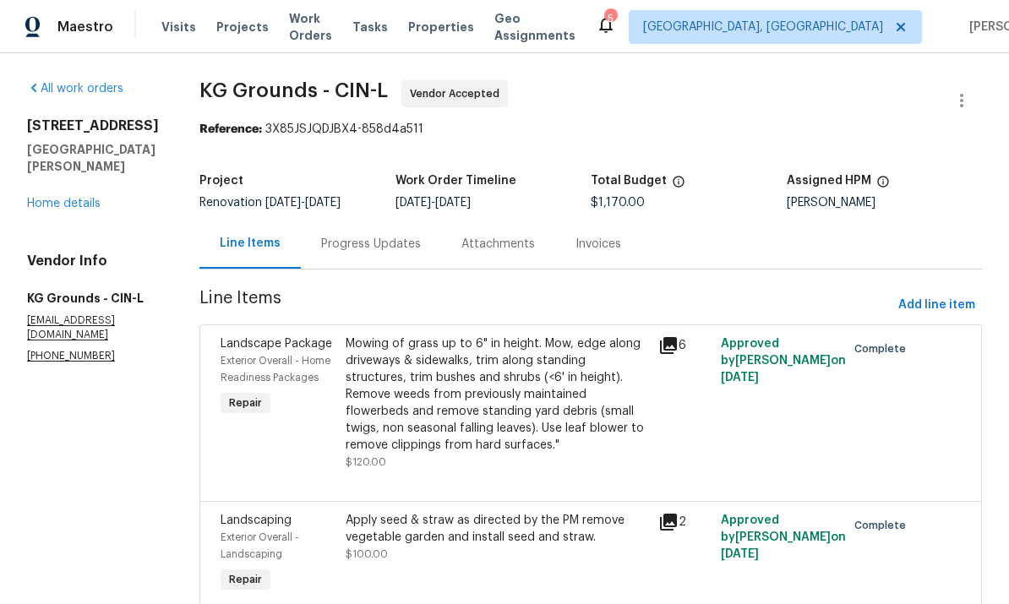
click at [374, 233] on div "Progress Updates" at bounding box center [371, 244] width 140 height 50
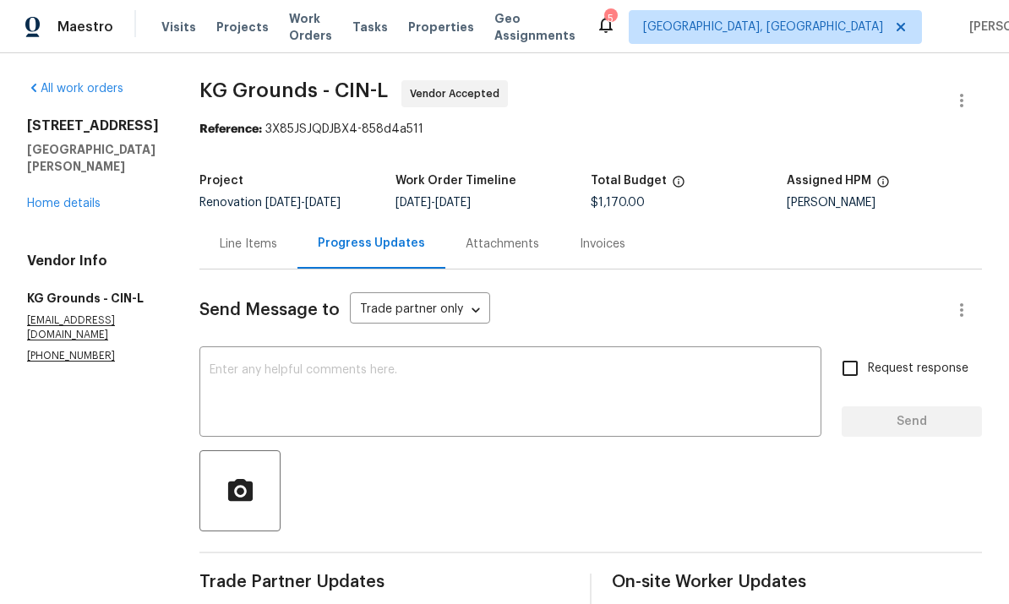
click at [674, 387] on textarea at bounding box center [511, 393] width 602 height 59
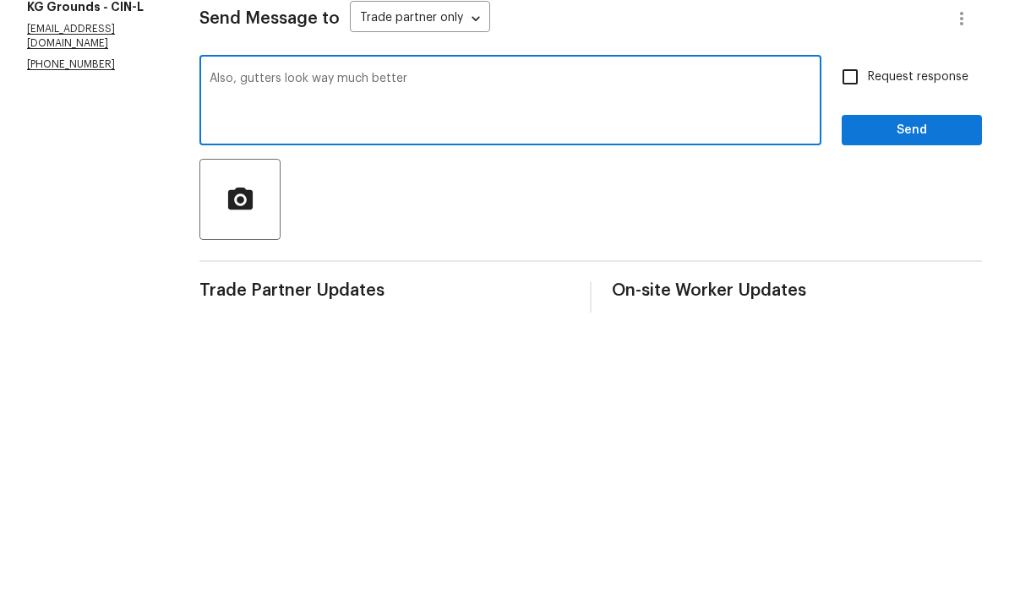
click at [363, 364] on textarea "Also, gutters look way much better" at bounding box center [511, 393] width 602 height 59
type textarea "Also, gutters look way better"
click at [704, 270] on div "Send Message to Trade partner only Trade partner only ​ Also, gutters look way …" at bounding box center [590, 502] width 783 height 465
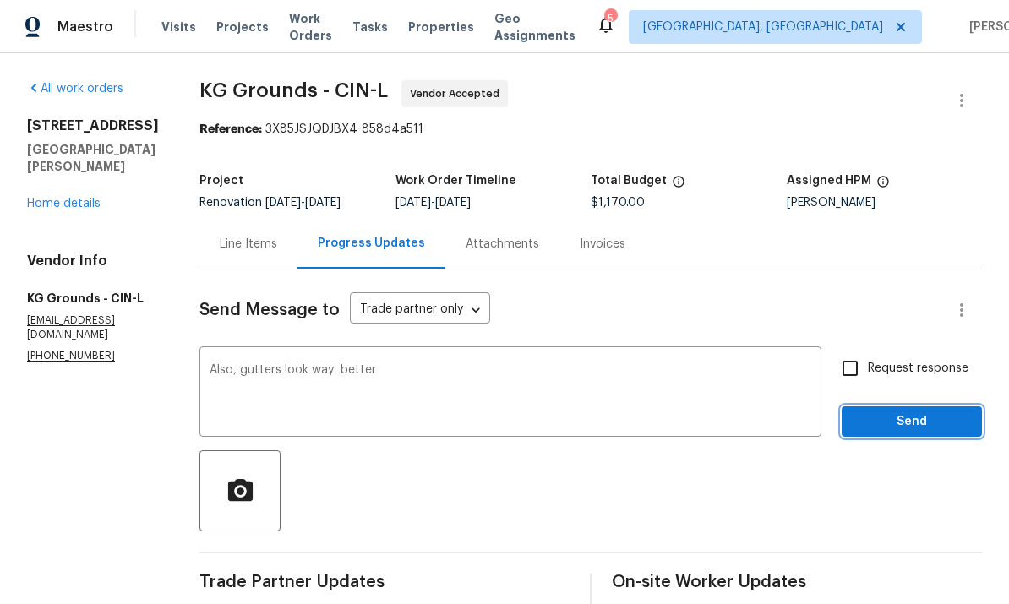
click at [704, 407] on button "Send" at bounding box center [912, 422] width 140 height 31
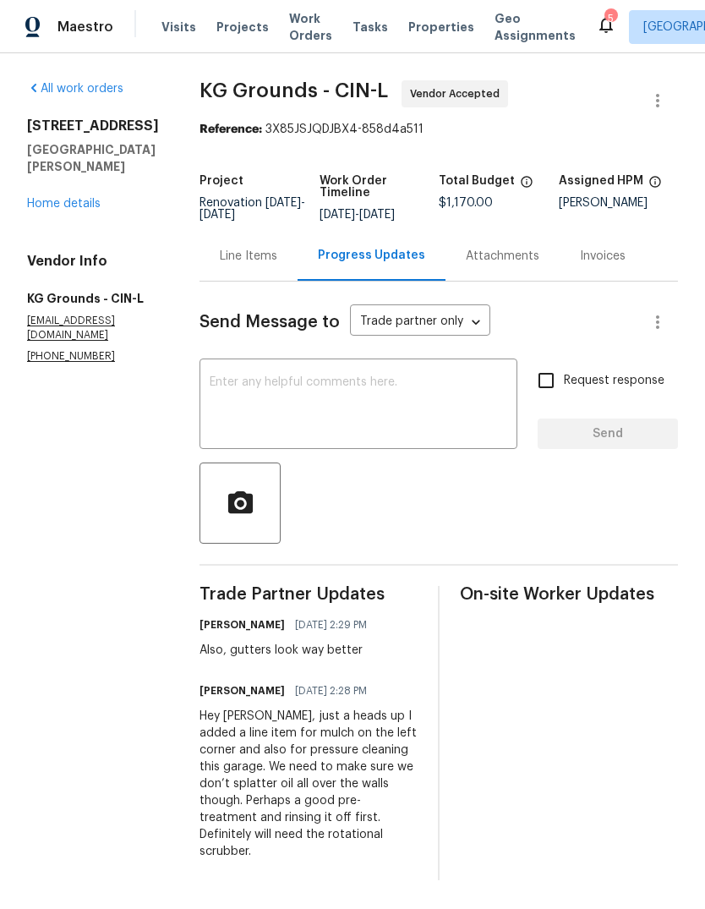
click at [30, 293] on h5 "KG Grounds - CIN-L" at bounding box center [93, 298] width 132 height 17
click at [414, 889] on div "All work orders 7795 Rock Port Way West Chester, OH 45069 Home details Vendor I…" at bounding box center [352, 480] width 705 height 854
click at [66, 203] on link "Home details" at bounding box center [64, 204] width 74 height 12
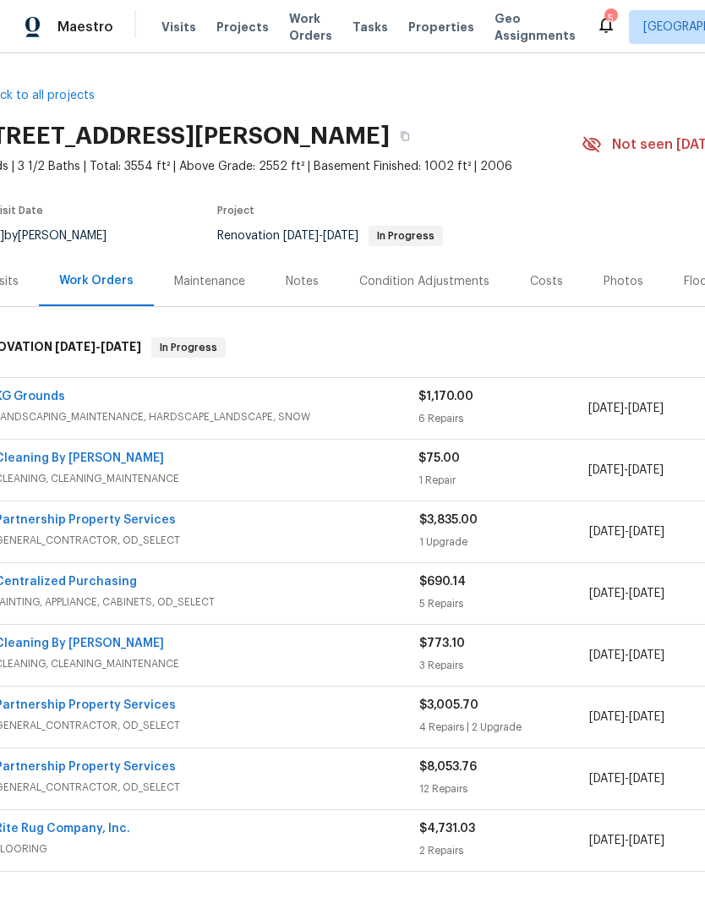
scroll to position [0, 21]
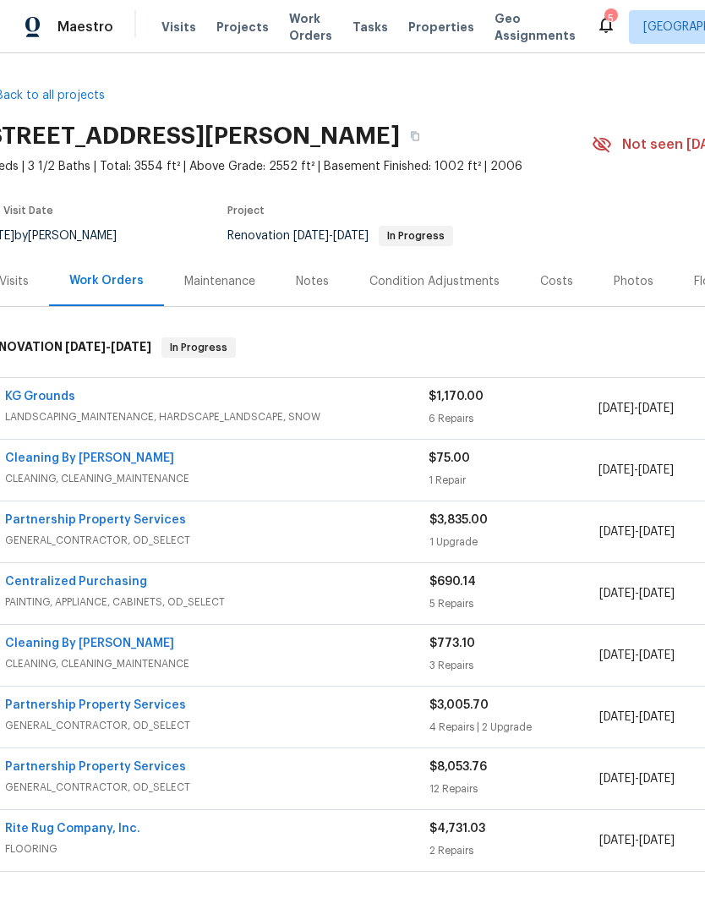
click at [86, 413] on span "LANDSCAPING_MAINTENANCE, HARDSCAPE_LANDSCAPE, SNOW" at bounding box center [217, 416] width 424 height 17
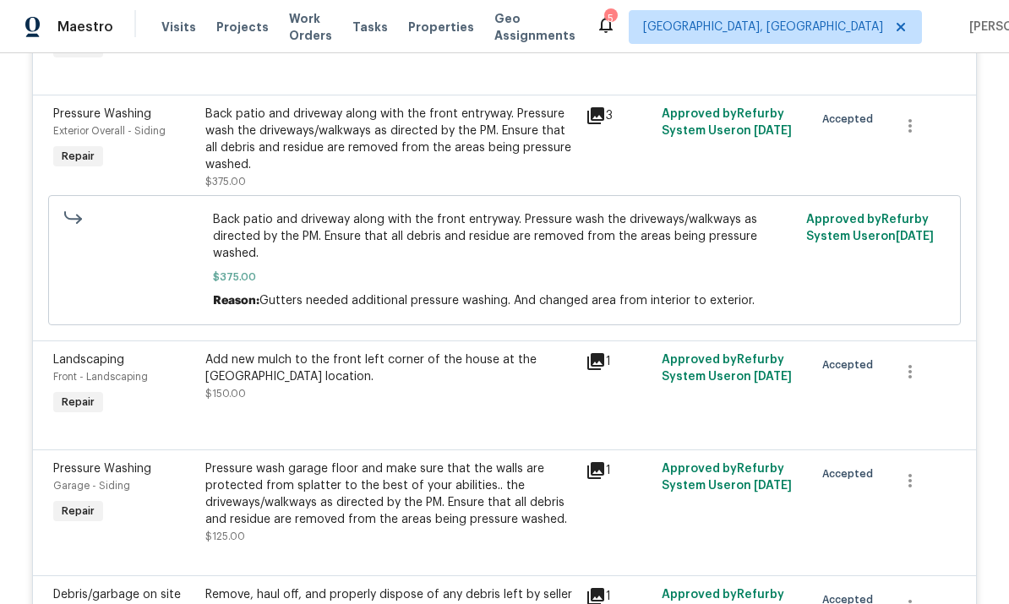
scroll to position [0, 0]
